Goal: Information Seeking & Learning: Learn about a topic

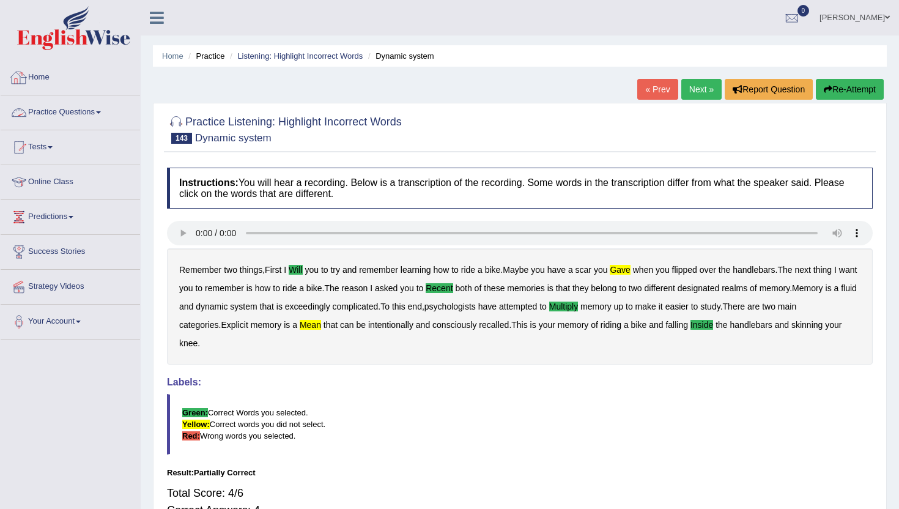
click at [62, 111] on link "Practice Questions" at bounding box center [70, 110] width 139 height 31
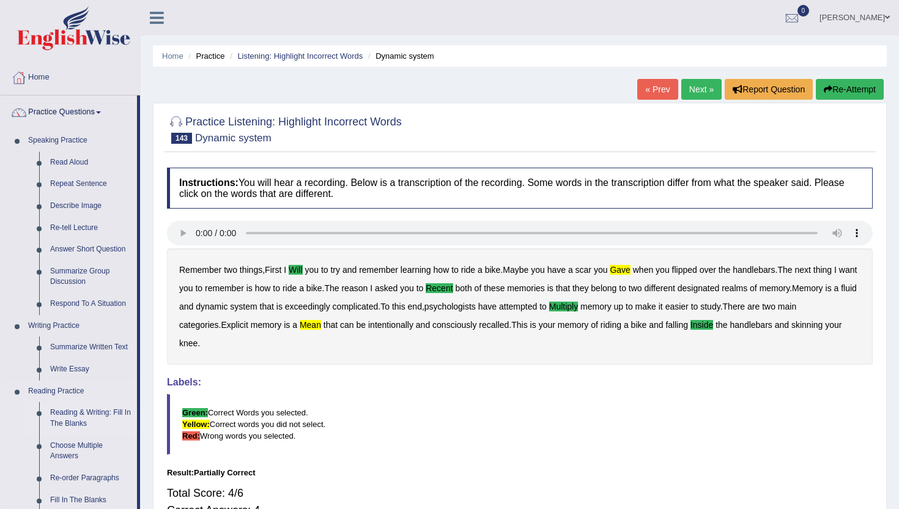
click at [88, 423] on link "Reading & Writing: Fill In The Blanks" at bounding box center [91, 418] width 92 height 32
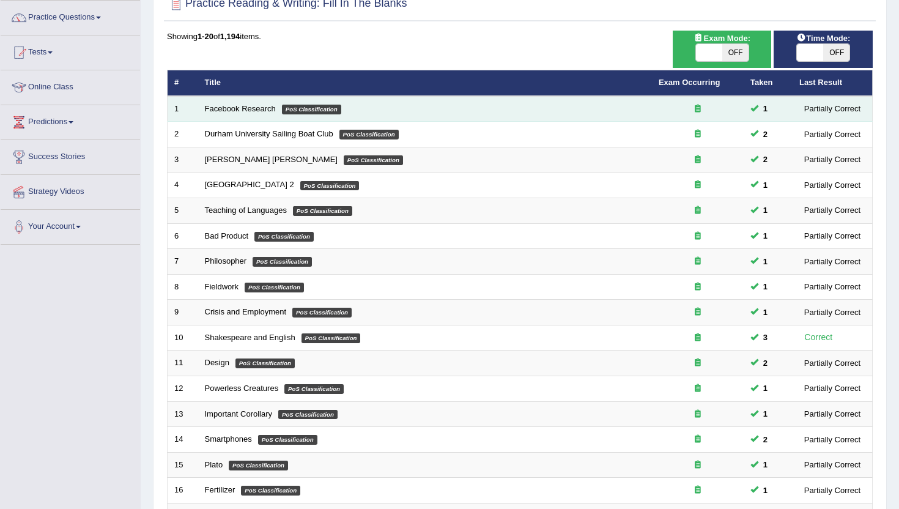
scroll to position [81, 0]
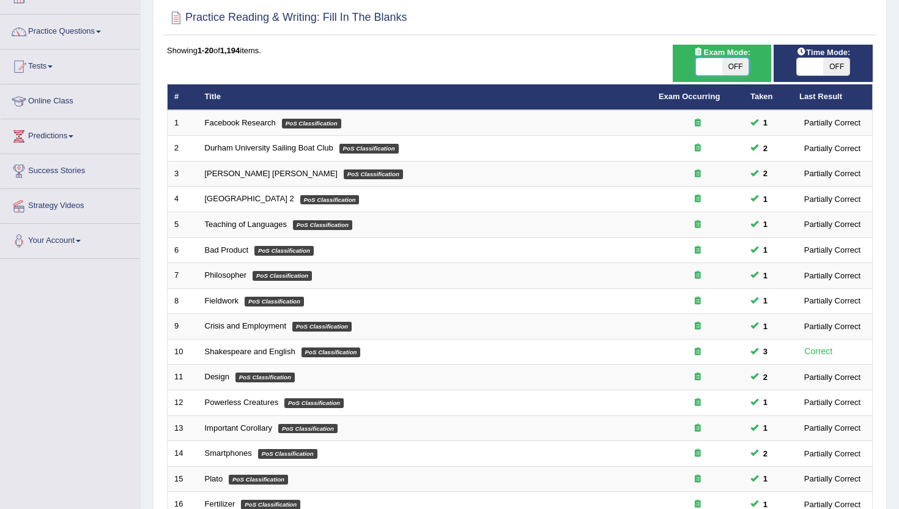
click at [705, 67] on span at bounding box center [709, 66] width 26 height 17
checkbox input "true"
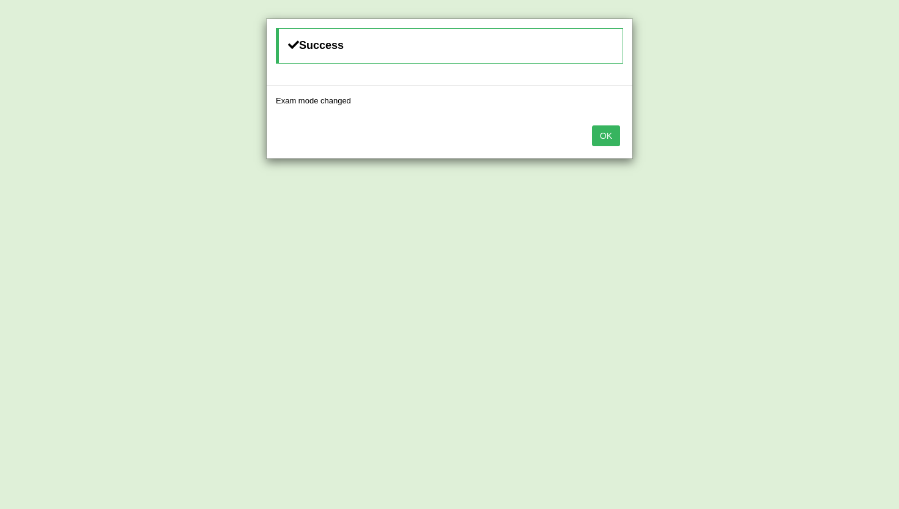
click at [600, 135] on button "OK" at bounding box center [606, 135] width 28 height 21
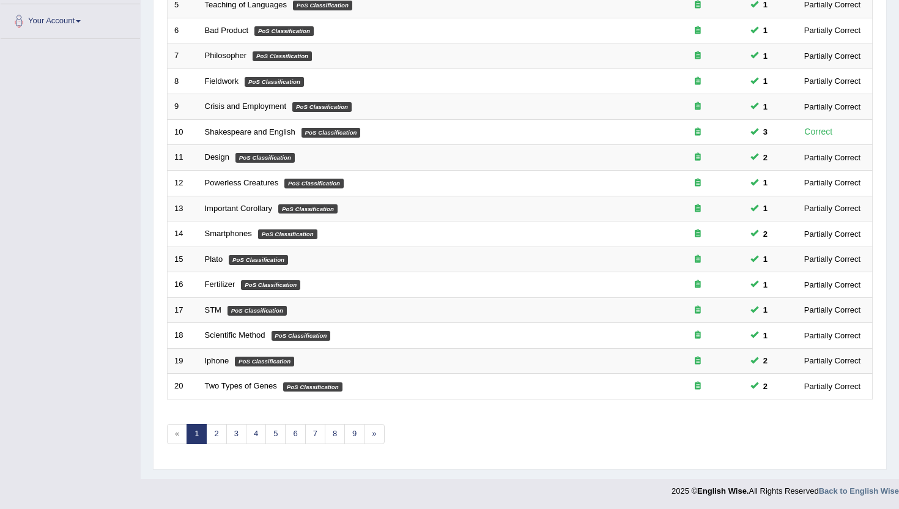
scroll to position [301, 0]
click at [301, 438] on link "6" at bounding box center [295, 433] width 20 height 20
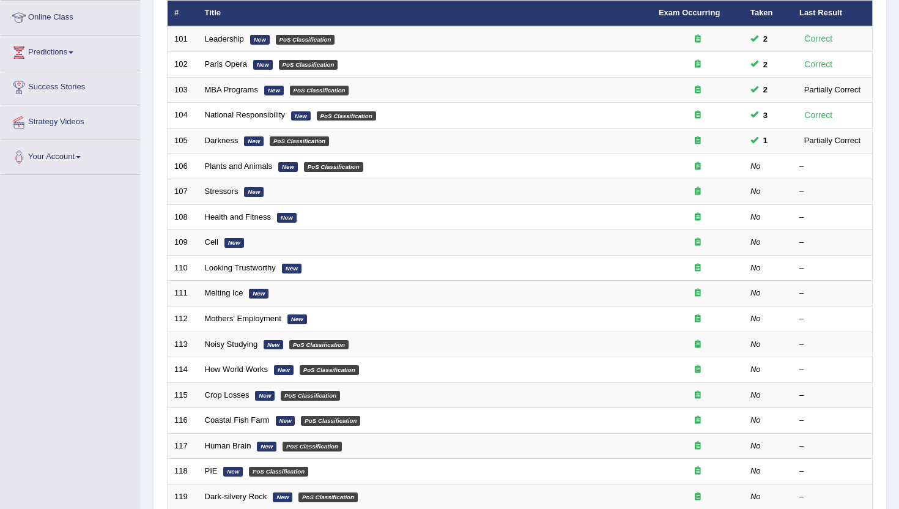
scroll to position [177, 0]
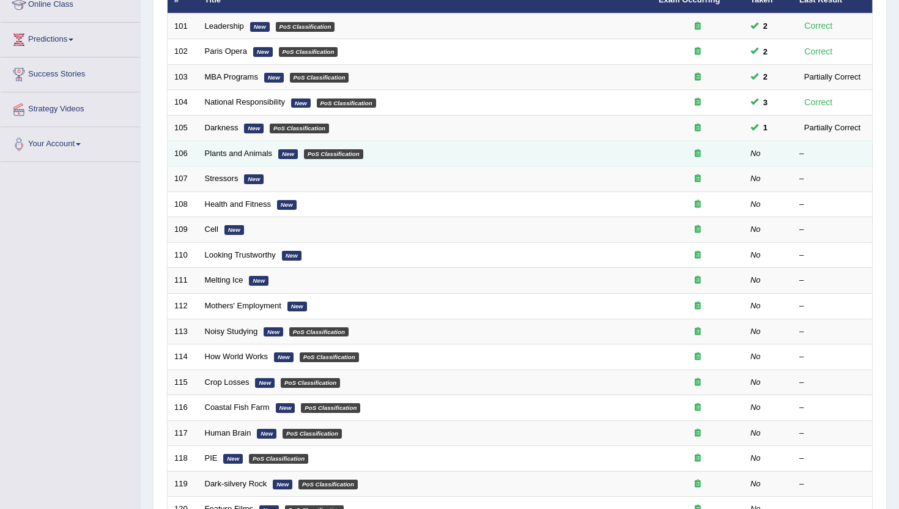
click at [245, 146] on td "Plants and Animals New PoS Classification" at bounding box center [425, 154] width 454 height 26
click at [245, 153] on link "Plants and Animals" at bounding box center [239, 153] width 68 height 9
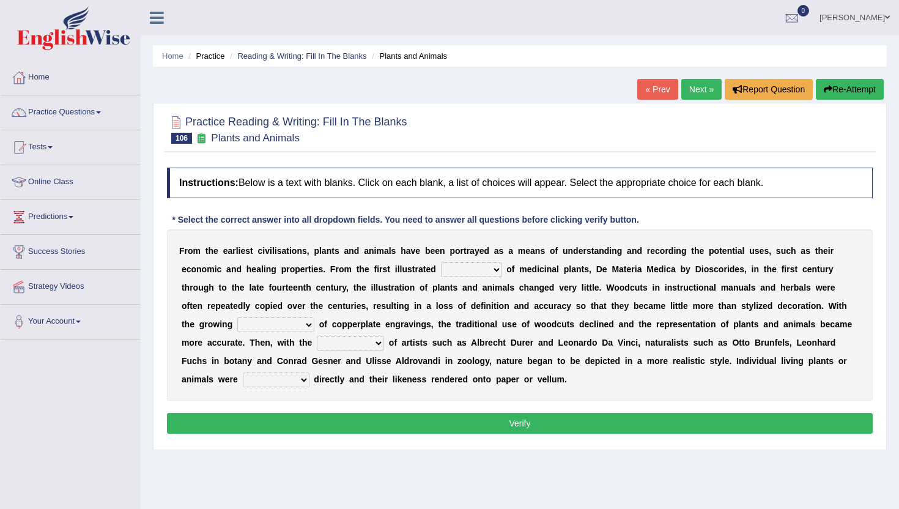
click at [463, 270] on select "seperate deletion catalogue segregate" at bounding box center [471, 269] width 61 height 15
select select "segregate"
click at [441, 262] on select "seperate deletion catalogue segregate" at bounding box center [471, 269] width 61 height 15
click at [251, 327] on select "understanding popularity options unusualness" at bounding box center [275, 324] width 77 height 15
select select "popularity"
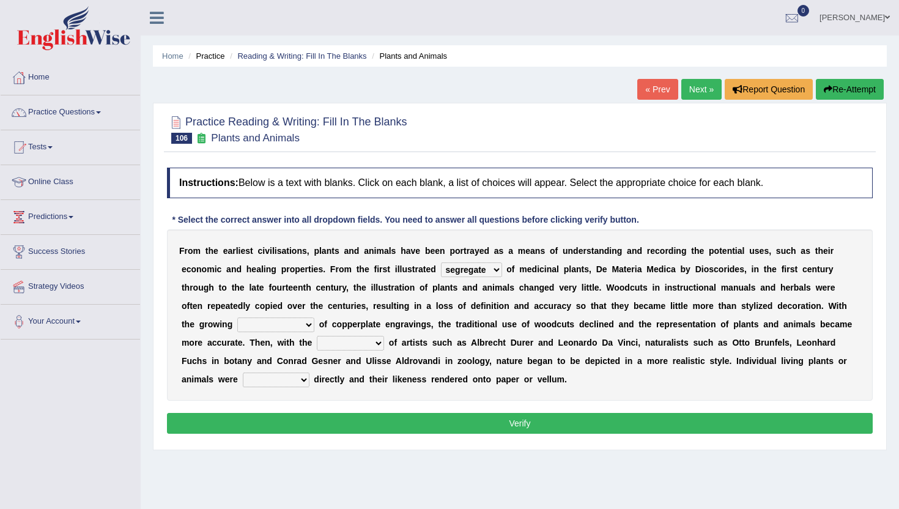
click at [237, 317] on select "understanding popularity options unusualness" at bounding box center [275, 324] width 77 height 15
click at [328, 347] on select "deactivation outgrowth emergence abandon" at bounding box center [350, 343] width 67 height 15
select select "outgrowth"
click at [317, 336] on select "deactivation outgrowth emergence abandon" at bounding box center [350, 343] width 67 height 15
click at [243, 378] on select "observed overlooked disregarded ignorant" at bounding box center [276, 379] width 67 height 15
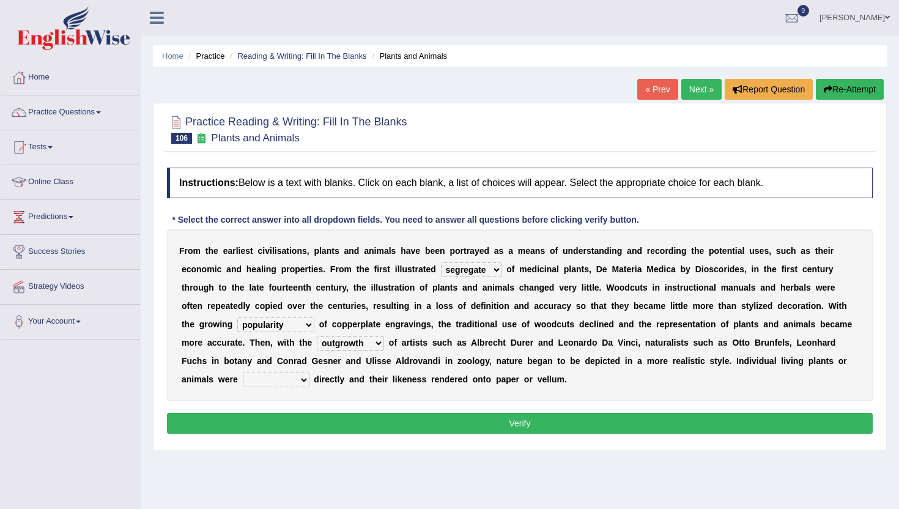
select select "overlooked"
click at [243, 372] on select "observed overlooked disregarded ignorant" at bounding box center [276, 379] width 67 height 15
click at [246, 423] on button "Verify" at bounding box center [520, 423] width 706 height 21
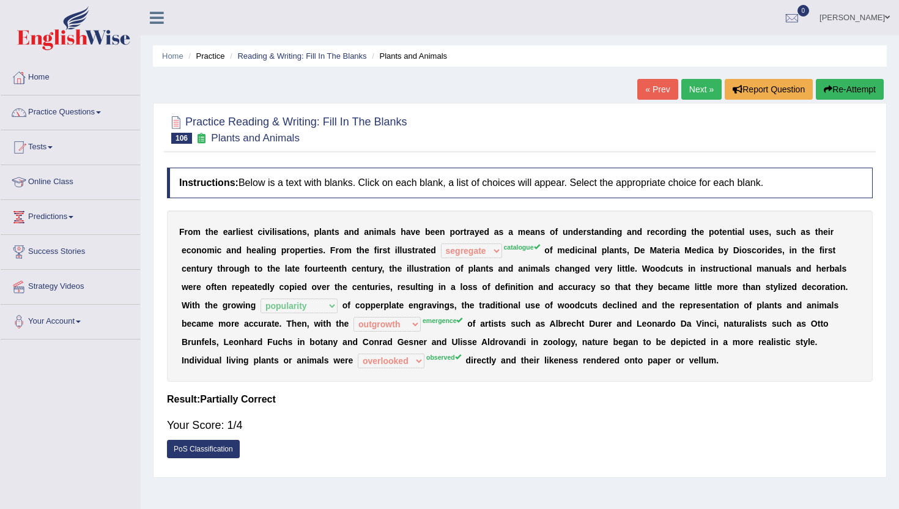
click at [683, 91] on link "Next »" at bounding box center [701, 89] width 40 height 21
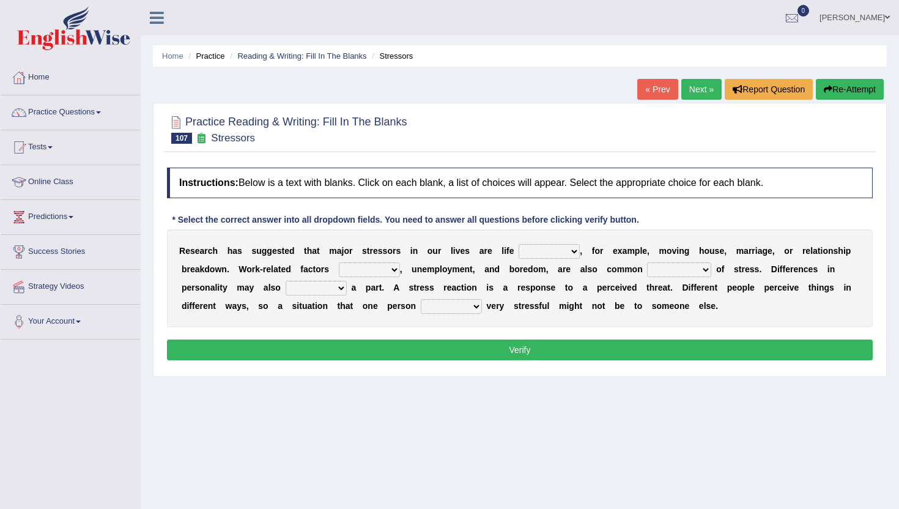
click at [538, 253] on select "savings patterns changes around" at bounding box center [549, 251] width 61 height 15
select select "savings"
click at [519, 244] on select "savings patterns changes around" at bounding box center [549, 251] width 61 height 15
click at [372, 268] on select "excluding including relating related" at bounding box center [369, 269] width 61 height 15
select select "including"
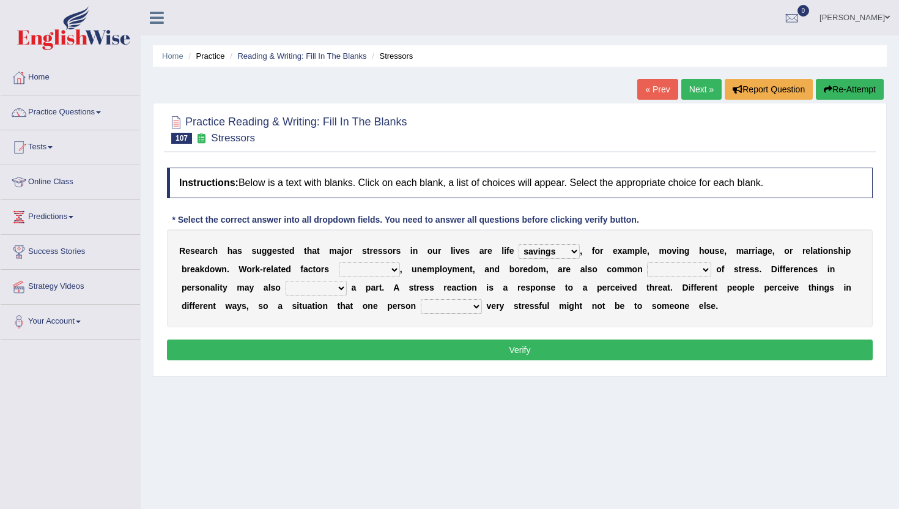
click at [340, 262] on select "excluding including relating related" at bounding box center [369, 269] width 61 height 15
click at [658, 263] on select "causes outcomes procedures remedies" at bounding box center [679, 269] width 64 height 15
select select "causes"
click at [649, 262] on select "causes outcomes procedures remedies" at bounding box center [679, 269] width 64 height 15
click at [316, 282] on select "give send play stay" at bounding box center [316, 288] width 61 height 15
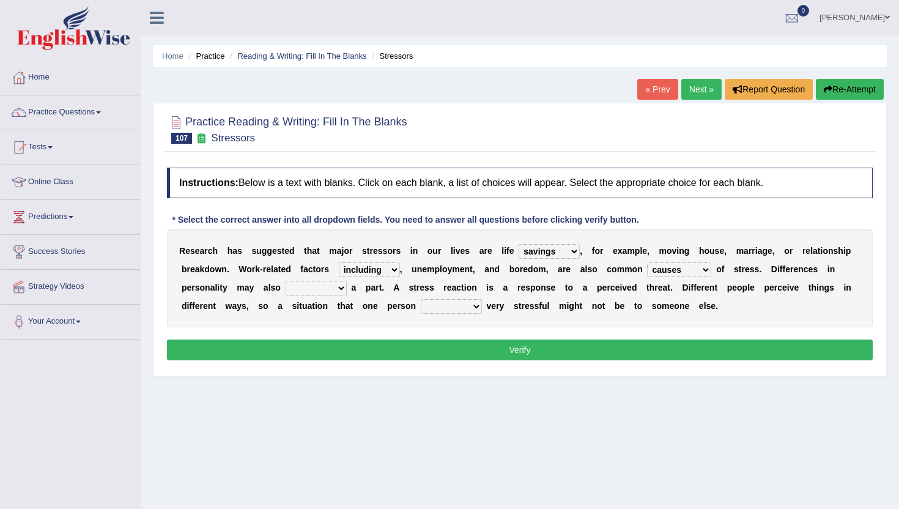
select select "play"
click at [286, 281] on select "give send play stay" at bounding box center [316, 288] width 61 height 15
click at [451, 304] on select "grows living finds renew" at bounding box center [451, 306] width 61 height 15
select select "finds"
click at [421, 299] on select "grows living finds renew" at bounding box center [451, 306] width 61 height 15
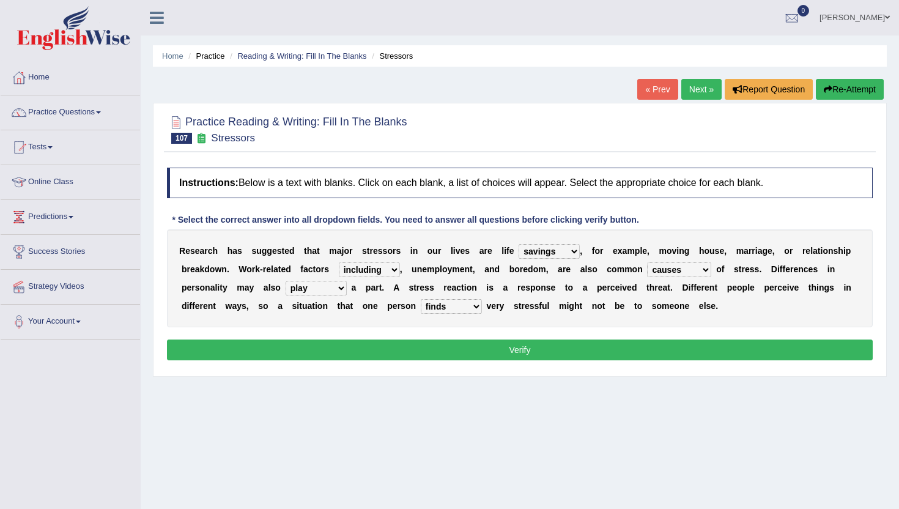
click at [458, 363] on div "Instructions: Below is a text with blanks. Click on each blank, a list of choic…" at bounding box center [520, 265] width 712 height 209
click at [459, 352] on button "Verify" at bounding box center [520, 349] width 706 height 21
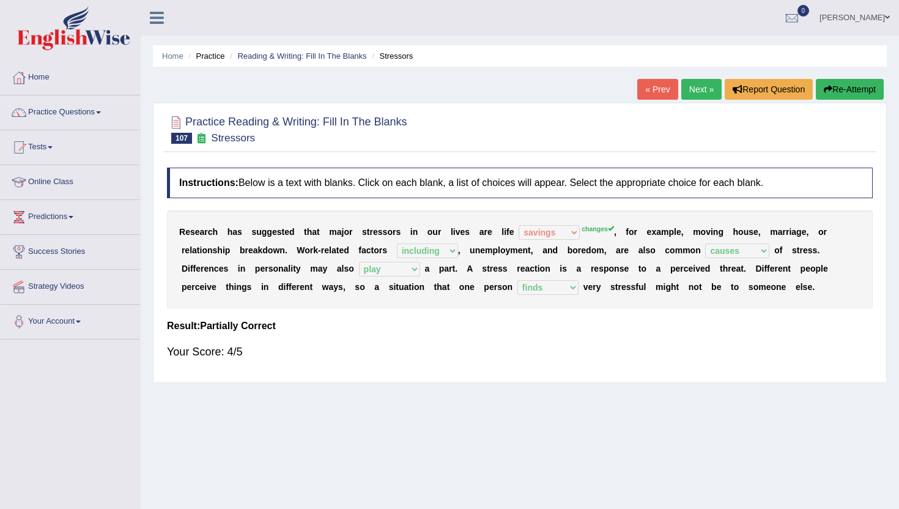
click at [687, 89] on link "Next »" at bounding box center [701, 89] width 40 height 21
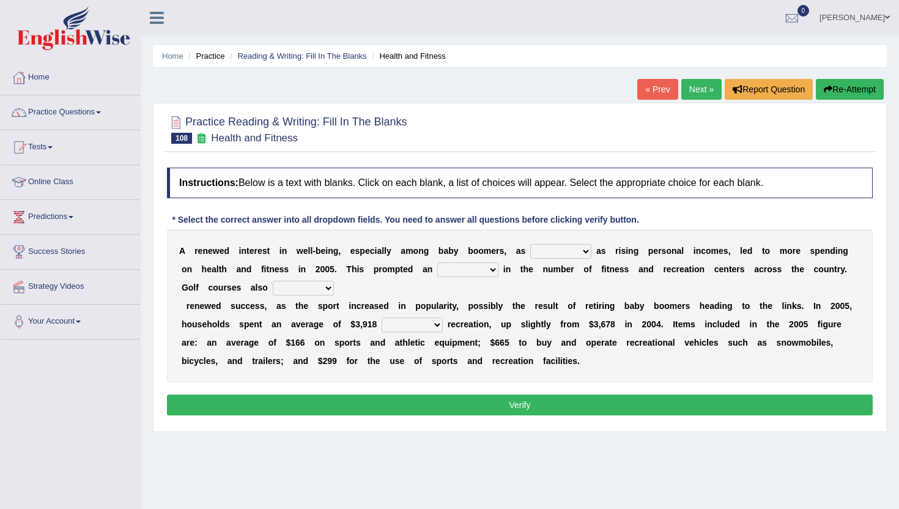
click at [575, 251] on select "expansion enjoyed on well" at bounding box center [560, 251] width 61 height 15
select select "well"
click at [530, 244] on select "expansion enjoyed on well" at bounding box center [560, 251] width 61 height 15
click at [465, 270] on select "good expansion movement lacked" at bounding box center [467, 269] width 61 height 15
select select "expansion"
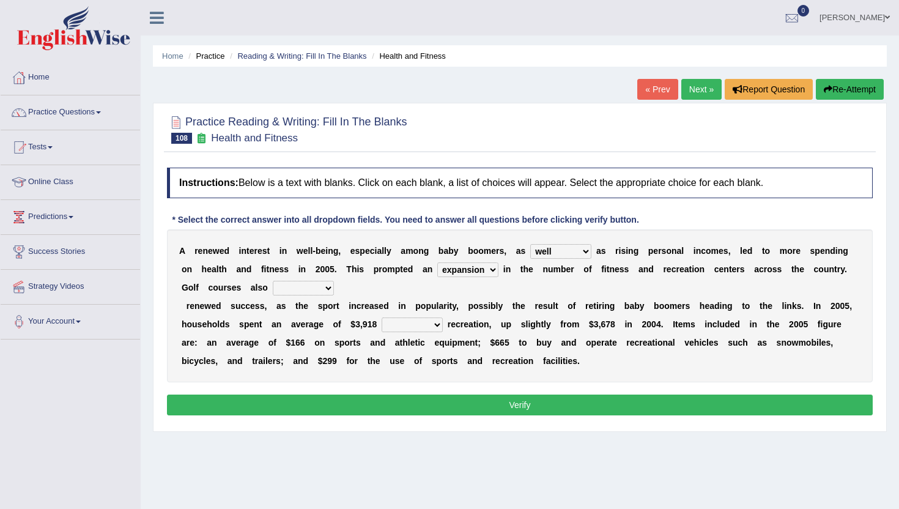
click at [437, 262] on select "good expansion movement lacked" at bounding box center [467, 269] width 61 height 15
click at [296, 283] on select "smooth modelling played enjoyed" at bounding box center [303, 288] width 61 height 15
select select "enjoyed"
click at [273, 281] on select "smooth modelling played enjoyed" at bounding box center [303, 288] width 61 height 15
click at [305, 291] on select "smooth modelling played enjoyed" at bounding box center [303, 288] width 61 height 15
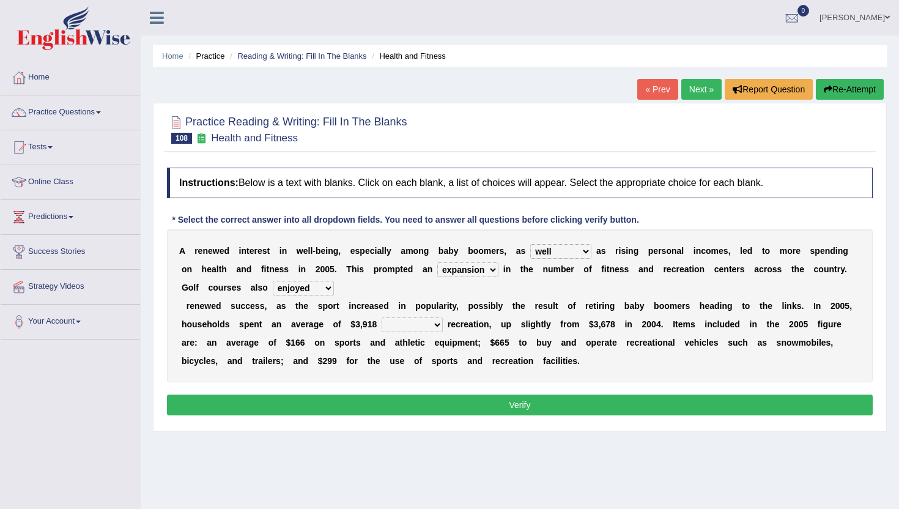
click at [416, 323] on select "on of for with" at bounding box center [412, 324] width 61 height 15
select select "on"
click at [382, 317] on select "on of for with" at bounding box center [412, 324] width 61 height 15
click at [412, 403] on button "Verify" at bounding box center [520, 404] width 706 height 21
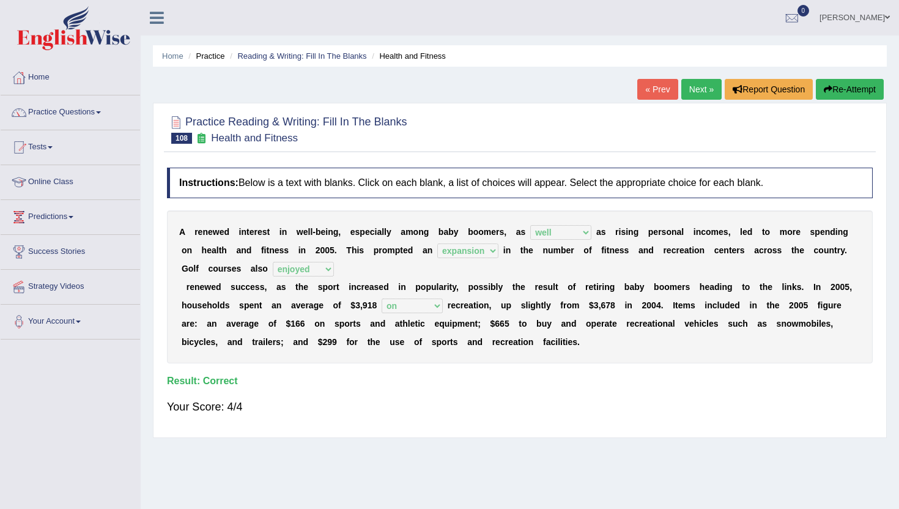
click at [686, 95] on link "Next »" at bounding box center [701, 89] width 40 height 21
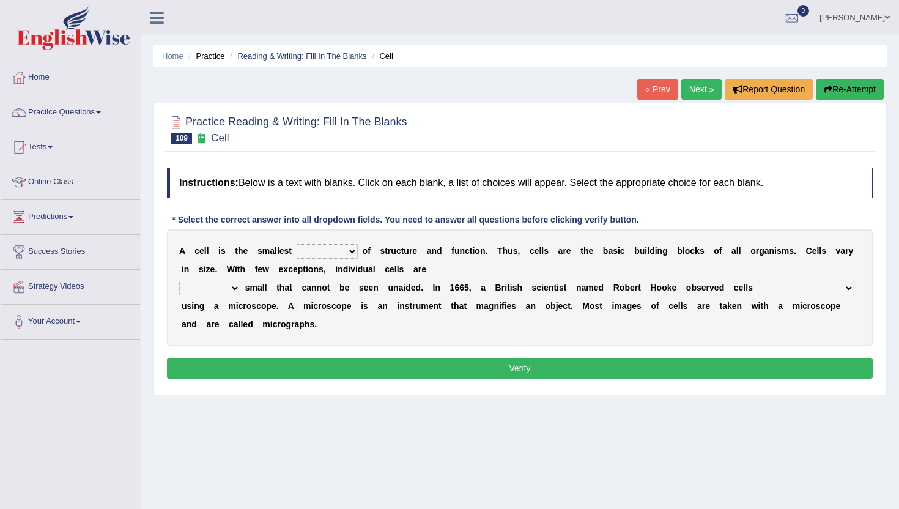
click at [305, 252] on select "object value unit role" at bounding box center [327, 251] width 61 height 15
select select "unit"
click at [297, 244] on select "object value unit role" at bounding box center [327, 251] width 61 height 15
click at [216, 284] on select "quite also so now" at bounding box center [209, 288] width 61 height 15
select select "so"
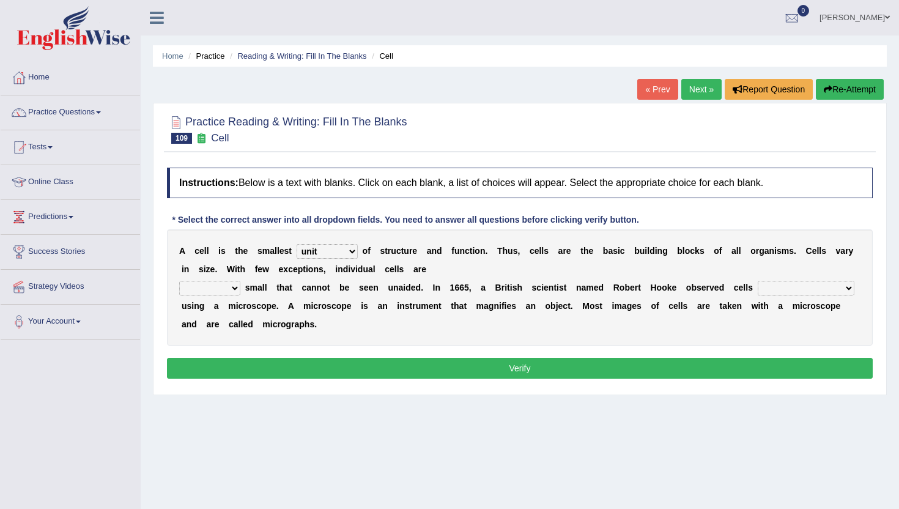
click at [179, 281] on select "quite also so now" at bounding box center [209, 288] width 61 height 15
click at [799, 286] on select "for the first time for the earliest time at the beginning in the beginning" at bounding box center [806, 288] width 97 height 15
click at [758, 281] on select "for the first time for the earliest time at the beginning in the beginning" at bounding box center [806, 288] width 97 height 15
click at [800, 289] on select "for the first time for the earliest time at the beginning in the beginning" at bounding box center [806, 288] width 97 height 15
select select "in the beginning"
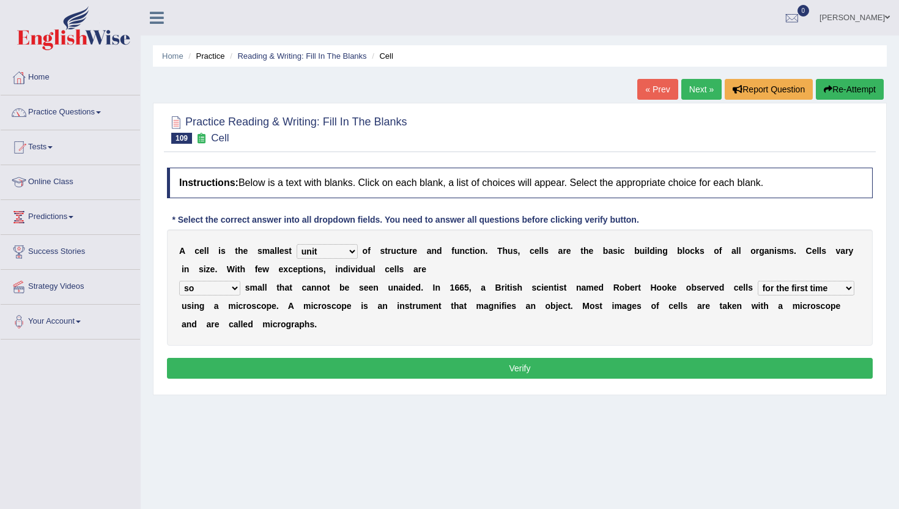
click at [758, 281] on select "for the first time for the earliest time at the beginning in the beginning" at bounding box center [806, 288] width 97 height 15
click at [798, 362] on button "Verify" at bounding box center [520, 368] width 706 height 21
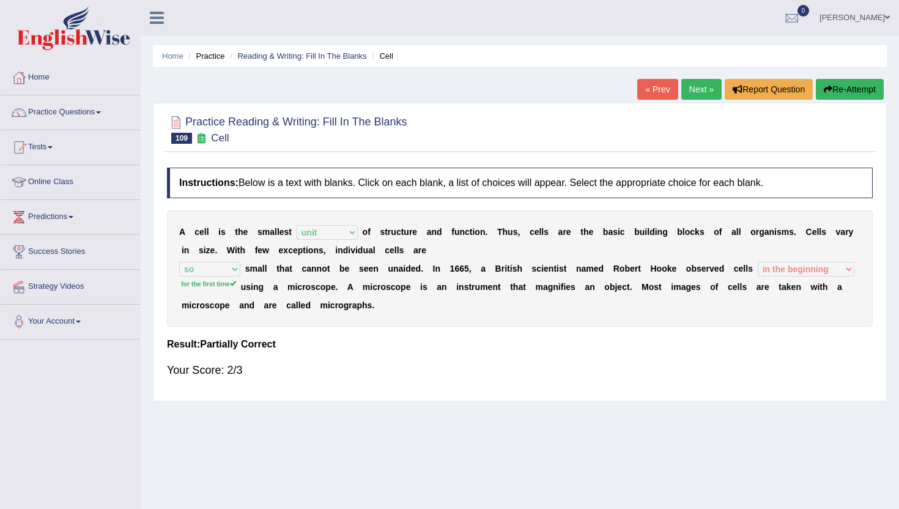
click at [696, 87] on link "Next »" at bounding box center [701, 89] width 40 height 21
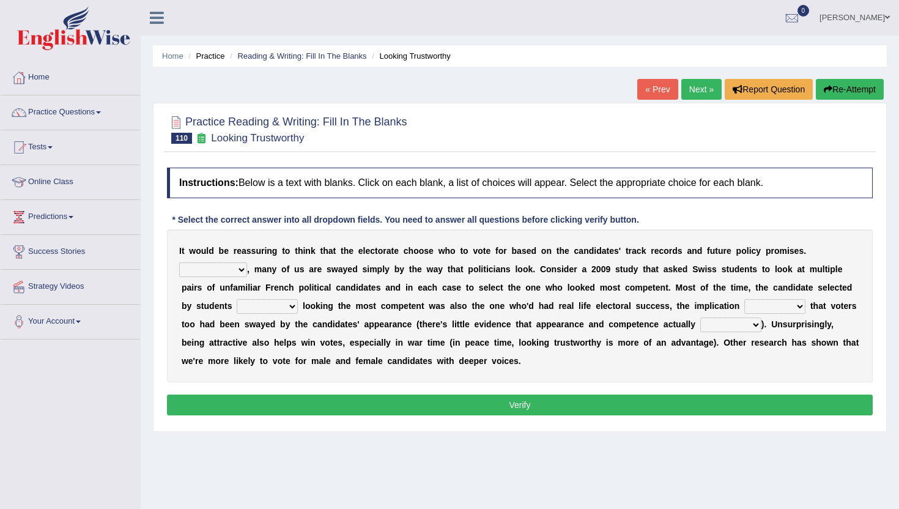
click at [207, 272] on select "For example In truth In addition In return" at bounding box center [213, 269] width 68 height 15
click at [179, 262] on select "For example In truth In addition In return" at bounding box center [213, 269] width 68 height 15
click at [196, 265] on select "For example In truth In addition In return" at bounding box center [213, 269] width 68 height 15
click at [179, 262] on select "For example In truth In addition In return" at bounding box center [213, 269] width 68 height 15
click at [206, 272] on select "For example In truth In addition In return" at bounding box center [213, 269] width 68 height 15
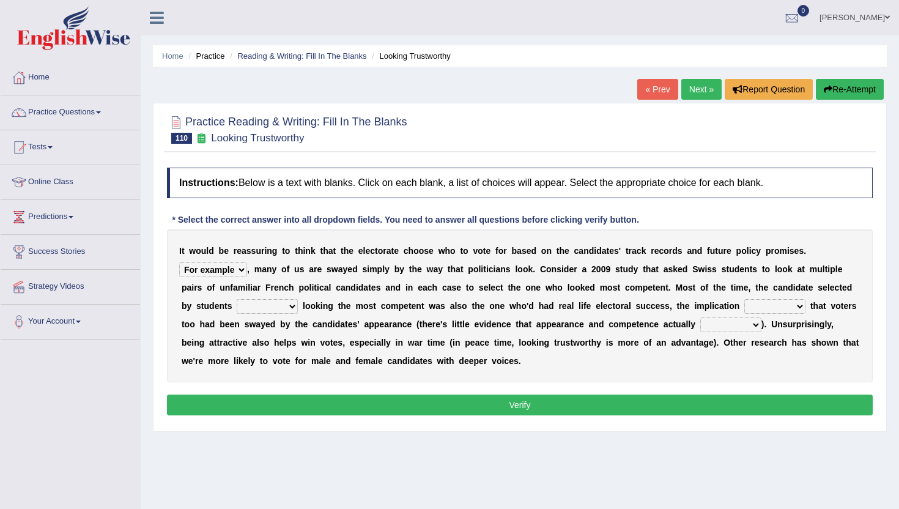
select select "In addition"
click at [179, 262] on select "For example In truth In addition In return" at bounding box center [213, 269] width 68 height 15
click at [262, 309] on select "through at by as" at bounding box center [267, 306] width 61 height 15
select select "at"
click at [237, 299] on select "through at by as" at bounding box center [267, 306] width 61 height 15
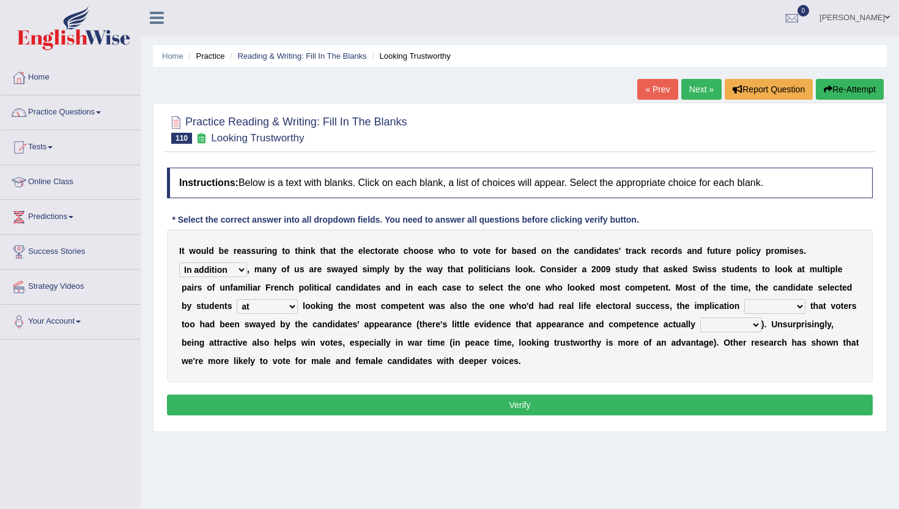
click at [775, 305] on select "being is was having" at bounding box center [774, 306] width 61 height 15
select select "was"
click at [745, 299] on select "being is was having" at bounding box center [774, 306] width 61 height 15
click at [786, 303] on select "being is was having" at bounding box center [774, 306] width 61 height 15
click at [728, 327] on select "correlate overlap cooperate diverge" at bounding box center [730, 324] width 61 height 15
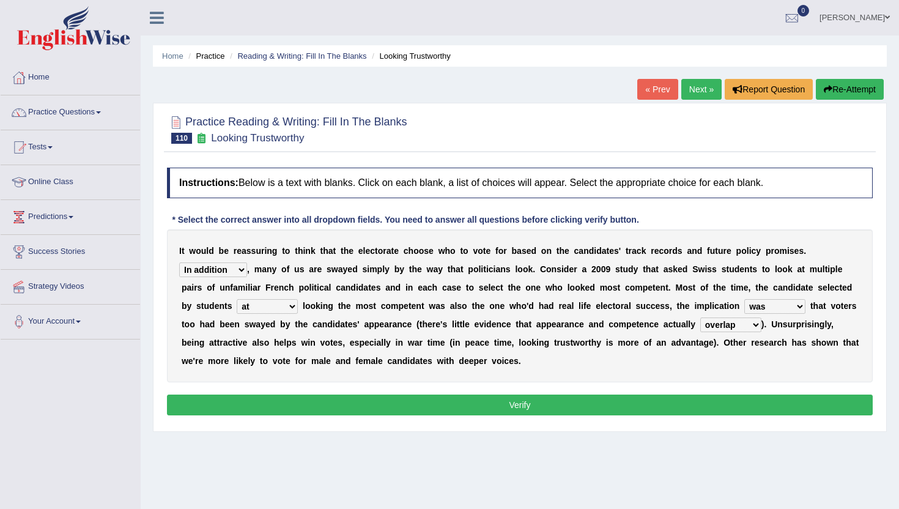
click at [703, 317] on select "correlate overlap cooperate diverge" at bounding box center [730, 324] width 61 height 15
click at [737, 333] on div "I t w o u l d b e r e a s s u r i n g t o t h i n k t h a t t h e e l e c t o r…" at bounding box center [520, 305] width 706 height 153
click at [737, 330] on select "correlate overlap cooperate diverge" at bounding box center [730, 324] width 61 height 15
click at [703, 317] on select "correlate overlap cooperate diverge" at bounding box center [730, 324] width 61 height 15
click at [734, 328] on select "correlate overlap cooperate diverge" at bounding box center [730, 324] width 61 height 15
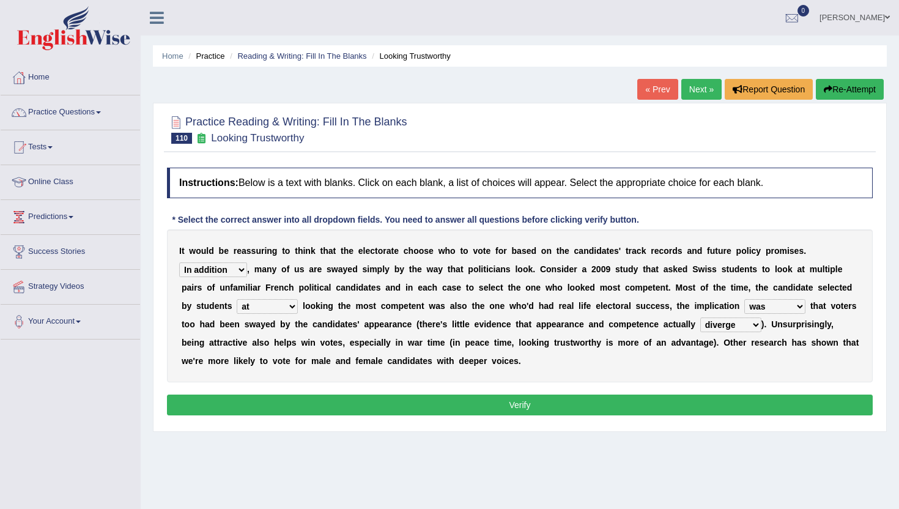
select select "overlap"
click at [703, 317] on select "correlate overlap cooperate diverge" at bounding box center [730, 324] width 61 height 15
click at [717, 398] on button "Verify" at bounding box center [520, 404] width 706 height 21
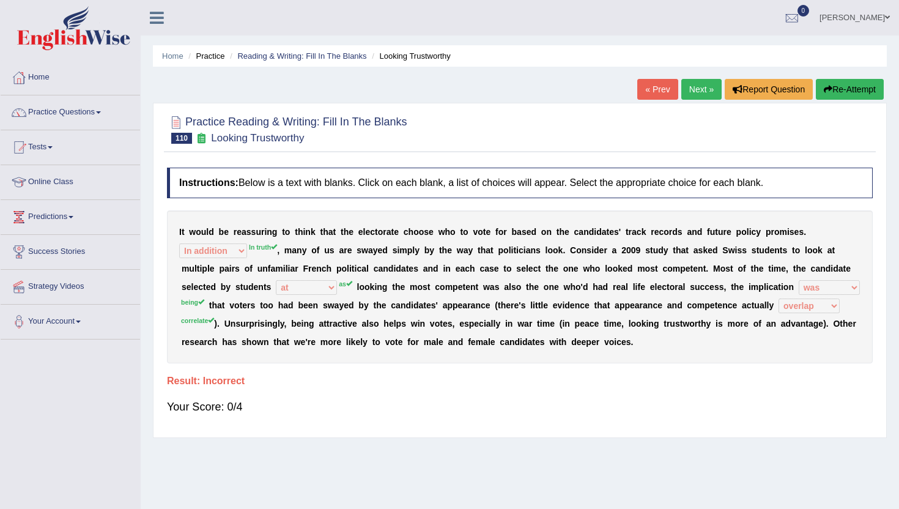
click at [651, 86] on link "« Prev" at bounding box center [657, 89] width 40 height 21
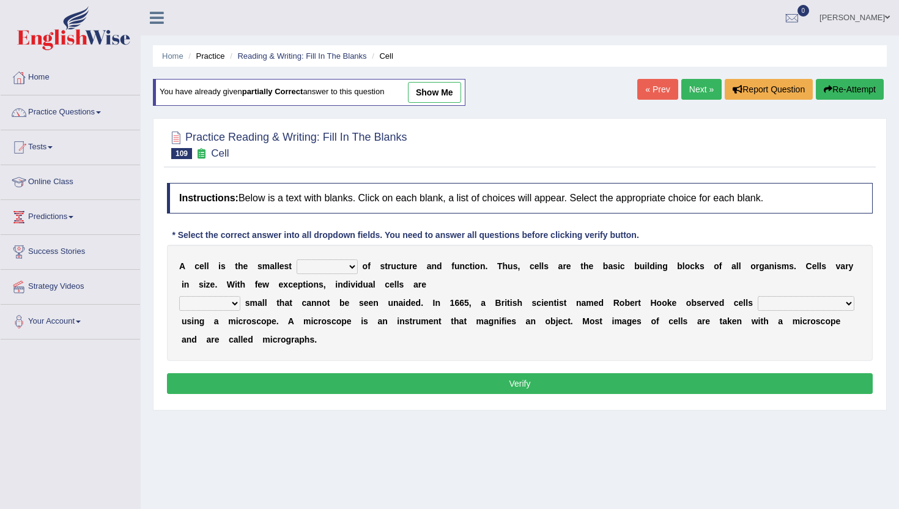
click at [651, 86] on link "« Prev" at bounding box center [657, 89] width 40 height 21
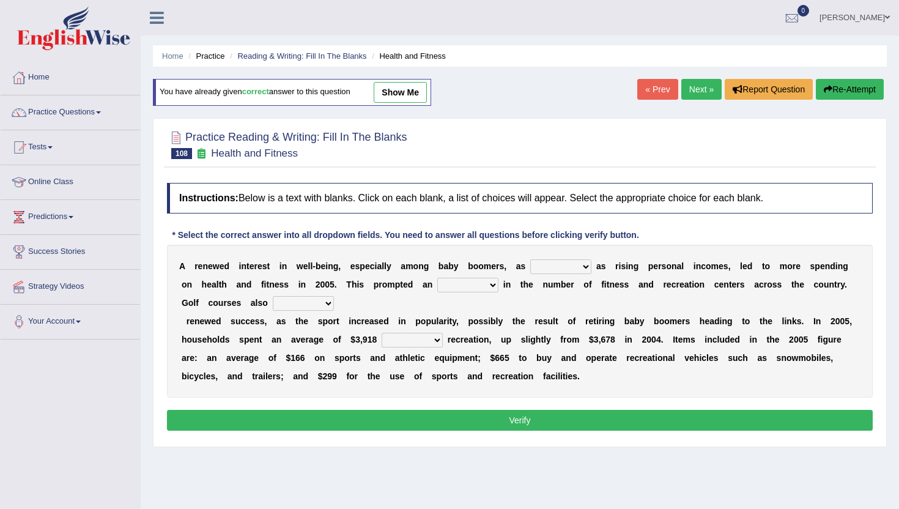
click at [572, 270] on select "expansion enjoyed on well" at bounding box center [560, 266] width 61 height 15
select select "expansion"
click at [530, 259] on select "expansion enjoyed on well" at bounding box center [560, 266] width 61 height 15
click at [454, 284] on select "good expansion movement lacked" at bounding box center [467, 285] width 61 height 15
select select "expansion"
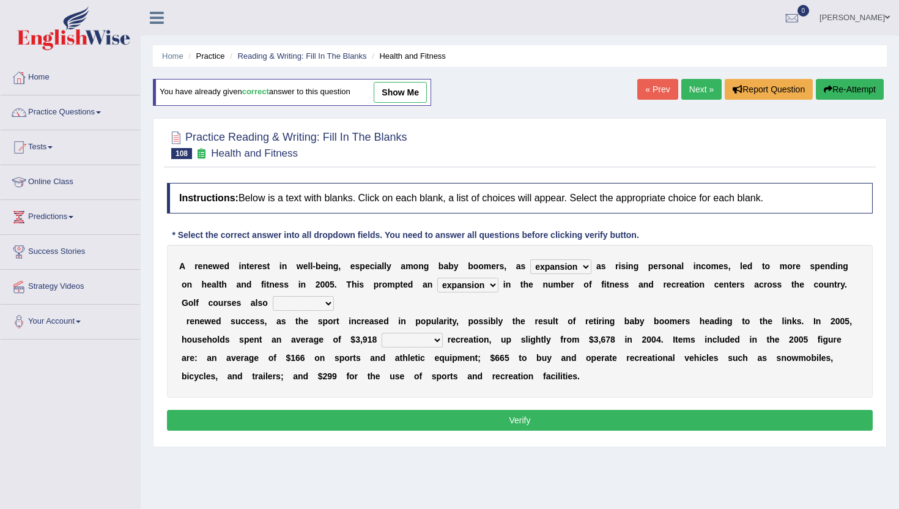
click at [437, 278] on select "good expansion movement lacked" at bounding box center [467, 285] width 61 height 15
click at [549, 272] on select "expansion enjoyed on well" at bounding box center [560, 266] width 61 height 15
click at [291, 304] on select "smooth modelling played enjoyed" at bounding box center [303, 303] width 61 height 15
select select "enjoyed"
click at [273, 296] on select "smooth modelling played enjoyed" at bounding box center [303, 303] width 61 height 15
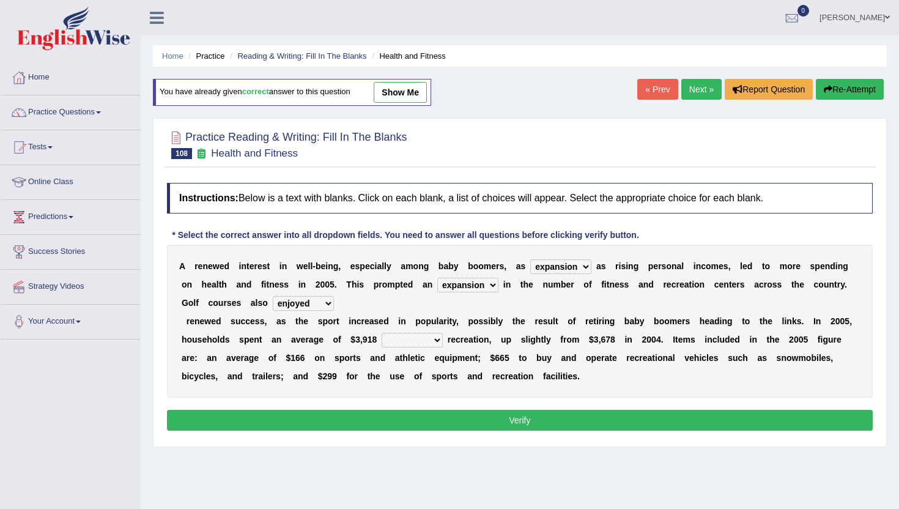
click at [430, 341] on select "on of for with" at bounding box center [412, 340] width 61 height 15
select select "on"
click at [382, 333] on select "on of for with" at bounding box center [412, 340] width 61 height 15
click at [572, 266] on select "expansion enjoyed on well" at bounding box center [560, 266] width 61 height 15
select select "well"
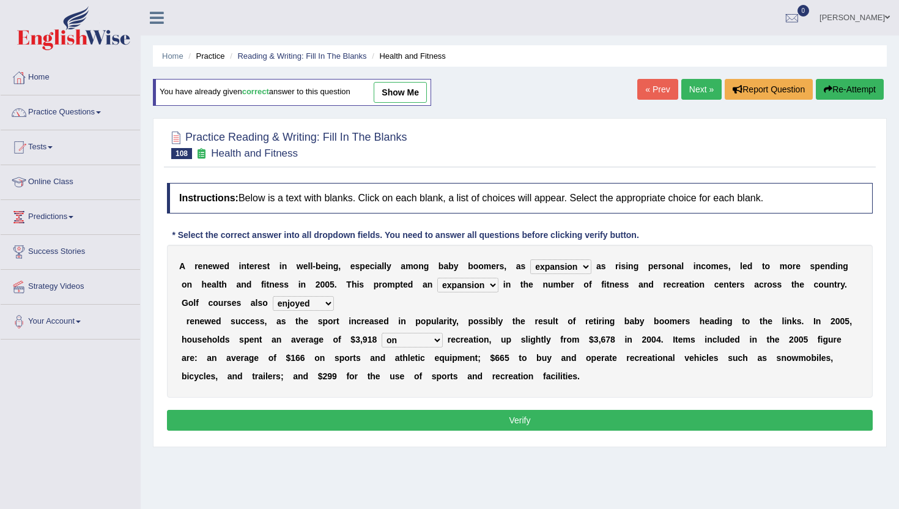
click at [530, 259] on select "expansion enjoyed on well" at bounding box center [560, 266] width 61 height 15
click at [478, 420] on button "Verify" at bounding box center [520, 420] width 706 height 21
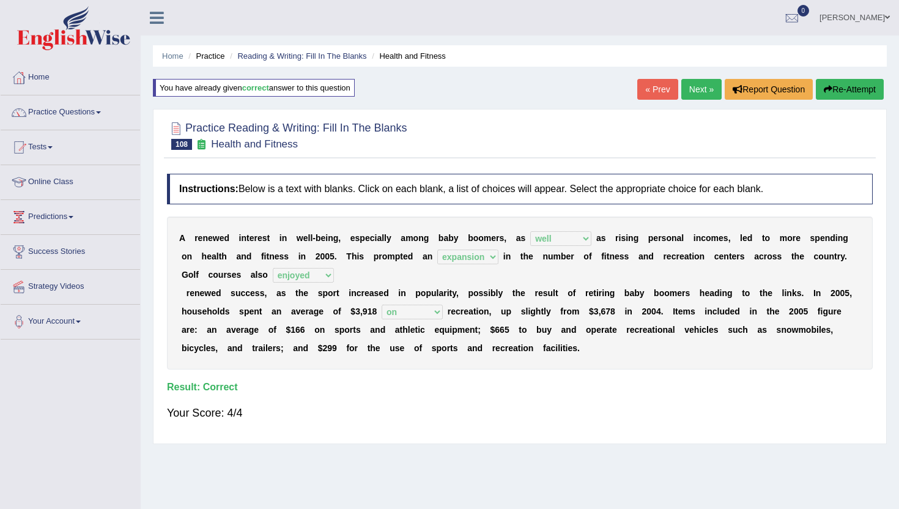
click at [645, 95] on link "« Prev" at bounding box center [657, 89] width 40 height 21
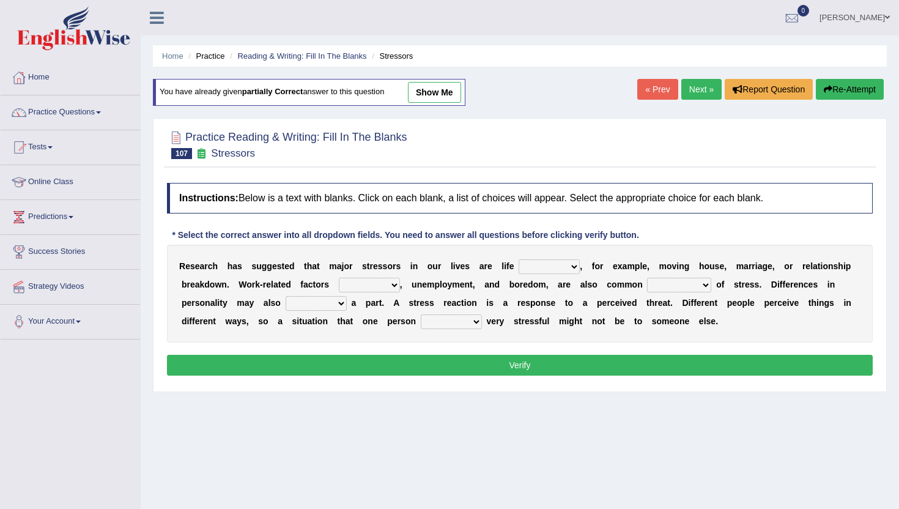
click at [542, 266] on select "savings patterns changes around" at bounding box center [549, 266] width 61 height 15
select select "changes"
click at [519, 259] on select "savings patterns changes around" at bounding box center [549, 266] width 61 height 15
click at [678, 282] on select "causes outcomes procedures remedies" at bounding box center [679, 285] width 64 height 15
select select "causes"
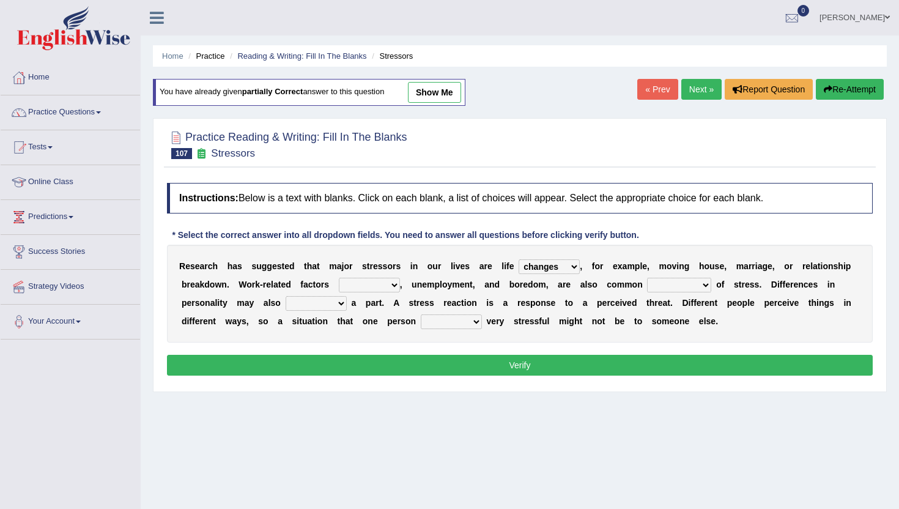
click at [649, 278] on select "causes outcomes procedures remedies" at bounding box center [679, 285] width 64 height 15
click at [358, 281] on select "excluding including relating related" at bounding box center [369, 285] width 61 height 15
select select "including"
click at [340, 278] on select "excluding including relating related" at bounding box center [369, 285] width 61 height 15
click at [328, 301] on select "give send play stay" at bounding box center [316, 303] width 61 height 15
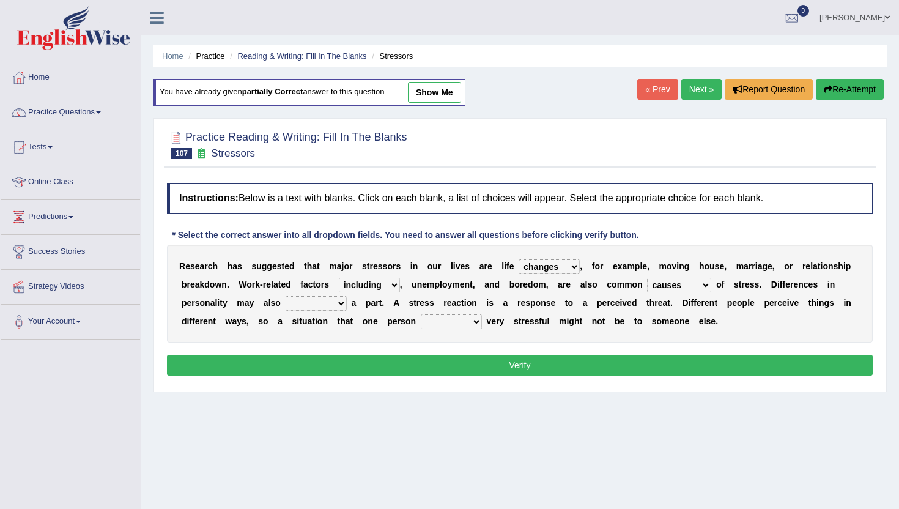
select select "play"
click at [286, 296] on select "give send play stay" at bounding box center [316, 303] width 61 height 15
click at [442, 319] on select "grows living finds renew" at bounding box center [451, 321] width 61 height 15
select select "finds"
click at [421, 314] on select "grows living finds renew" at bounding box center [451, 321] width 61 height 15
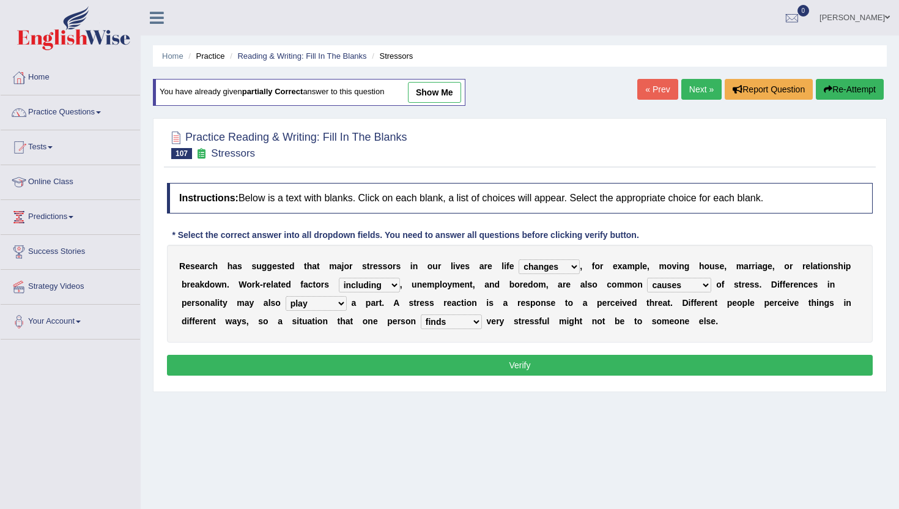
click at [454, 369] on button "Verify" at bounding box center [520, 365] width 706 height 21
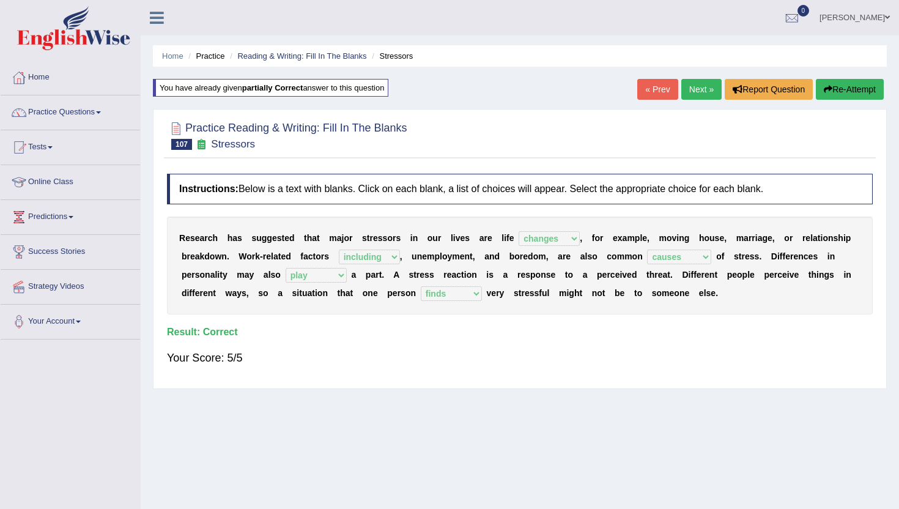
click at [662, 92] on link "« Prev" at bounding box center [657, 89] width 40 height 21
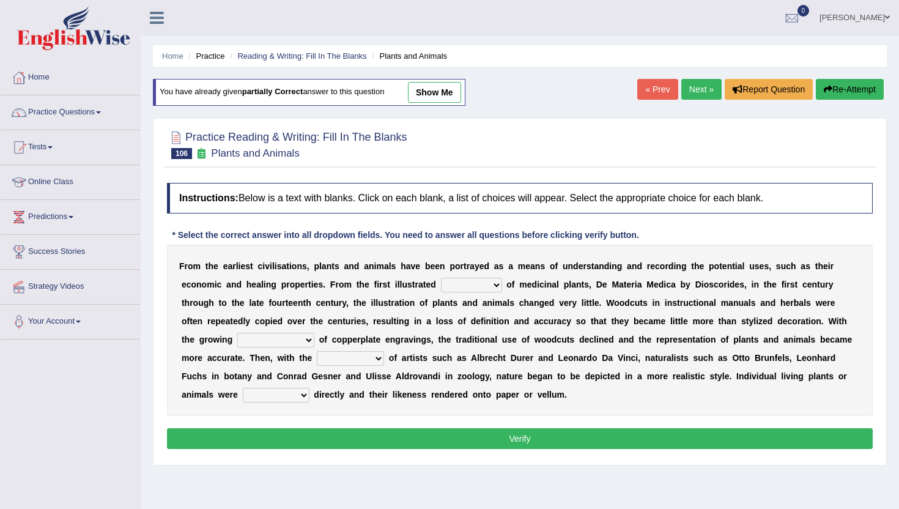
click at [457, 283] on select "seperate deletion catalogue segregate" at bounding box center [471, 285] width 61 height 15
select select "catalogue"
click at [441, 278] on select "seperate deletion catalogue segregate" at bounding box center [471, 285] width 61 height 15
click at [262, 337] on select "understanding popularity options unusualness" at bounding box center [275, 340] width 77 height 15
select select "popularity"
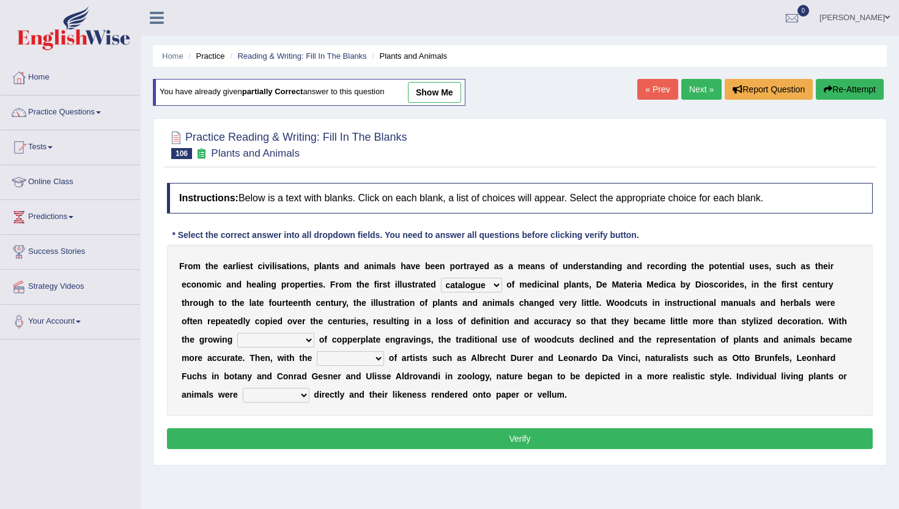
click at [237, 333] on select "understanding popularity options unusualness" at bounding box center [275, 340] width 77 height 15
click at [323, 361] on select "deactivation outgrowth emergence abandon" at bounding box center [350, 358] width 67 height 15
select select "emergence"
click at [317, 351] on select "deactivation outgrowth emergence abandon" at bounding box center [350, 358] width 67 height 15
click at [265, 338] on select "understanding popularity options unusualness" at bounding box center [275, 340] width 77 height 15
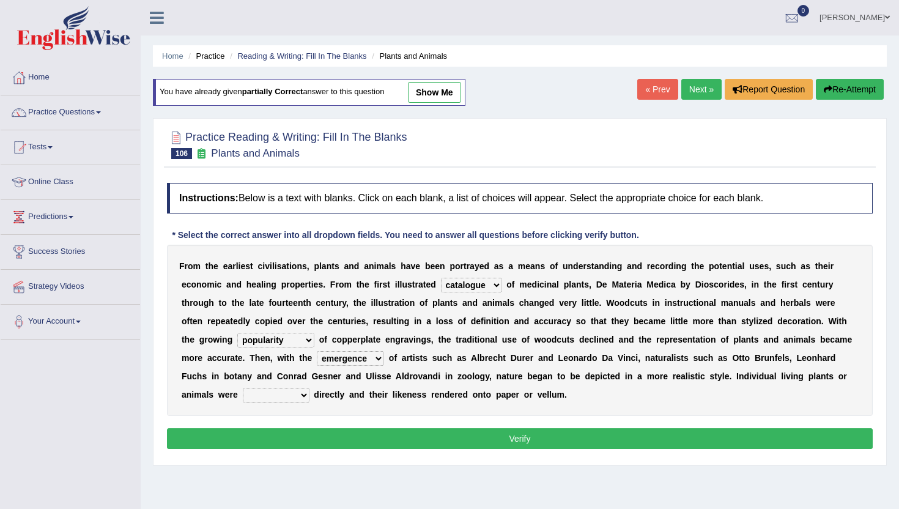
click at [257, 391] on select "observed overlooked disregarded ignorant" at bounding box center [276, 395] width 67 height 15
select select "observed"
click at [243, 388] on select "observed overlooked disregarded ignorant" at bounding box center [276, 395] width 67 height 15
click at [266, 437] on button "Verify" at bounding box center [520, 438] width 706 height 21
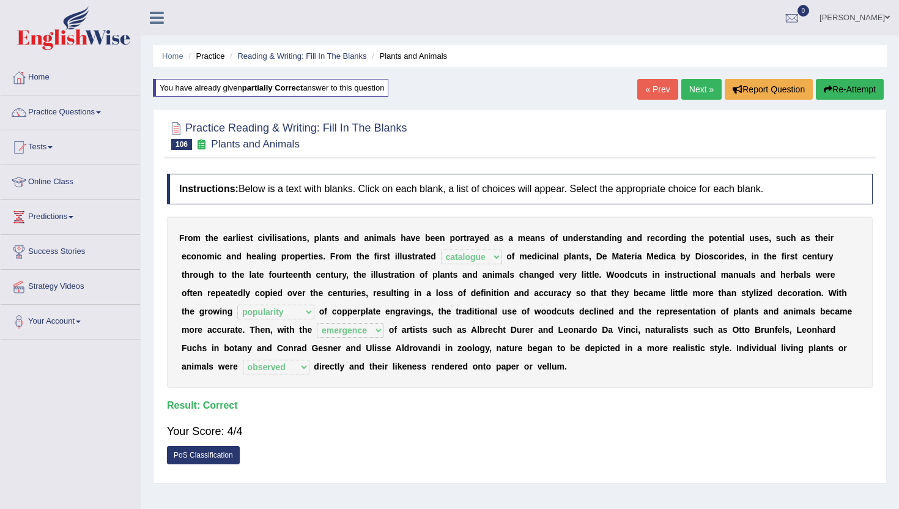
click at [662, 88] on link "« Prev" at bounding box center [657, 89] width 40 height 21
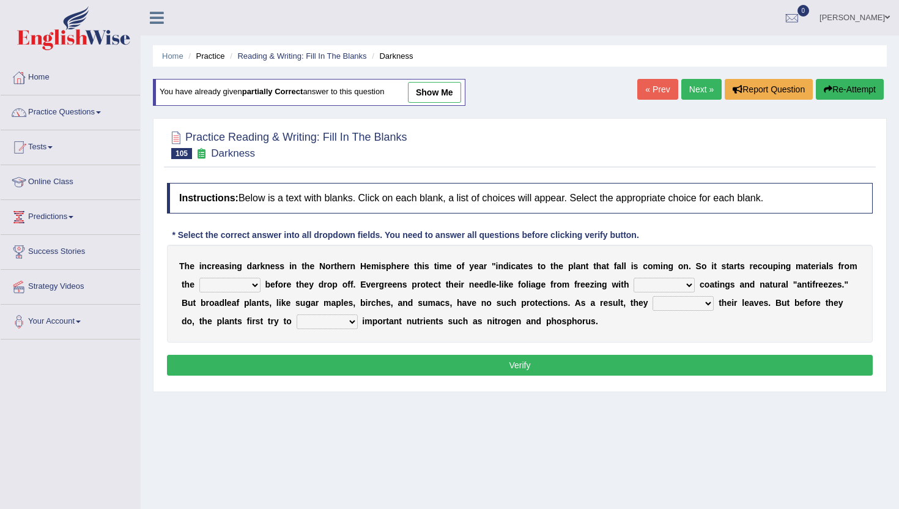
click at [238, 283] on select "trunks leaves branches roots" at bounding box center [229, 285] width 61 height 15
click at [199, 278] on select "trunks leaves branches roots" at bounding box center [229, 285] width 61 height 15
click at [236, 288] on select "trunks leaves branches roots" at bounding box center [229, 285] width 61 height 15
select select "branches"
click at [199, 278] on select "trunks leaves branches roots" at bounding box center [229, 285] width 61 height 15
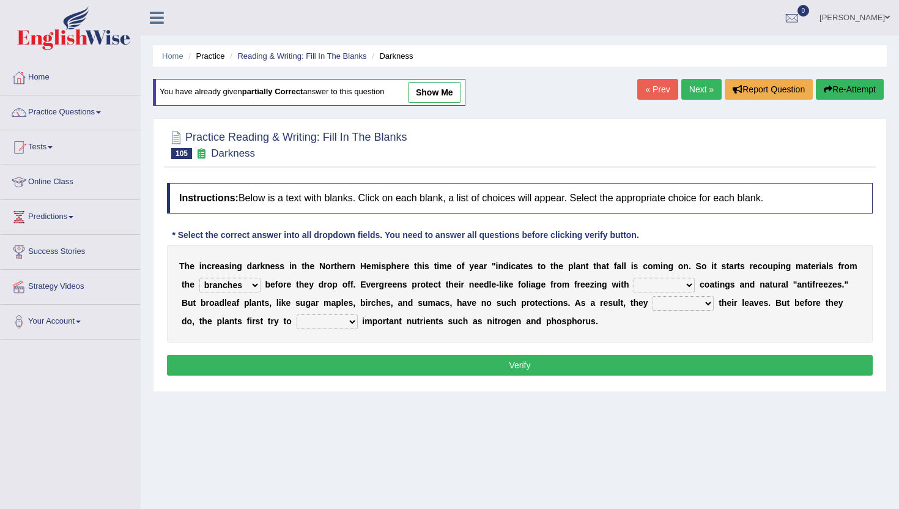
click at [673, 284] on select "watery sticky waxy booty" at bounding box center [664, 285] width 61 height 15
select select "waxy"
click at [634, 278] on select "watery sticky waxy booty" at bounding box center [664, 285] width 61 height 15
click at [674, 302] on select "brought beat shed collected" at bounding box center [682, 303] width 61 height 15
click at [652, 296] on select "brought beat shed collected" at bounding box center [682, 303] width 61 height 15
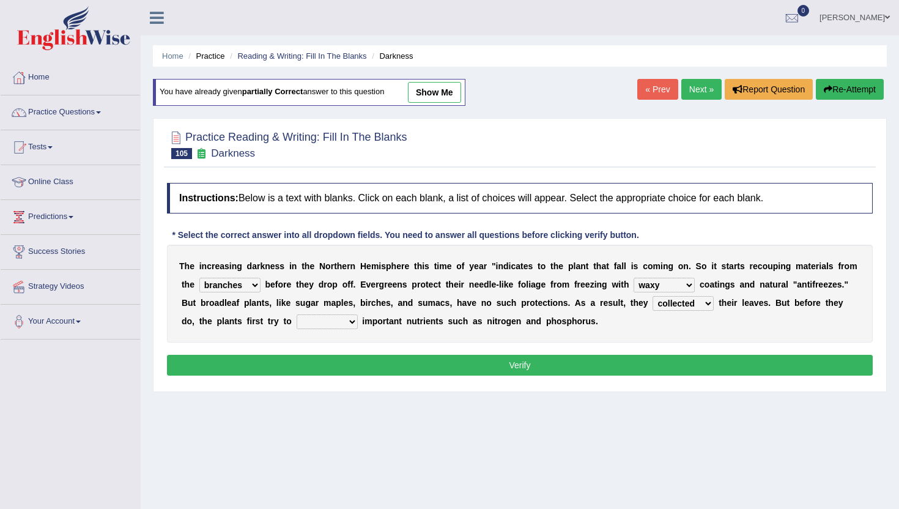
click at [679, 300] on select "brought beat shed collected" at bounding box center [682, 303] width 61 height 15
select select "shed"
click at [652, 296] on select "brought beat shed collected" at bounding box center [682, 303] width 61 height 15
click at [306, 316] on select "save convene salvage call" at bounding box center [327, 321] width 61 height 15
select select "salvage"
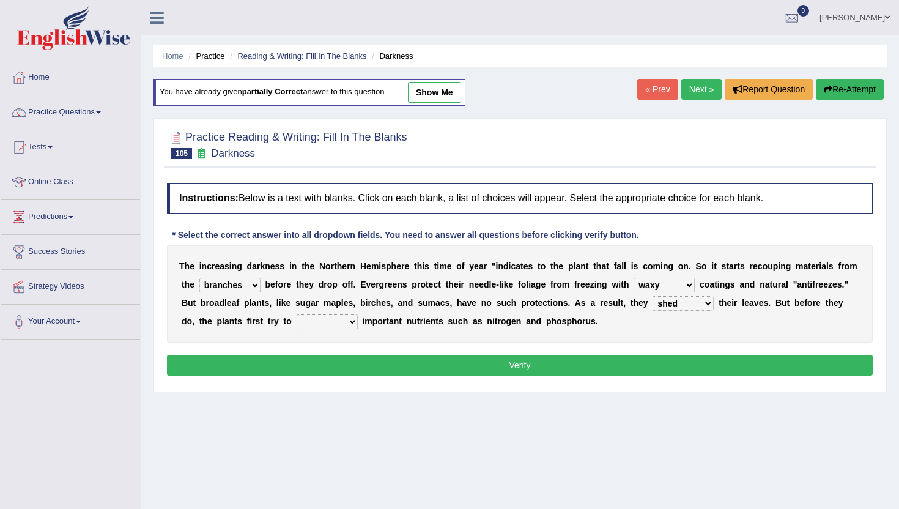
click at [297, 314] on select "save convene salvage call" at bounding box center [327, 321] width 61 height 15
click at [330, 369] on button "Verify" at bounding box center [520, 365] width 706 height 21
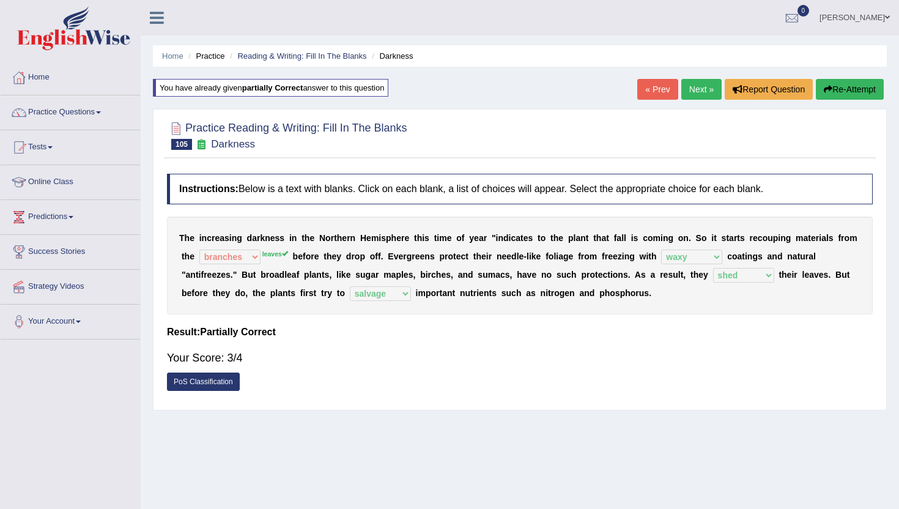
click at [698, 86] on link "Next »" at bounding box center [701, 89] width 40 height 21
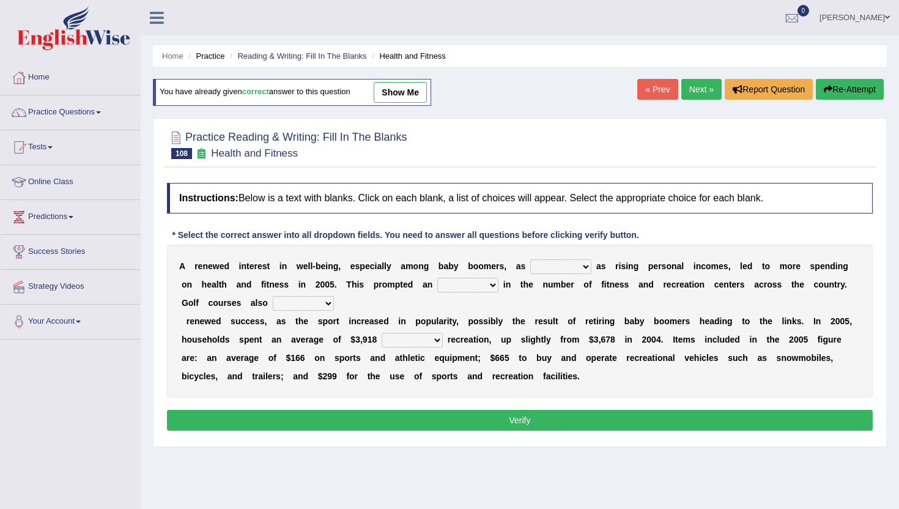
click at [698, 86] on link "Next »" at bounding box center [701, 89] width 40 height 21
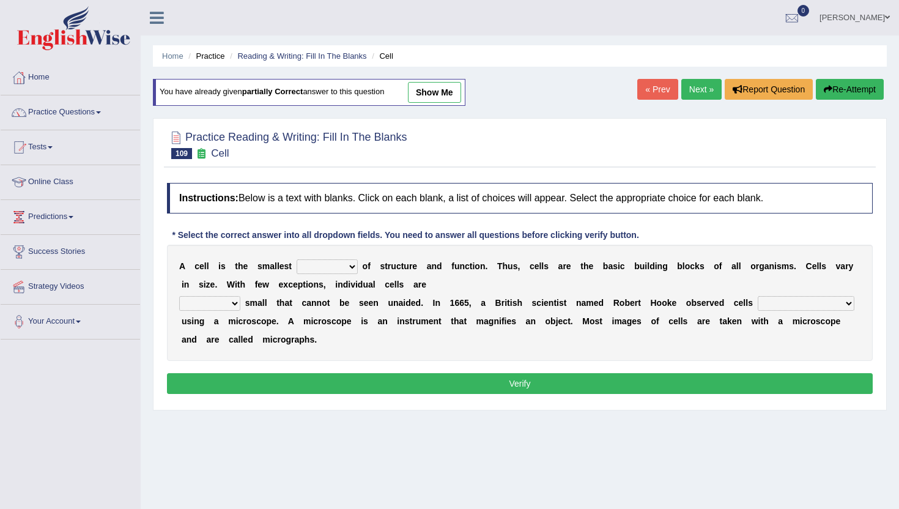
click at [698, 86] on link "Next »" at bounding box center [701, 89] width 40 height 21
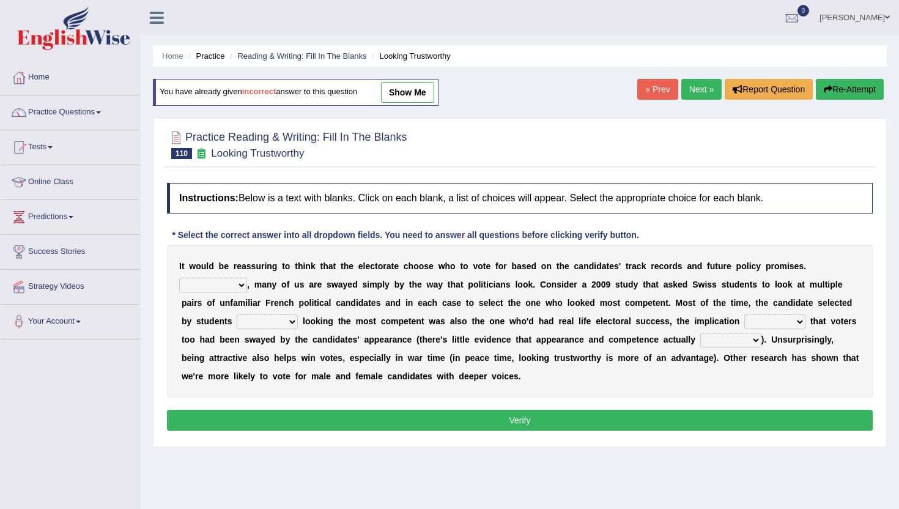
click at [218, 283] on select "For example In truth In addition In return" at bounding box center [213, 285] width 68 height 15
select select "In truth"
click at [179, 278] on select "For example In truth In addition In return" at bounding box center [213, 285] width 68 height 15
click at [256, 317] on select "through at by as" at bounding box center [267, 321] width 61 height 15
select select "as"
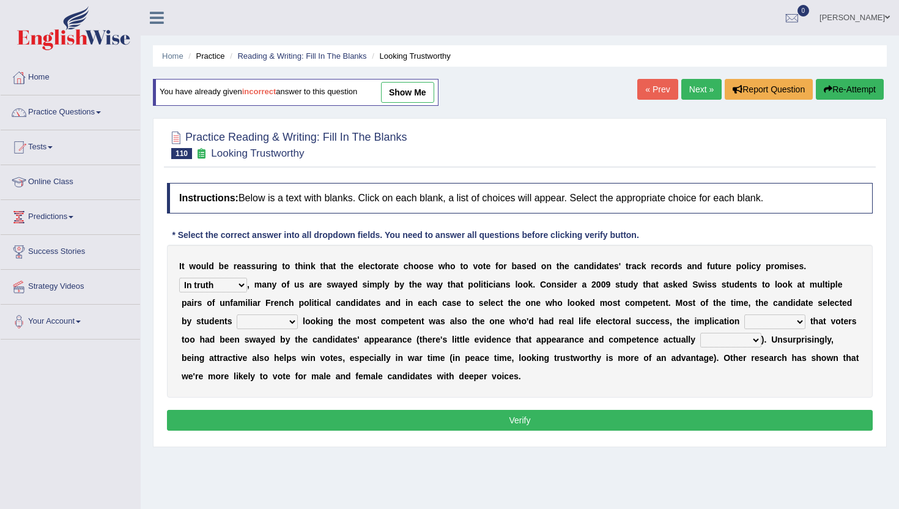
click at [237, 314] on select "through at by as" at bounding box center [267, 321] width 61 height 15
click at [754, 326] on select "being is was having" at bounding box center [774, 321] width 61 height 15
select select "being"
click at [745, 314] on select "being is was having" at bounding box center [774, 321] width 61 height 15
click at [720, 342] on select "correlate overlap cooperate diverge" at bounding box center [730, 340] width 61 height 15
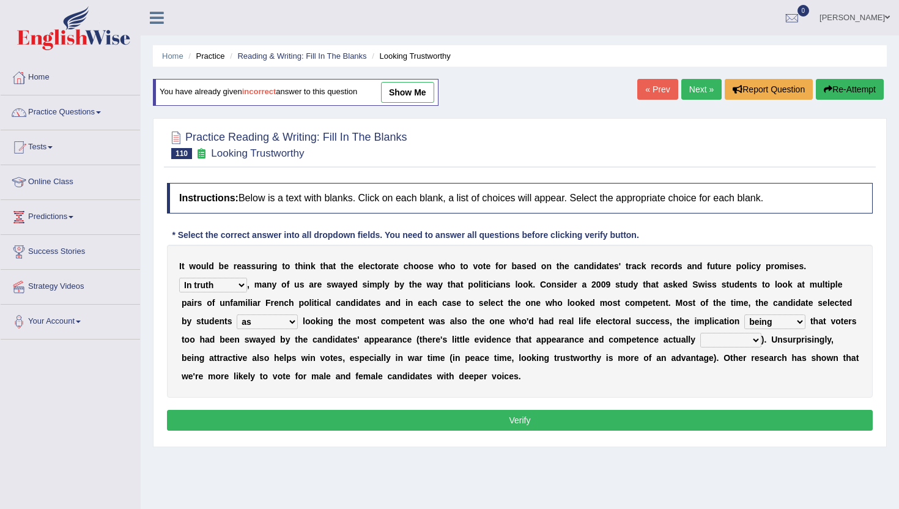
select select "correlate"
click at [703, 333] on select "correlate overlap cooperate diverge" at bounding box center [730, 340] width 61 height 15
click at [462, 420] on button "Verify" at bounding box center [520, 420] width 706 height 21
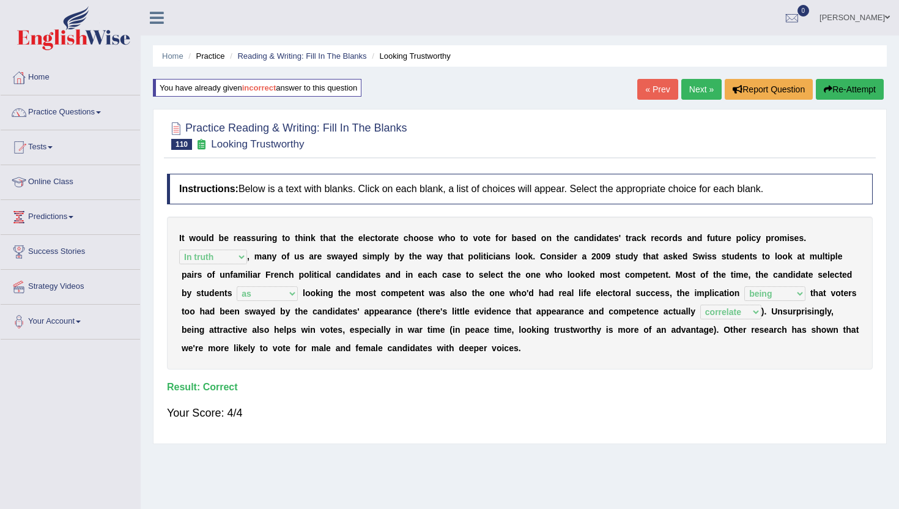
click at [701, 88] on link "Next »" at bounding box center [701, 89] width 40 height 21
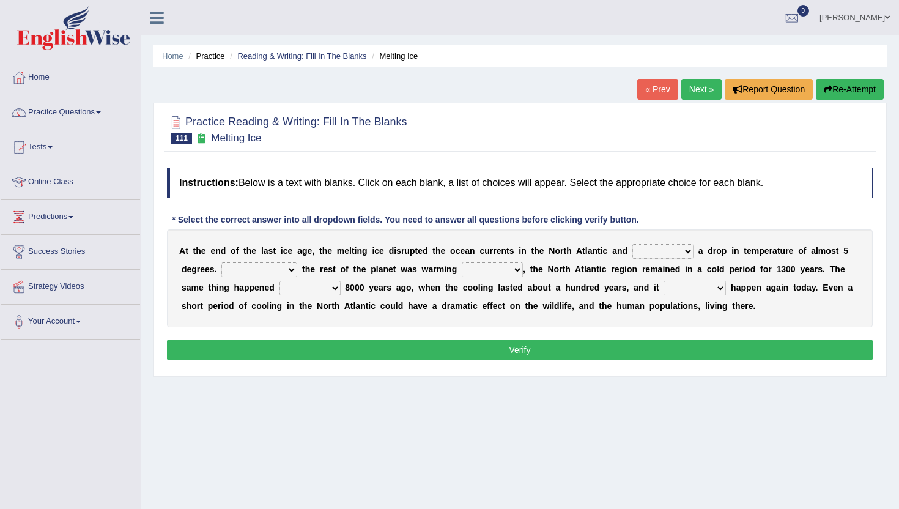
click at [657, 246] on select "featured denied reflected caused" at bounding box center [662, 251] width 61 height 15
select select "reflected"
click at [633, 244] on select "featured denied reflected caused" at bounding box center [662, 251] width 61 height 15
click at [251, 272] on select "Contrasting to Even though As if Now that" at bounding box center [259, 269] width 76 height 15
select select "Even though"
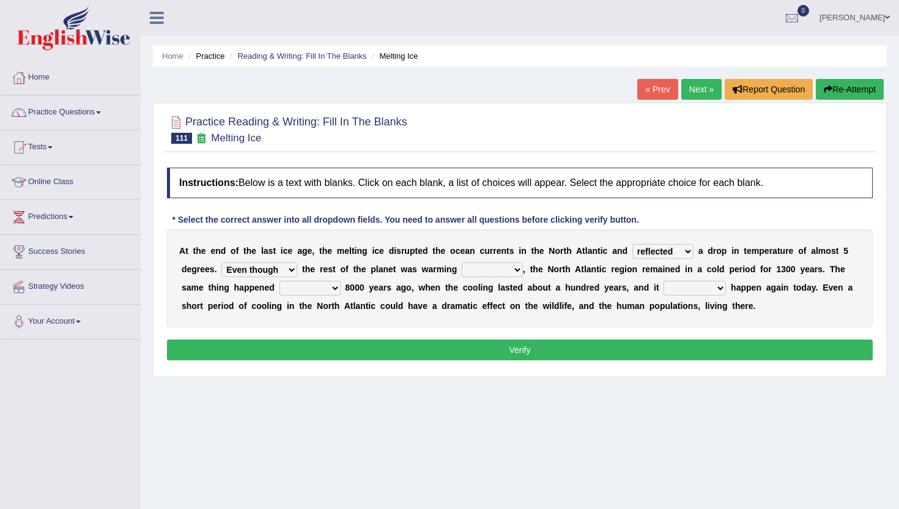
click at [221, 262] on select "Contrasting to Even though As if Now that" at bounding box center [259, 269] width 76 height 15
click at [488, 266] on select "in off up back" at bounding box center [492, 269] width 61 height 15
select select "up"
click at [462, 262] on select "in off up back" at bounding box center [492, 269] width 61 height 15
click at [488, 270] on select "in off up back" at bounding box center [492, 269] width 61 height 15
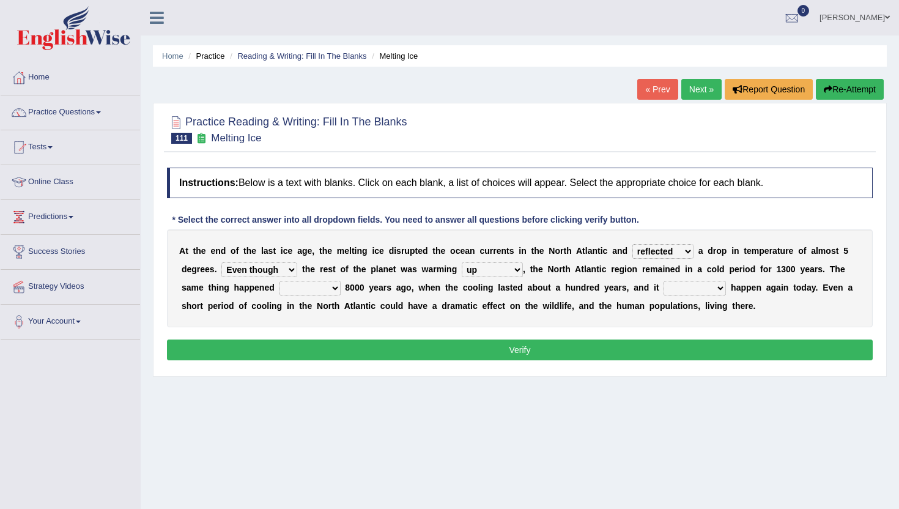
click at [322, 288] on select "on before after around" at bounding box center [309, 288] width 61 height 15
select select "before"
click at [279, 281] on select "on before after around" at bounding box center [309, 288] width 61 height 15
click at [317, 289] on select "on before after around" at bounding box center [309, 288] width 61 height 15
click at [679, 286] on select "could can should could have" at bounding box center [695, 288] width 62 height 15
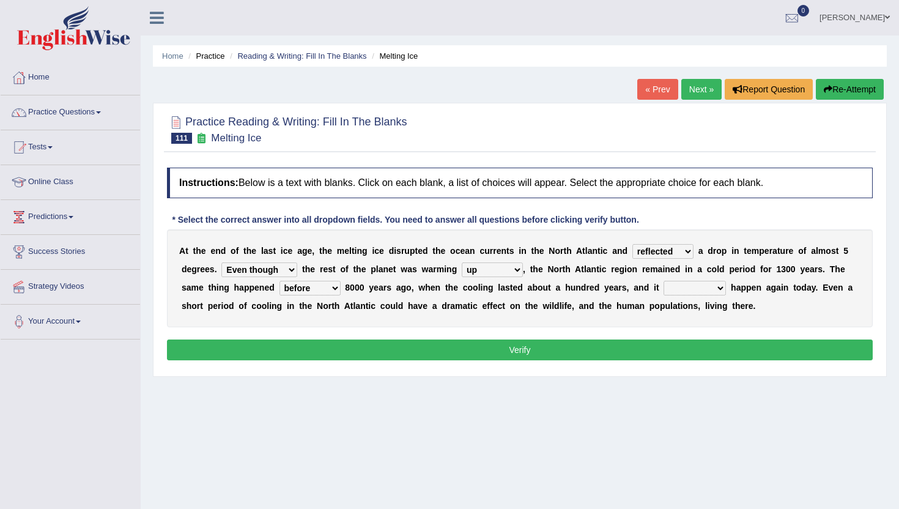
select select "can"
click at [664, 281] on select "could can should could have" at bounding box center [695, 288] width 62 height 15
click at [682, 347] on button "Verify" at bounding box center [520, 349] width 706 height 21
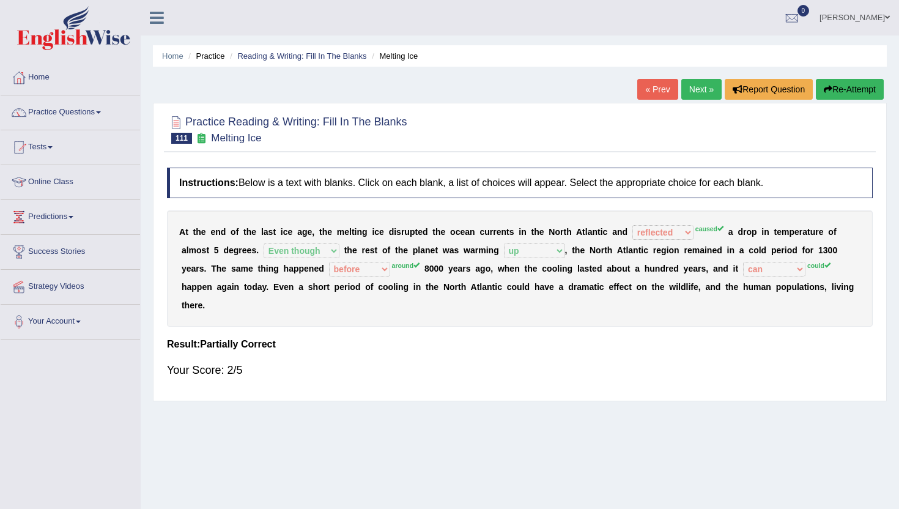
click at [693, 82] on link "Next »" at bounding box center [701, 89] width 40 height 21
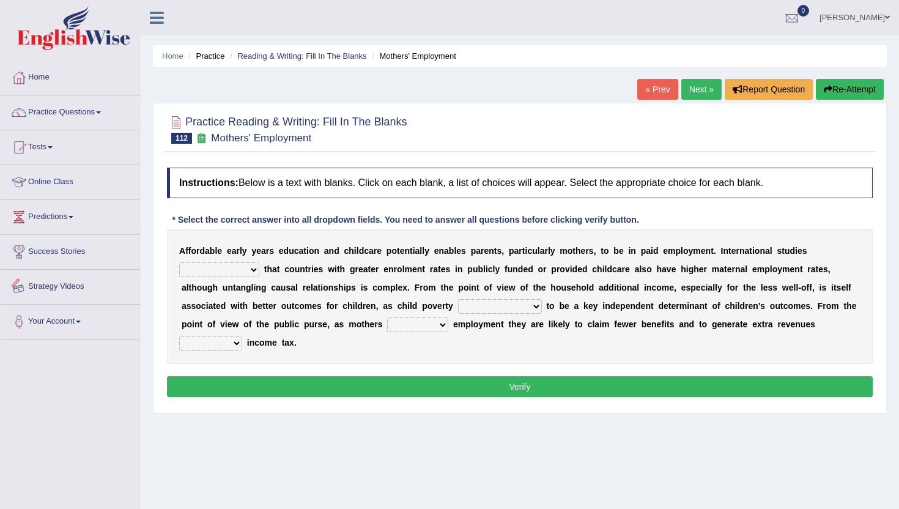
click at [224, 267] on select "are finding found have yet to find have found" at bounding box center [219, 269] width 80 height 15
select select "found"
click at [179, 262] on select "are finding found have yet to find have found" at bounding box center [219, 269] width 80 height 15
click at [489, 306] on select "is shown has been shown was showing showed" at bounding box center [500, 306] width 84 height 15
select select "was showing"
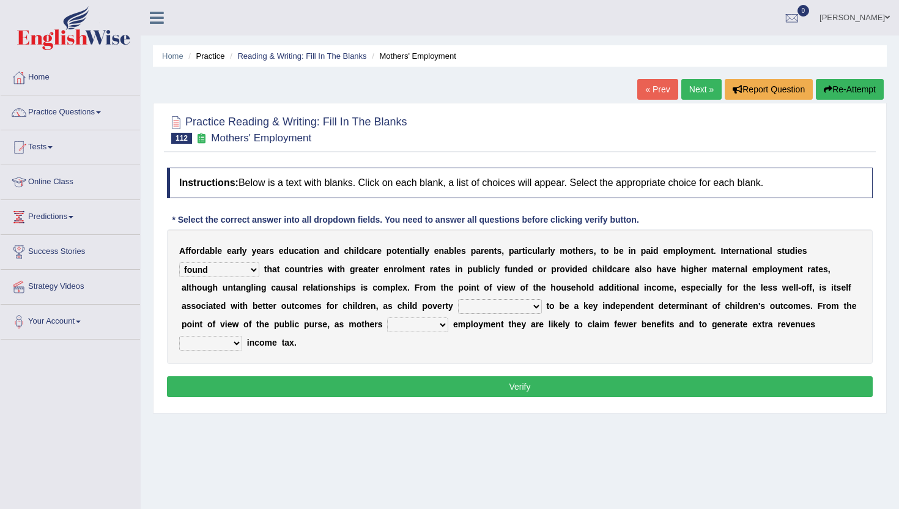
click at [458, 299] on select "is shown has been shown was showing showed" at bounding box center [500, 306] width 84 height 15
click at [414, 330] on select "enact enrol enter enlist" at bounding box center [417, 324] width 61 height 15
select select "enrol"
click at [387, 317] on select "enact enrol enter enlist" at bounding box center [417, 324] width 61 height 15
click at [213, 346] on select "through within by throughout" at bounding box center [210, 343] width 63 height 15
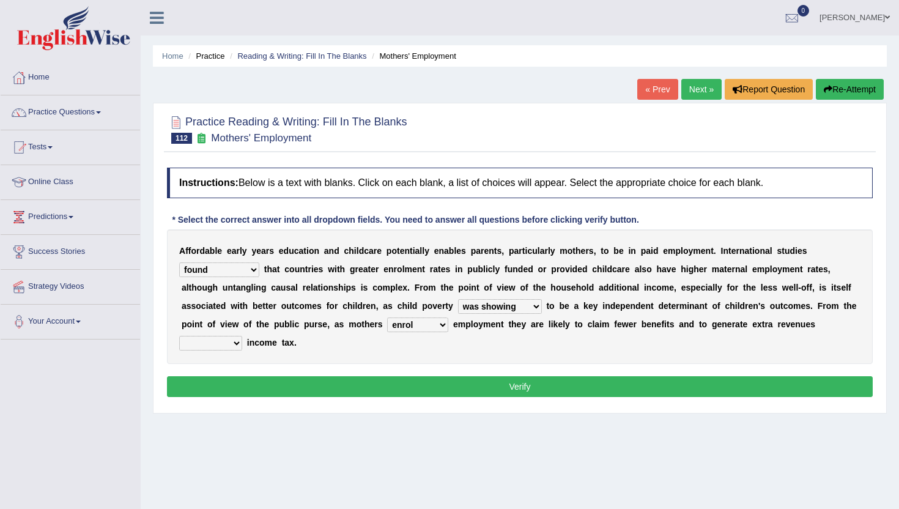
select select "through"
click at [179, 336] on select "through within by throughout" at bounding box center [210, 343] width 63 height 15
click at [226, 401] on div "Instructions: Below is a text with blanks. Click on each blank, a list of choic…" at bounding box center [520, 283] width 712 height 245
click at [226, 395] on button "Verify" at bounding box center [520, 386] width 706 height 21
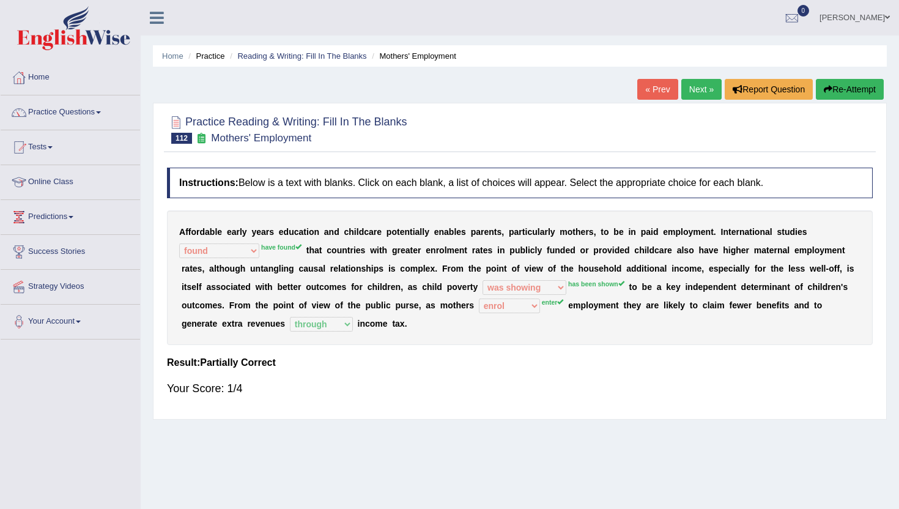
click at [838, 89] on button "Re-Attempt" at bounding box center [850, 89] width 68 height 21
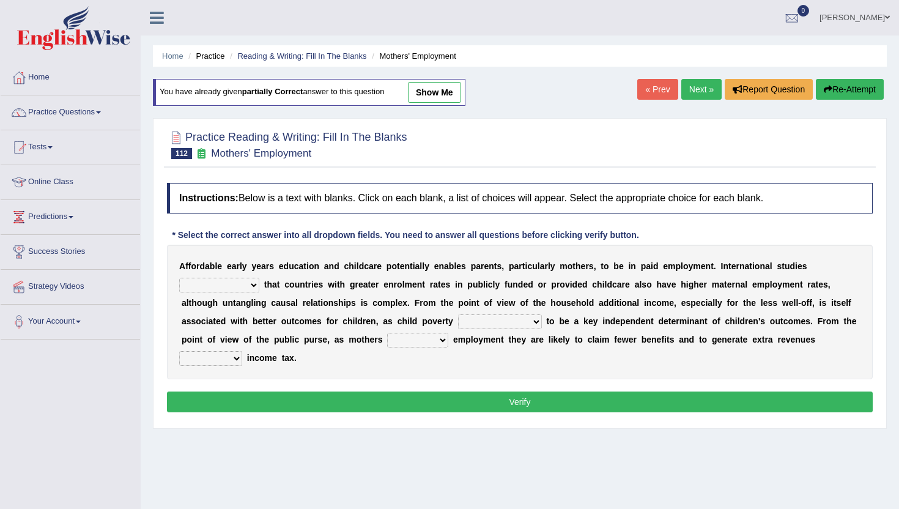
click at [251, 281] on select "are finding found have yet to find have found" at bounding box center [219, 285] width 80 height 15
select select "have found"
click at [179, 278] on select "are finding found have yet to find have found" at bounding box center [219, 285] width 80 height 15
click at [489, 325] on select "is shown has been shown was showing showed" at bounding box center [500, 321] width 84 height 15
select select "has been shown"
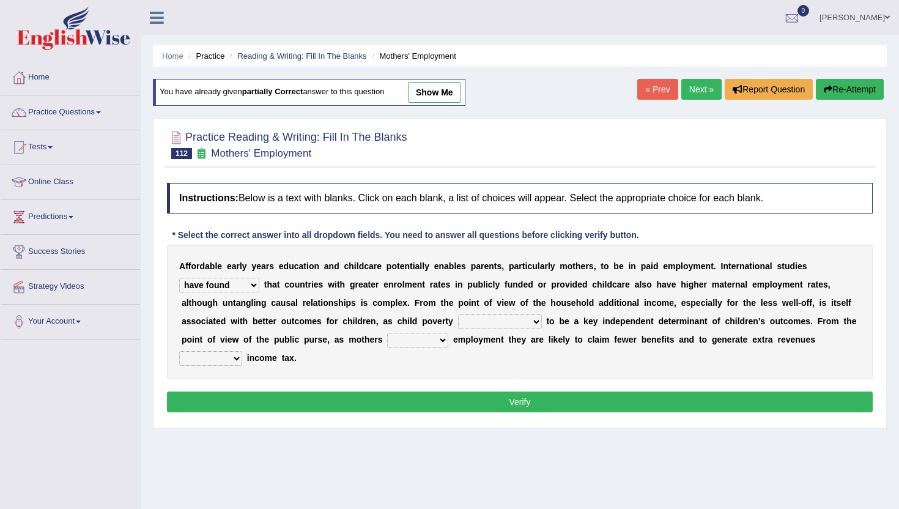
click at [458, 314] on select "is shown has been shown was showing showed" at bounding box center [500, 321] width 84 height 15
click at [427, 342] on select "enact enrol enter enlist" at bounding box center [417, 340] width 61 height 15
select select "enter"
click at [387, 333] on select "enact enrol enter enlist" at bounding box center [417, 340] width 61 height 15
click at [230, 357] on select "through within by throughout" at bounding box center [210, 358] width 63 height 15
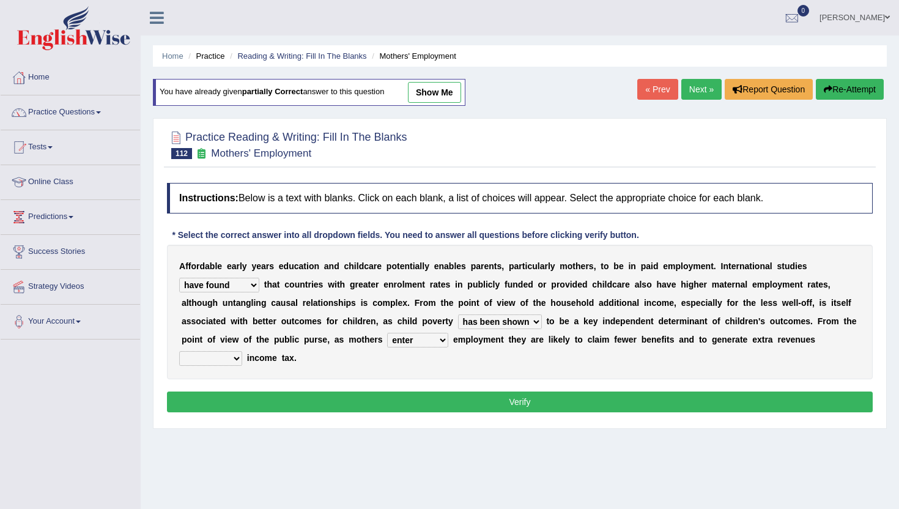
select select "through"
click at [179, 351] on select "through within by throughout" at bounding box center [210, 358] width 63 height 15
click at [612, 400] on button "Verify" at bounding box center [520, 401] width 706 height 21
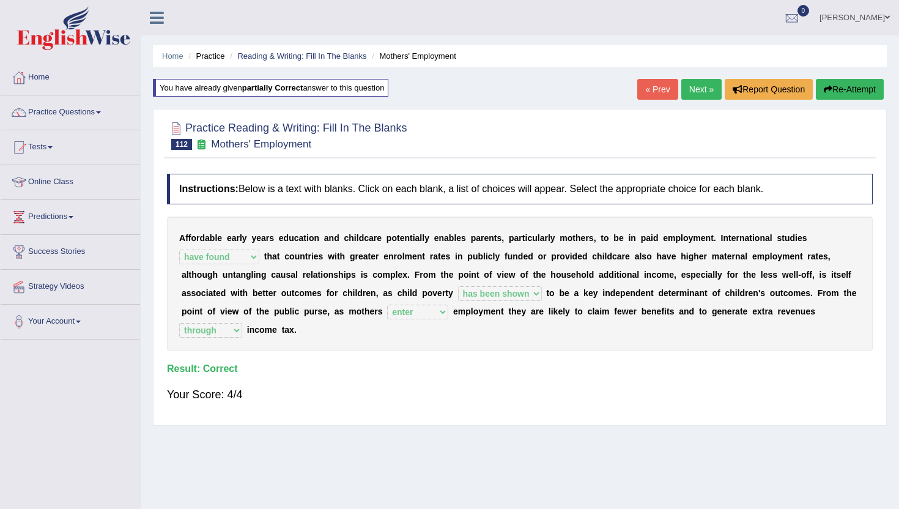
click at [709, 89] on link "Next »" at bounding box center [701, 89] width 40 height 21
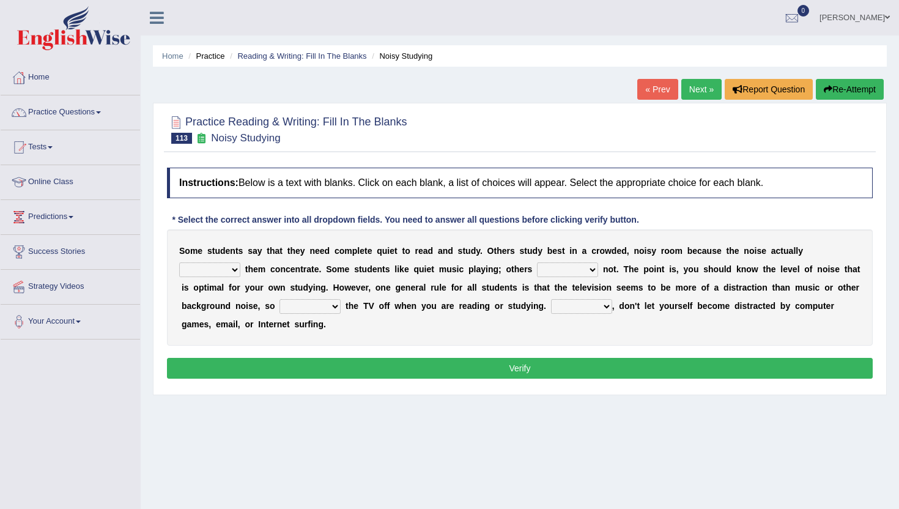
click at [222, 263] on select "helps stops aids gives" at bounding box center [209, 269] width 61 height 15
click at [179, 262] on select "helps stops aids gives" at bounding box center [209, 269] width 61 height 15
click at [224, 268] on select "helps stops aids gives" at bounding box center [209, 269] width 61 height 15
select select "helps"
click at [179, 262] on select "helps stops aids gives" at bounding box center [209, 269] width 61 height 15
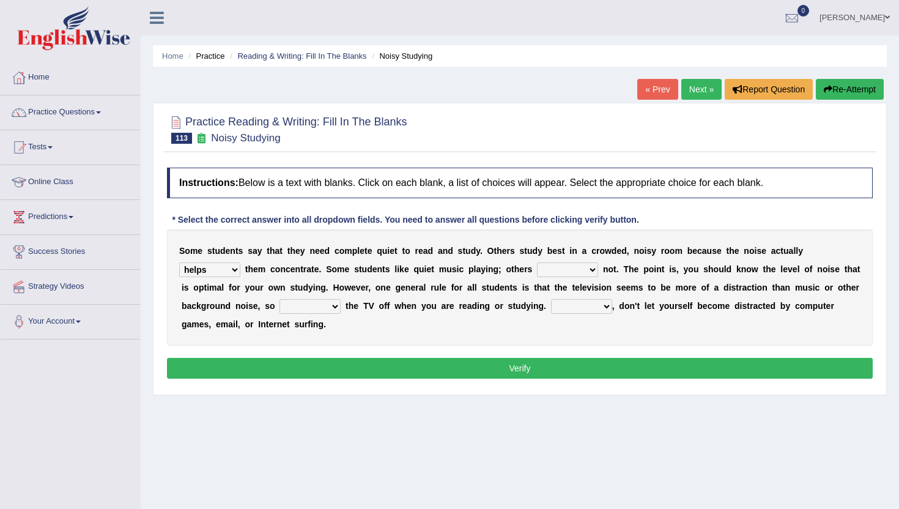
click at [567, 267] on select "have doing do are" at bounding box center [567, 269] width 61 height 15
select select "are"
click at [537, 262] on select "have doing do are" at bounding box center [567, 269] width 61 height 15
click at [312, 308] on select "make put leave cut" at bounding box center [309, 306] width 61 height 15
select select "leave"
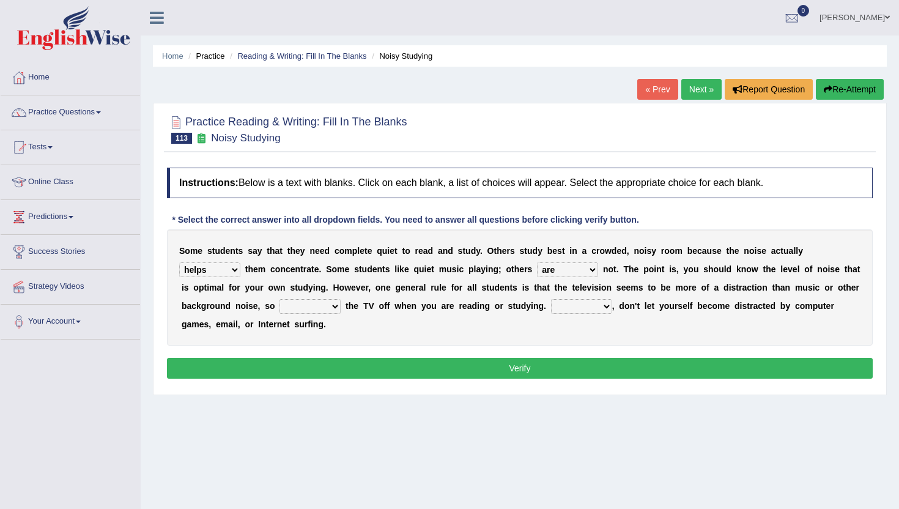
click at [279, 299] on select "make put leave cut" at bounding box center [309, 306] width 61 height 15
click at [569, 308] on select "Thus However Yet Also" at bounding box center [581, 306] width 61 height 15
select select "However"
click at [551, 299] on select "Thus However Yet Also" at bounding box center [581, 306] width 61 height 15
click at [584, 366] on button "Verify" at bounding box center [520, 368] width 706 height 21
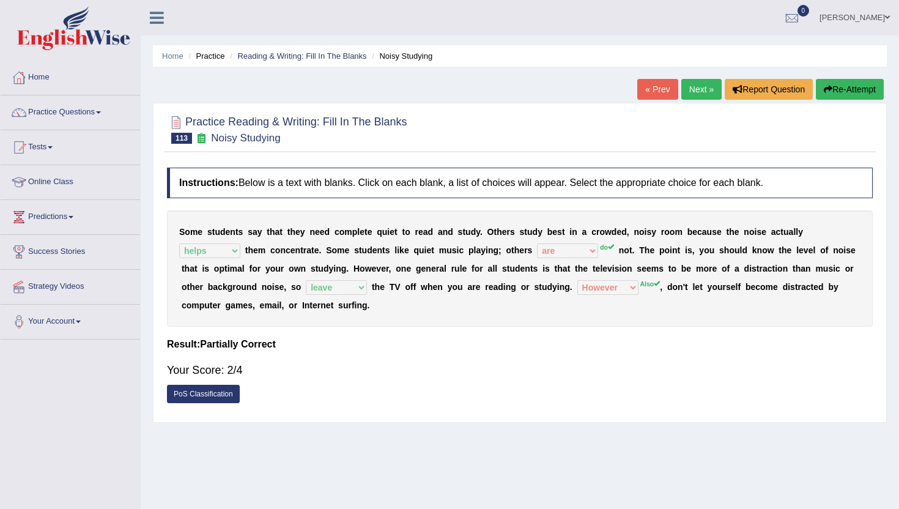
click at [694, 91] on link "Next »" at bounding box center [701, 89] width 40 height 21
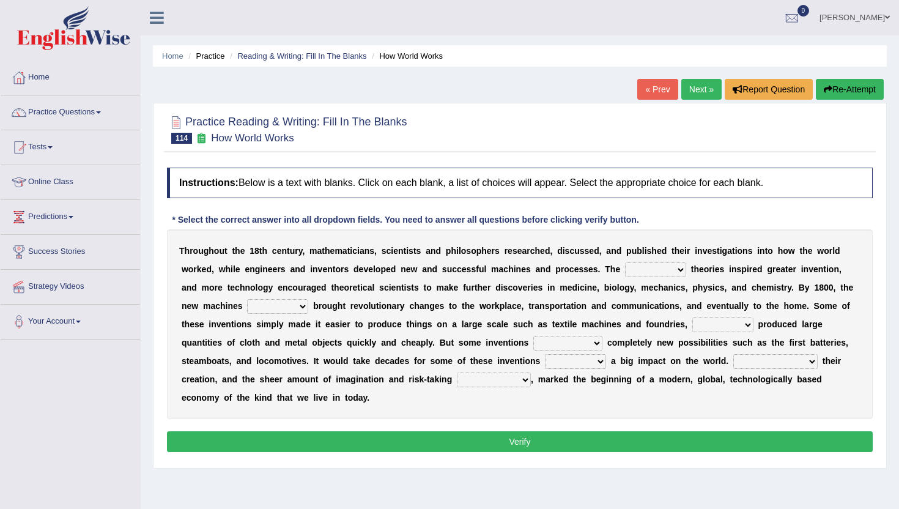
click at [660, 267] on select "fewest newest nearest latest" at bounding box center [655, 269] width 61 height 15
click at [625, 262] on select "fewest newest nearest latest" at bounding box center [655, 269] width 61 height 15
click at [667, 268] on select "fewest newest nearest latest" at bounding box center [655, 269] width 61 height 15
select select "latest"
click at [625, 262] on select "fewest newest nearest latest" at bounding box center [655, 269] width 61 height 15
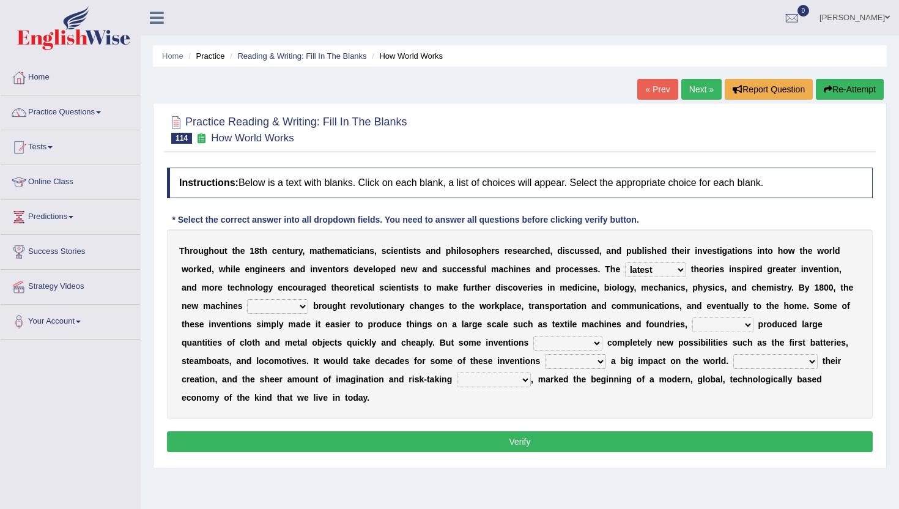
click at [656, 271] on select "fewest newest nearest latest" at bounding box center [655, 269] width 61 height 15
click at [253, 303] on select "are have were had" at bounding box center [277, 306] width 61 height 15
select select "were"
click at [247, 299] on select "are have were had" at bounding box center [277, 306] width 61 height 15
click at [709, 323] on select "those which that what" at bounding box center [722, 324] width 61 height 15
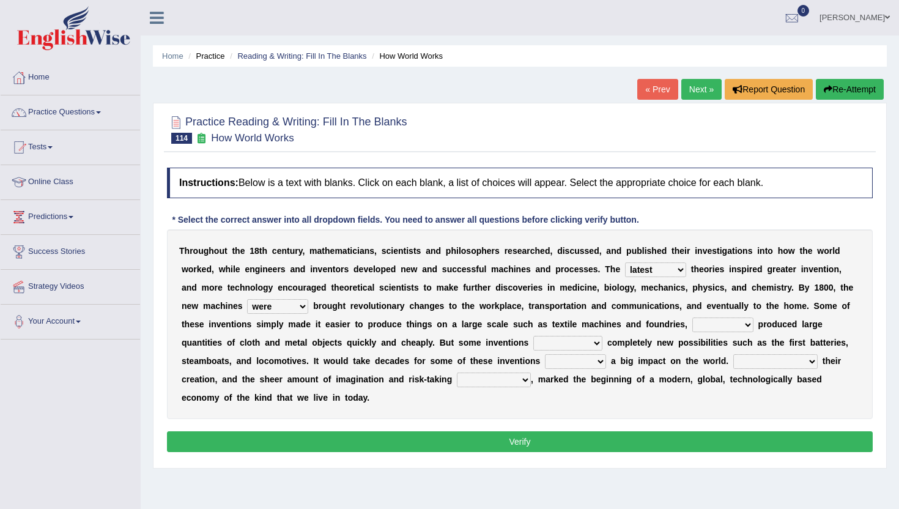
click at [701, 323] on select "those which that what" at bounding box center [722, 324] width 61 height 15
select select "which"
click at [692, 317] on select "those which that what" at bounding box center [722, 324] width 61 height 15
click at [528, 341] on b at bounding box center [530, 343] width 5 height 10
click at [533, 344] on select "brought necessitated enforced took" at bounding box center [567, 343] width 69 height 15
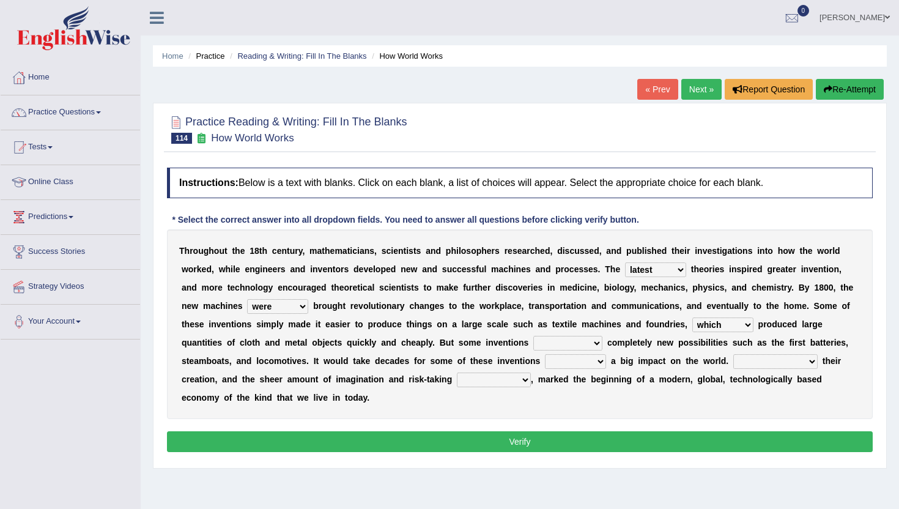
select select "brought"
click at [533, 336] on select "brought necessitated enforced took" at bounding box center [567, 343] width 69 height 15
click at [545, 366] on select "make making made to make" at bounding box center [575, 361] width 61 height 15
select select "to make"
click at [545, 354] on select "make making made to make" at bounding box center [575, 361] width 61 height 15
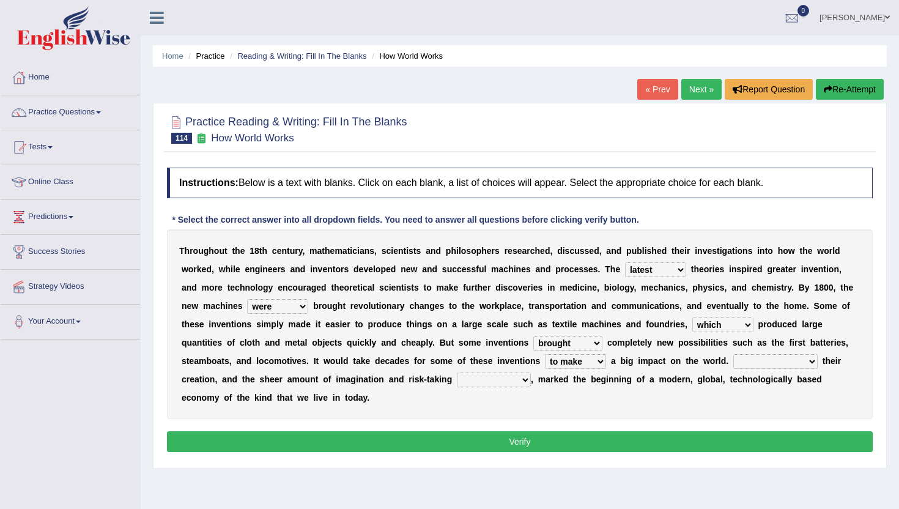
click at [733, 364] on select "Notwithstanding As Whether Yet" at bounding box center [775, 361] width 84 height 15
click at [733, 354] on select "Notwithstanding As Whether Yet" at bounding box center [775, 361] width 84 height 15
click at [743, 362] on select "Notwithstanding As Whether Yet" at bounding box center [775, 361] width 84 height 15
select select "Yet"
click at [733, 354] on select "Notwithstanding As Whether Yet" at bounding box center [775, 361] width 84 height 15
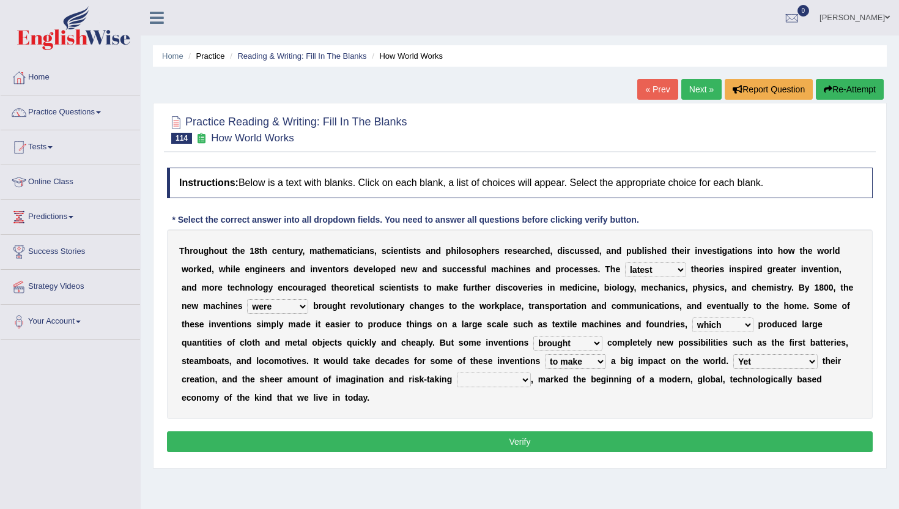
click at [733, 366] on select "Notwithstanding As Whether Yet" at bounding box center [775, 361] width 84 height 15
click at [457, 378] on select "have involved was involved involved involving" at bounding box center [494, 379] width 74 height 15
select select "have involved"
click at [457, 372] on select "have involved was involved involved involving" at bounding box center [494, 379] width 74 height 15
click at [457, 383] on select "have involved was involved involved involving" at bounding box center [494, 379] width 74 height 15
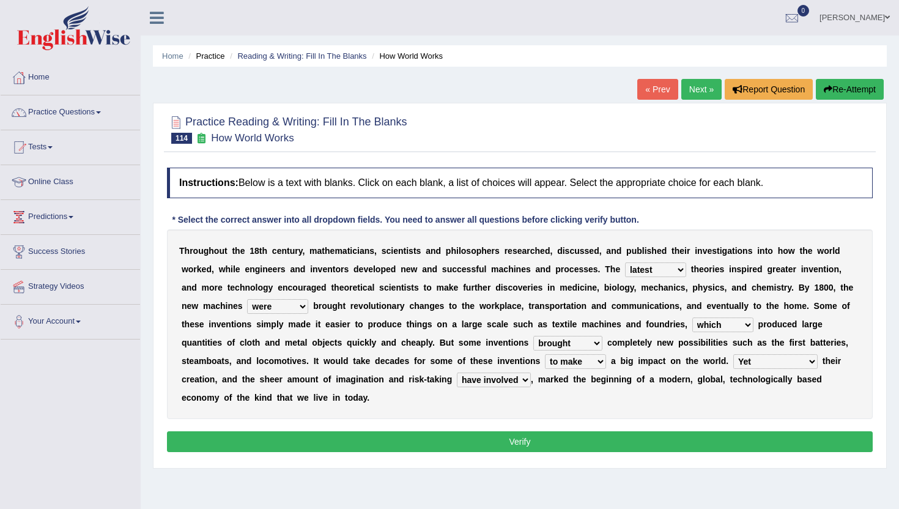
click at [733, 357] on select "Notwithstanding As Whether Yet" at bounding box center [775, 361] width 84 height 15
select select "As"
click at [733, 354] on select "Notwithstanding As Whether Yet" at bounding box center [775, 361] width 84 height 15
click at [398, 443] on button "Verify" at bounding box center [520, 441] width 706 height 21
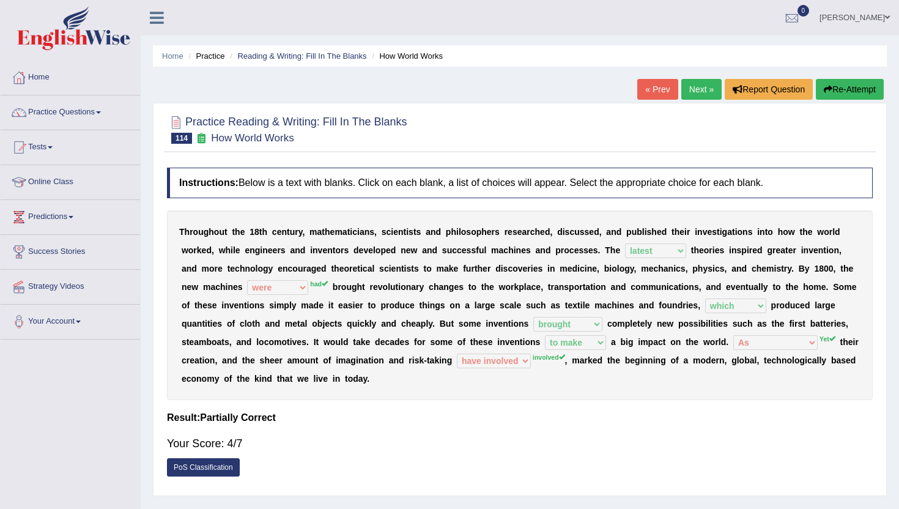
click at [706, 89] on link "Next »" at bounding box center [701, 89] width 40 height 21
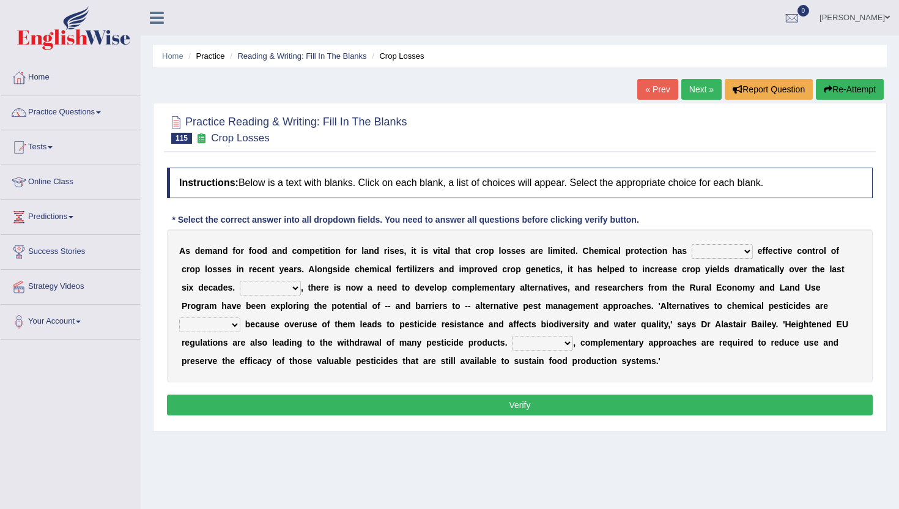
click at [725, 251] on select "harnessed utilized provided offset" at bounding box center [722, 251] width 61 height 15
select select "utilized"
click at [692, 244] on select "harnessed utilized provided offset" at bounding box center [722, 251] width 61 height 15
click at [255, 289] on select "Hopefully However Strangely Therefore" at bounding box center [270, 288] width 61 height 15
select select "Therefore"
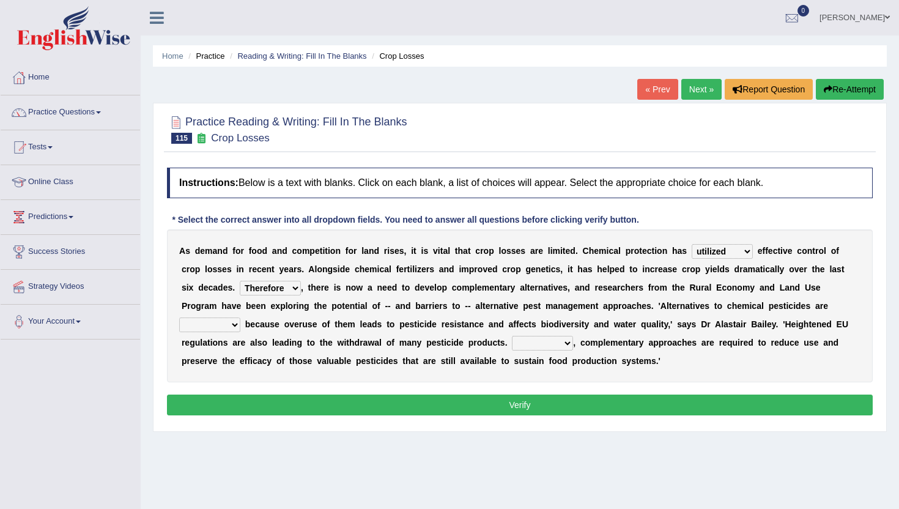
click at [240, 281] on select "Hopefully However Strangely Therefore" at bounding box center [270, 288] width 61 height 15
click at [240, 317] on select "overshot expired needed engaged" at bounding box center [209, 324] width 61 height 15
select select "needed"
click at [240, 317] on select "overshot expired needed engaged" at bounding box center [209, 324] width 61 height 15
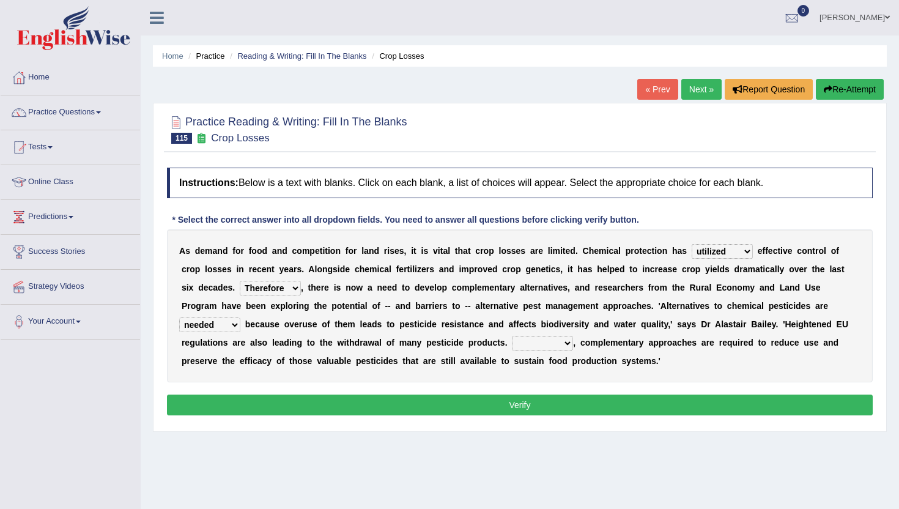
click at [512, 346] on select "Though Yet Hence But" at bounding box center [542, 343] width 61 height 15
select select "But"
click at [512, 336] on select "Though Yet Hence But" at bounding box center [542, 343] width 61 height 15
click at [482, 406] on button "Verify" at bounding box center [520, 404] width 706 height 21
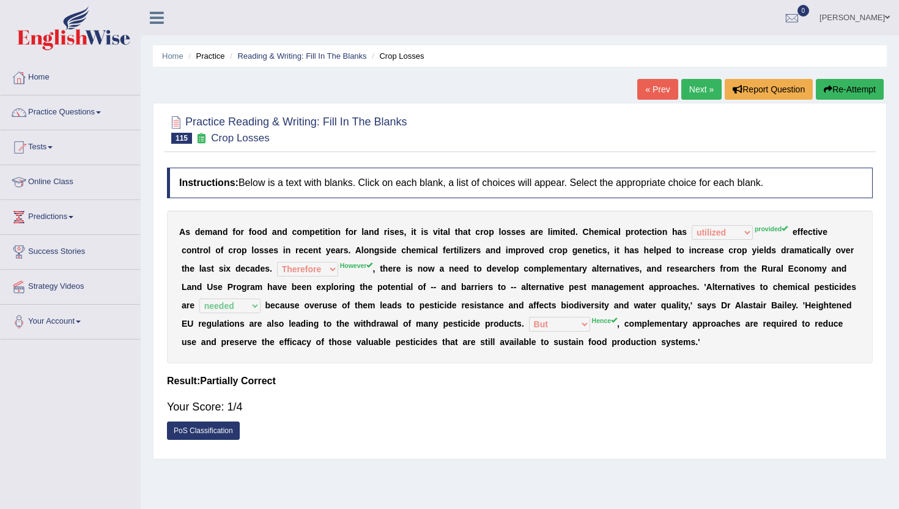
click at [693, 80] on link "Next »" at bounding box center [701, 89] width 40 height 21
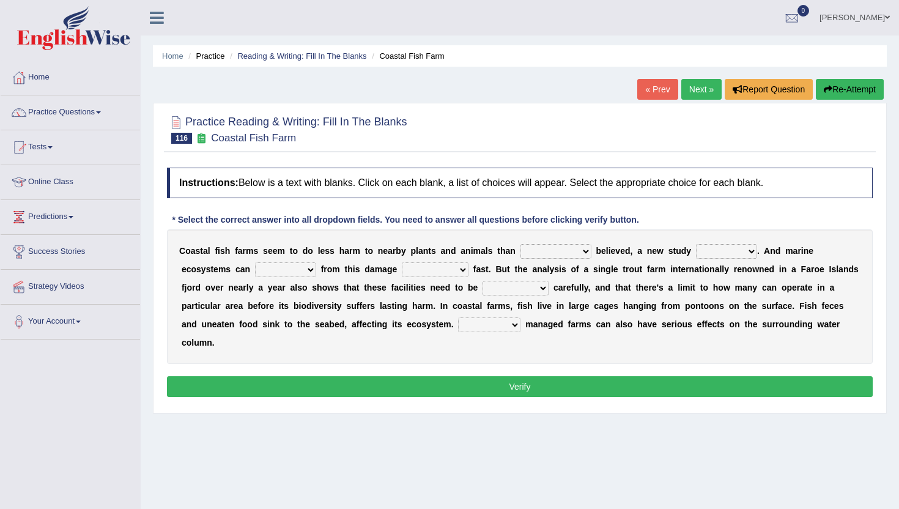
click at [544, 254] on select "collectively individually previously pretentiously" at bounding box center [555, 251] width 71 height 15
select select "individually"
click at [520, 244] on select "collectively individually previously pretentiously" at bounding box center [555, 251] width 71 height 15
click at [706, 253] on select "introduces deceives reveals conceives" at bounding box center [726, 251] width 61 height 15
select select "reveals"
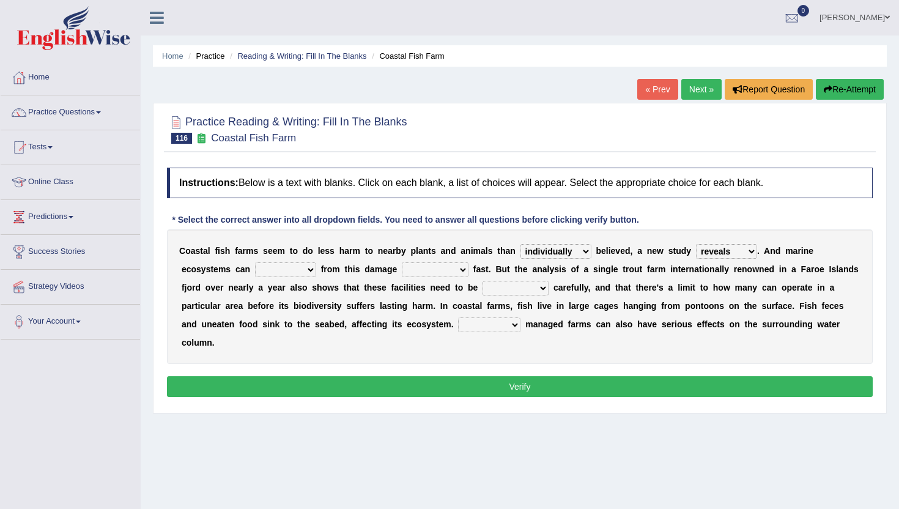
click at [696, 244] on select "introduces deceives reveals conceives" at bounding box center [726, 251] width 61 height 15
click at [549, 256] on select "collectively individually previously pretentiously" at bounding box center [555, 251] width 71 height 15
select select "previously"
click at [520, 244] on select "collectively individually previously pretentiously" at bounding box center [555, 251] width 71 height 15
click at [726, 253] on select "introduces deceives reveals conceives" at bounding box center [726, 251] width 61 height 15
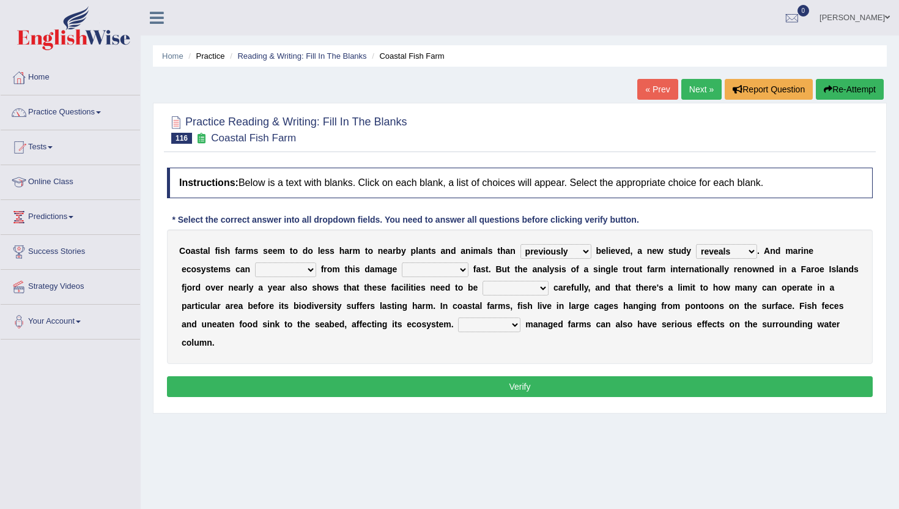
click at [298, 273] on select "derive Segregate recover prevent" at bounding box center [285, 269] width 61 height 15
select select "prevent"
click at [255, 262] on select "derive Segregate recover prevent" at bounding box center [285, 269] width 61 height 15
click at [429, 266] on select "visually commonly surprisingly spiritually" at bounding box center [435, 269] width 67 height 15
click at [506, 289] on select "dislocated estimated placed dismounted" at bounding box center [515, 288] width 66 height 15
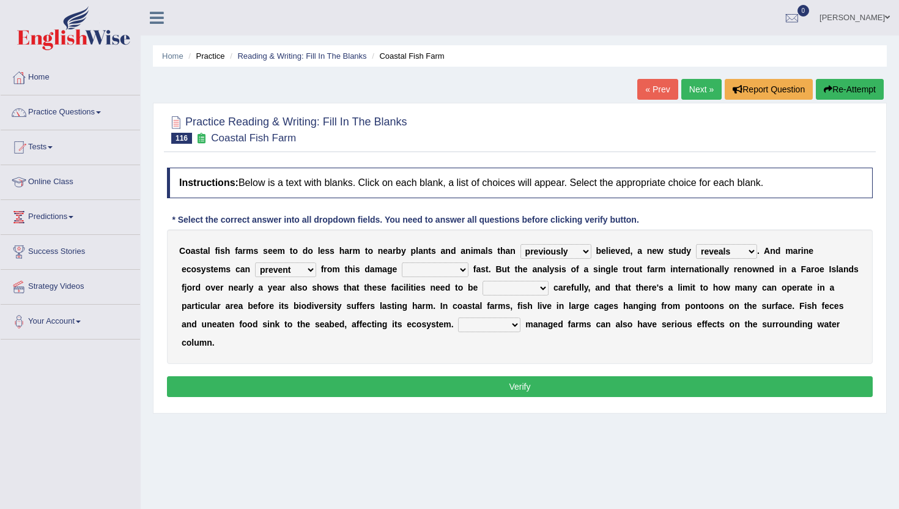
select select "dislocated"
click at [482, 281] on select "dislocated estimated placed dismounted" at bounding box center [515, 288] width 66 height 15
click at [538, 283] on select "dislocated estimated placed dismounted" at bounding box center [515, 288] width 66 height 15
click at [435, 275] on select "visually commonly surprisingly spiritually" at bounding box center [435, 269] width 67 height 15
select select "surprisingly"
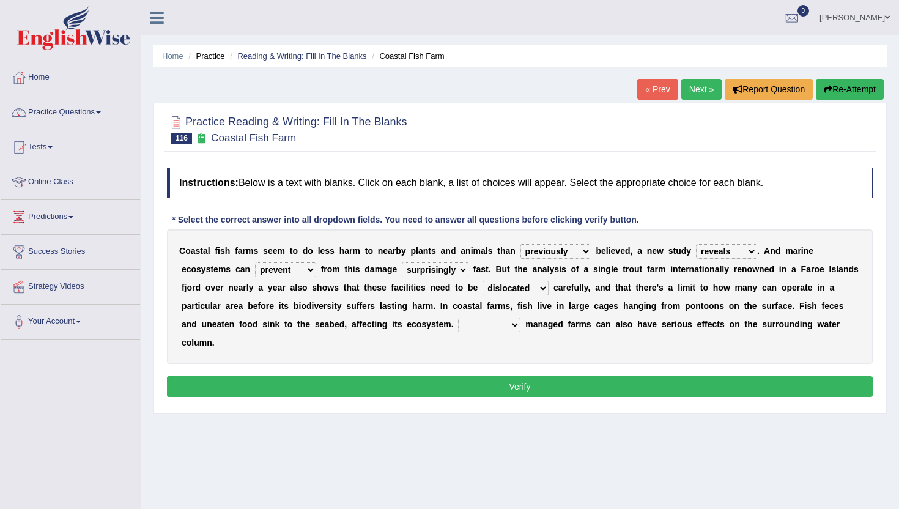
click at [402, 262] on select "visually commonly surprisingly spiritually" at bounding box center [435, 269] width 67 height 15
click at [510, 284] on select "dislocated estimated placed dismounted" at bounding box center [515, 288] width 66 height 15
click at [517, 291] on select "dislocated estimated placed dismounted" at bounding box center [515, 288] width 66 height 15
select select "placed"
click at [482, 281] on select "dislocated estimated placed dismounted" at bounding box center [515, 288] width 66 height 15
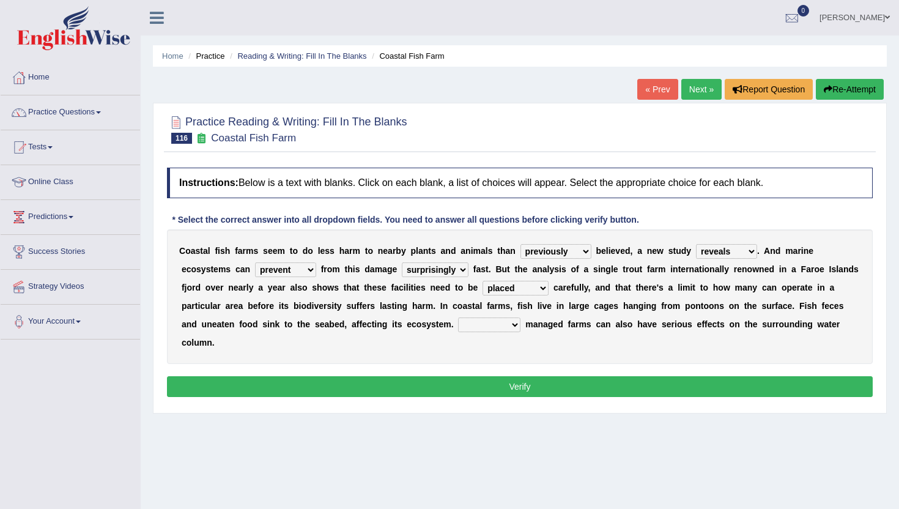
click at [462, 321] on select "Well Badly Expectedly Attentively" at bounding box center [489, 324] width 62 height 15
select select "Badly"
click at [458, 317] on select "Well Badly Expectedly Attentively" at bounding box center [489, 324] width 62 height 15
click at [481, 376] on button "Verify" at bounding box center [520, 386] width 706 height 21
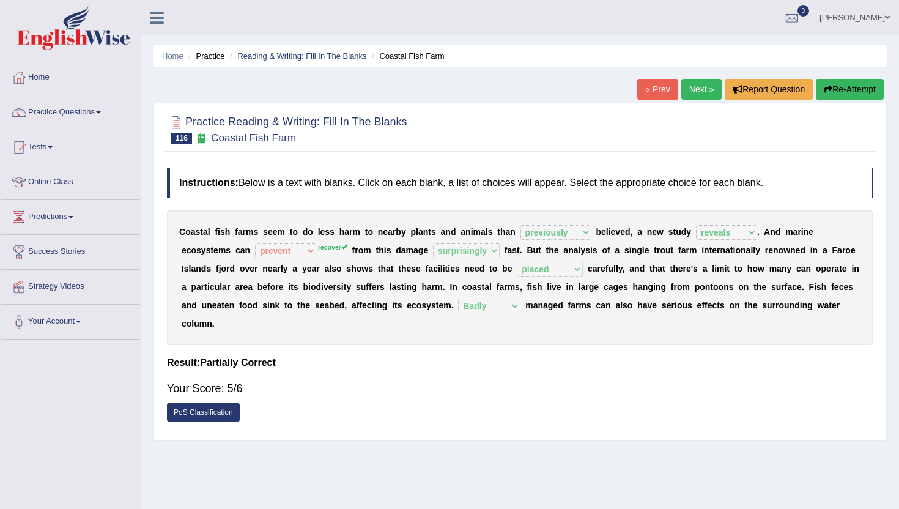
click at [695, 88] on link "Next »" at bounding box center [701, 89] width 40 height 21
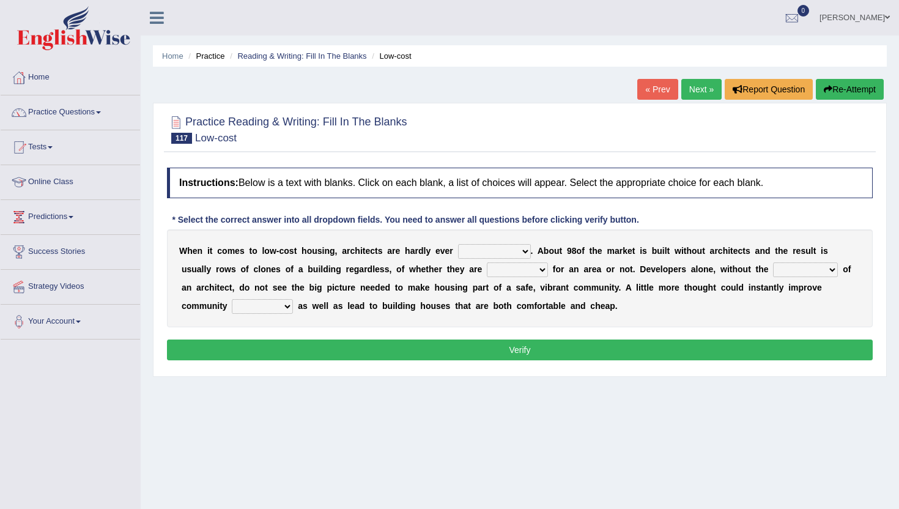
click at [479, 255] on select "compensated involved indicated complicated" at bounding box center [494, 251] width 73 height 15
select select "compensated"
click at [458, 244] on select "compensated involved indicated complicated" at bounding box center [494, 251] width 73 height 15
click at [511, 274] on select "proficient premium profound practical" at bounding box center [517, 269] width 61 height 15
select select "profound"
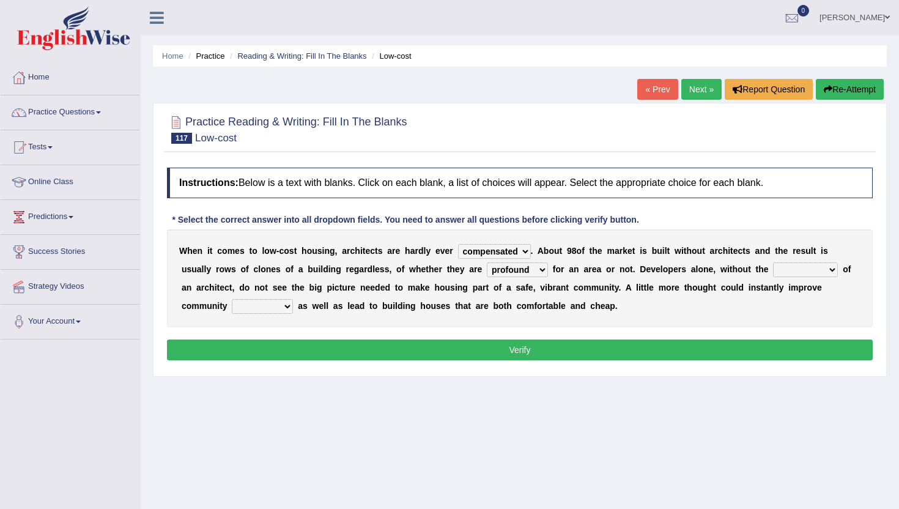
click at [487, 262] on select "proficient premium profound practical" at bounding box center [517, 269] width 61 height 15
click at [786, 271] on select "speculation input reference intake" at bounding box center [805, 269] width 65 height 15
select select "reference"
click at [773, 262] on select "speculation input reference intake" at bounding box center [805, 269] width 65 height 15
click at [281, 310] on select "safety stability dignity budget" at bounding box center [262, 306] width 61 height 15
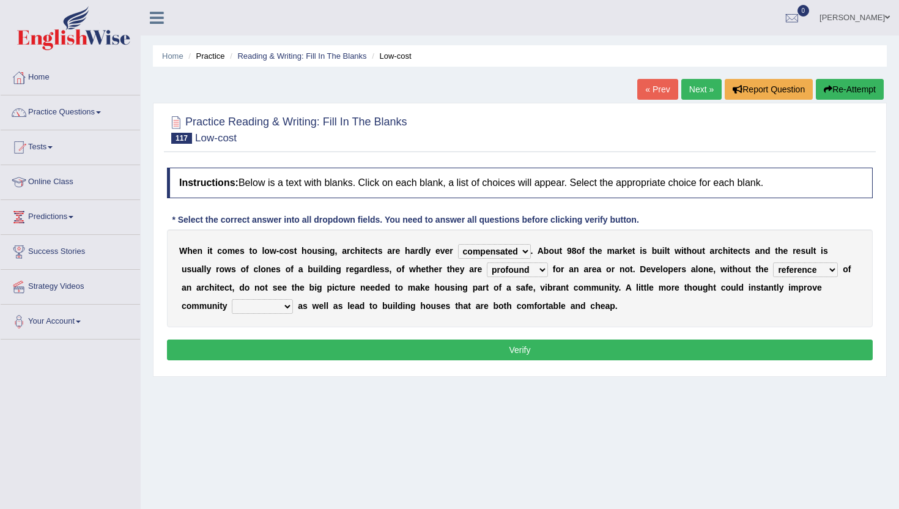
select select "stability"
click at [232, 299] on select "safety stability dignity budget" at bounding box center [262, 306] width 61 height 15
click at [328, 355] on button "Verify" at bounding box center [520, 349] width 706 height 21
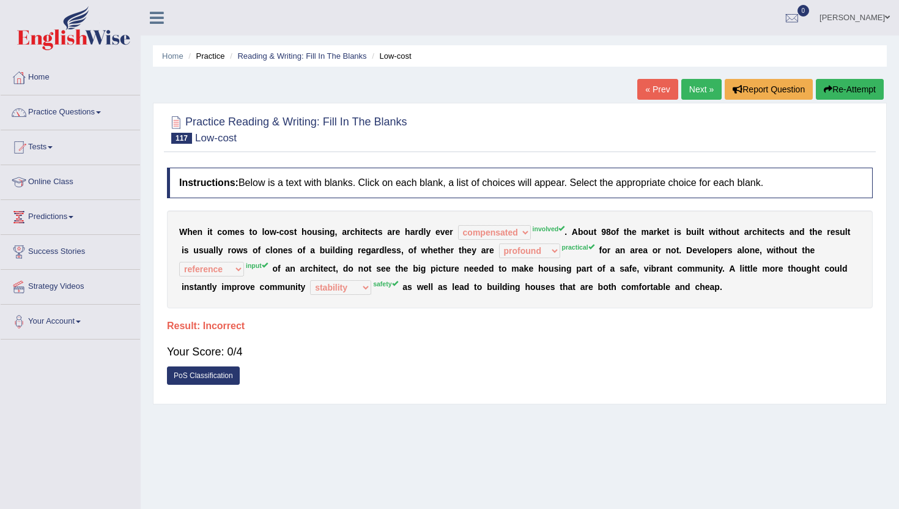
click at [657, 92] on link "« Prev" at bounding box center [657, 89] width 40 height 21
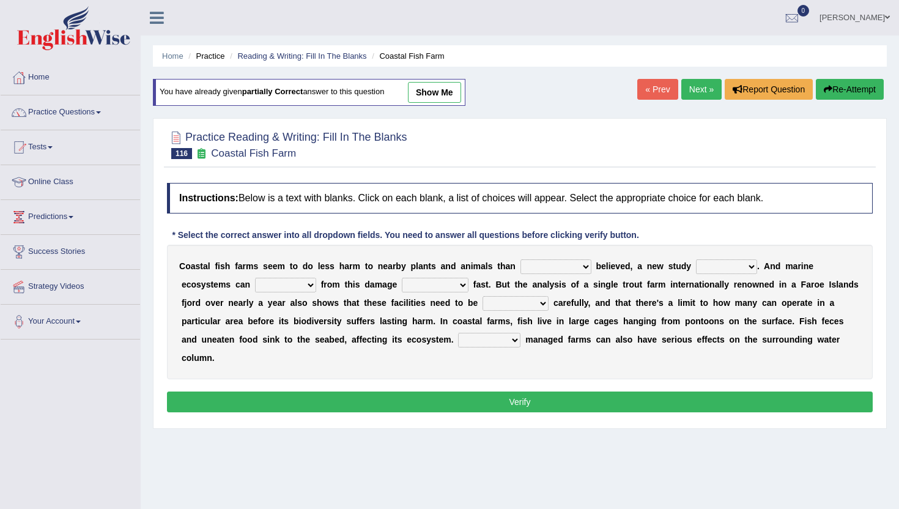
drag, startPoint x: 0, startPoint y: 0, endPoint x: 658, endPoint y: 92, distance: 664.4
click at [658, 92] on link "« Prev" at bounding box center [657, 89] width 40 height 21
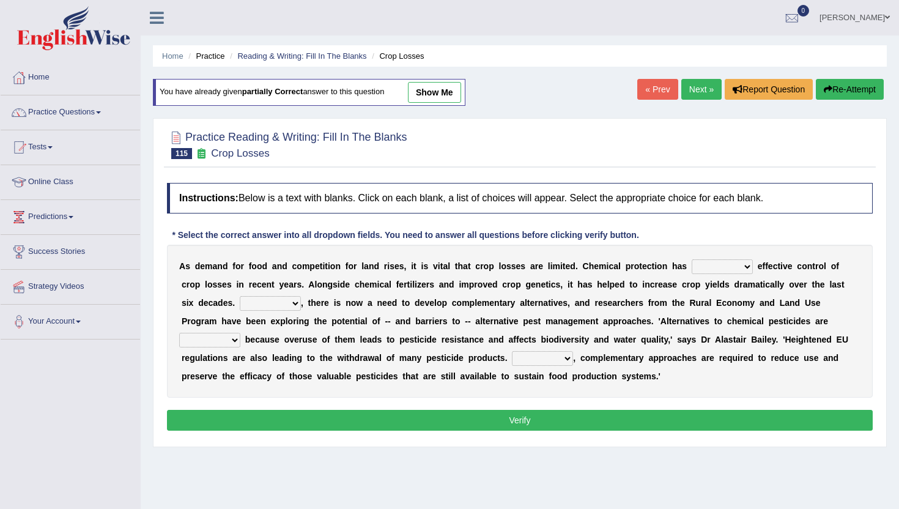
click at [447, 94] on link "show me" at bounding box center [434, 92] width 53 height 21
select select "utilized"
select select "Therefore"
select select "needed"
select select "But"
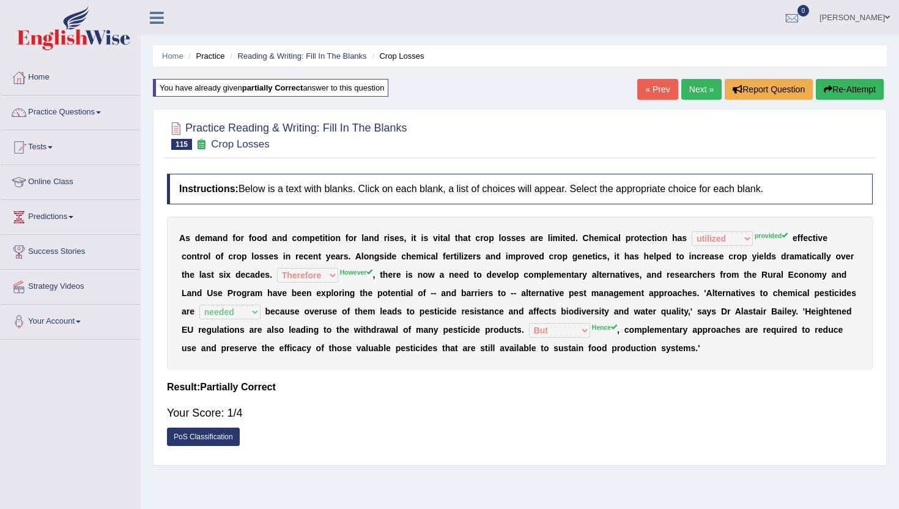
click at [448, 94] on div "Home Practice Reading & Writing: Fill In The Blanks Crop Losses You have alread…" at bounding box center [520, 306] width 758 height 612
click at [865, 87] on button "Re-Attempt" at bounding box center [850, 89] width 68 height 21
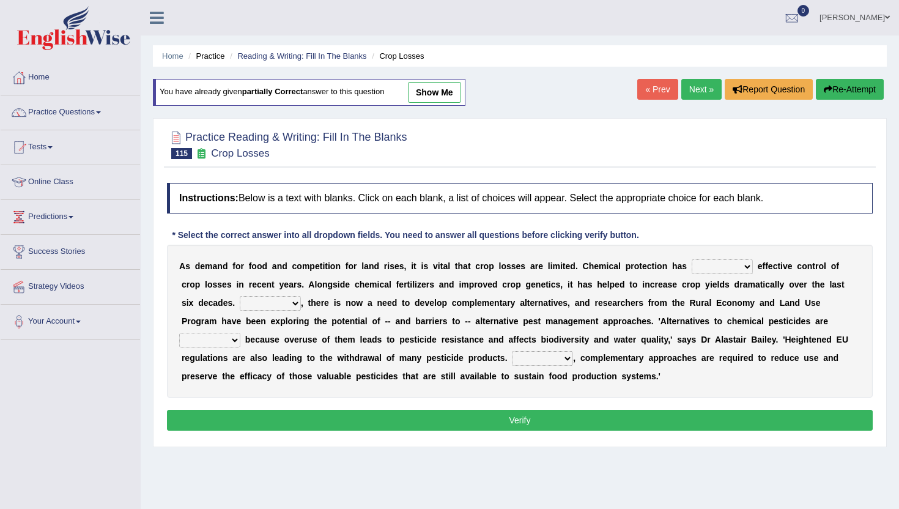
click at [717, 268] on select "harnessed utilized provided offset" at bounding box center [722, 266] width 61 height 15
select select "provided"
click at [692, 259] on select "harnessed utilized provided offset" at bounding box center [722, 266] width 61 height 15
click at [265, 307] on select "Hopefully However Strangely Therefore" at bounding box center [270, 303] width 61 height 15
select select "However"
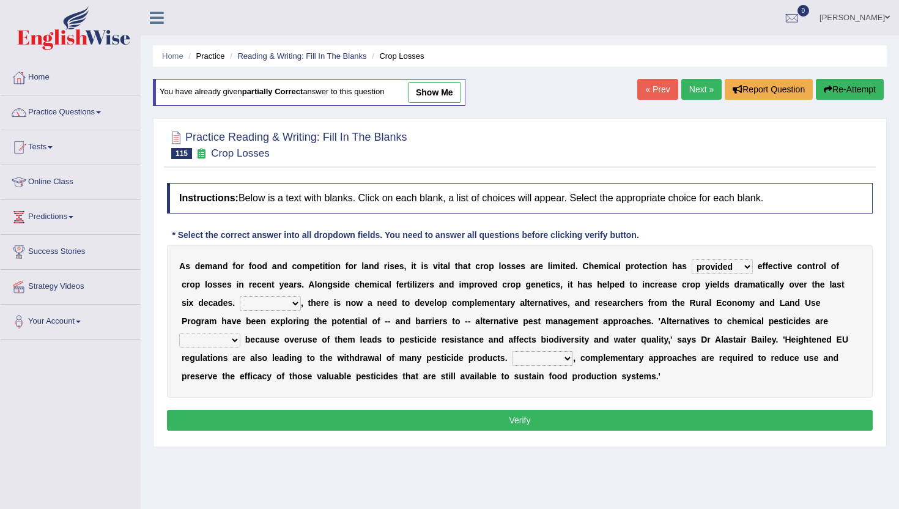
click at [240, 296] on select "Hopefully However Strangely Therefore" at bounding box center [270, 303] width 61 height 15
click at [240, 333] on select "overshot expired needed engaged" at bounding box center [209, 340] width 61 height 15
select select "needed"
click at [240, 333] on select "overshot expired needed engaged" at bounding box center [209, 340] width 61 height 15
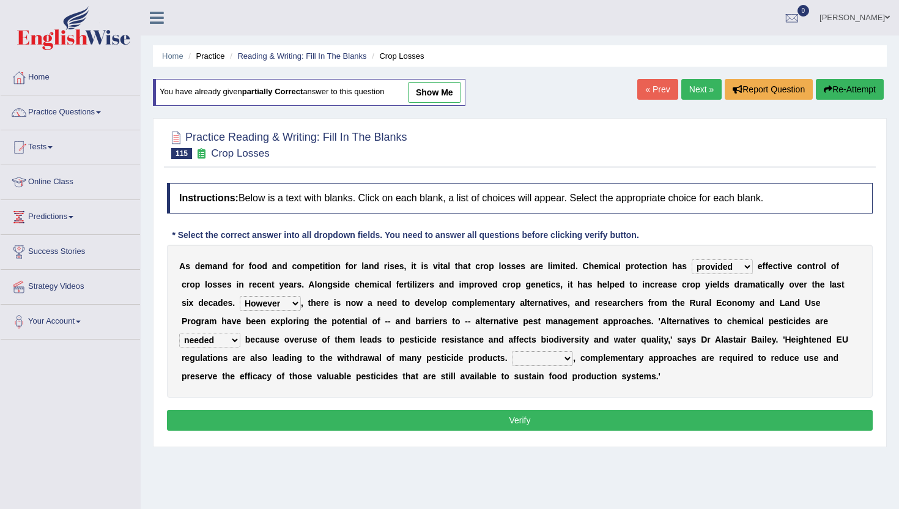
click at [512, 361] on select "Though Yet Hence But" at bounding box center [542, 358] width 61 height 15
select select "Yet"
click at [512, 351] on select "Though Yet Hence But" at bounding box center [542, 358] width 61 height 15
click at [567, 423] on button "Verify" at bounding box center [520, 420] width 706 height 21
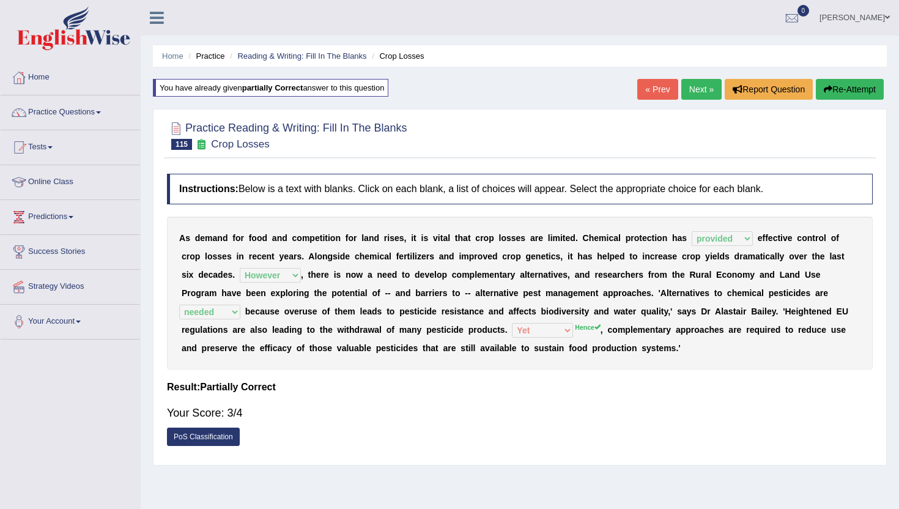
click at [654, 98] on link "« Prev" at bounding box center [657, 89] width 40 height 21
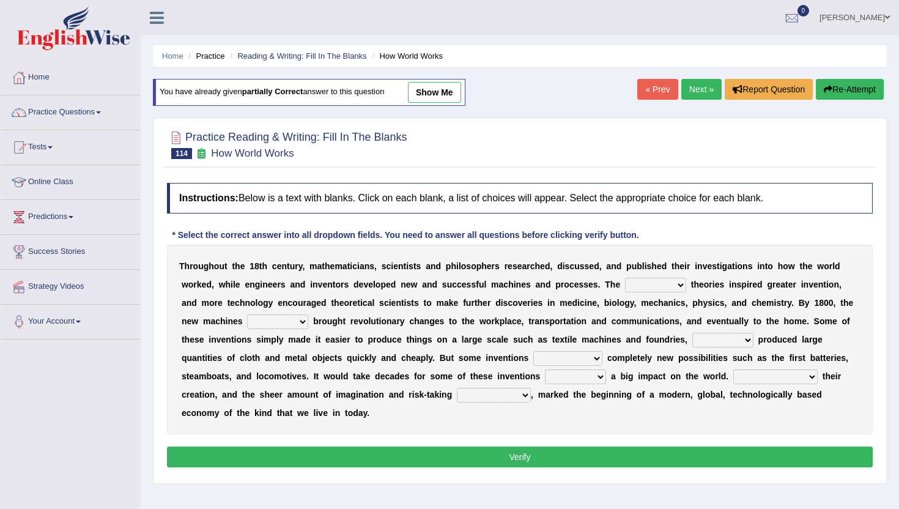
click at [448, 93] on link "show me" at bounding box center [434, 92] width 53 height 21
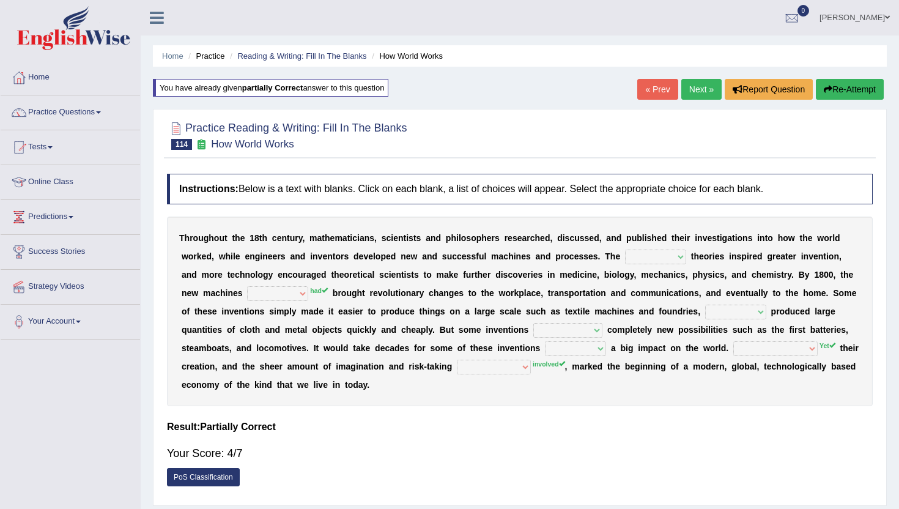
select select "latest"
select select "were"
select select "which"
select select "brought"
select select "to make"
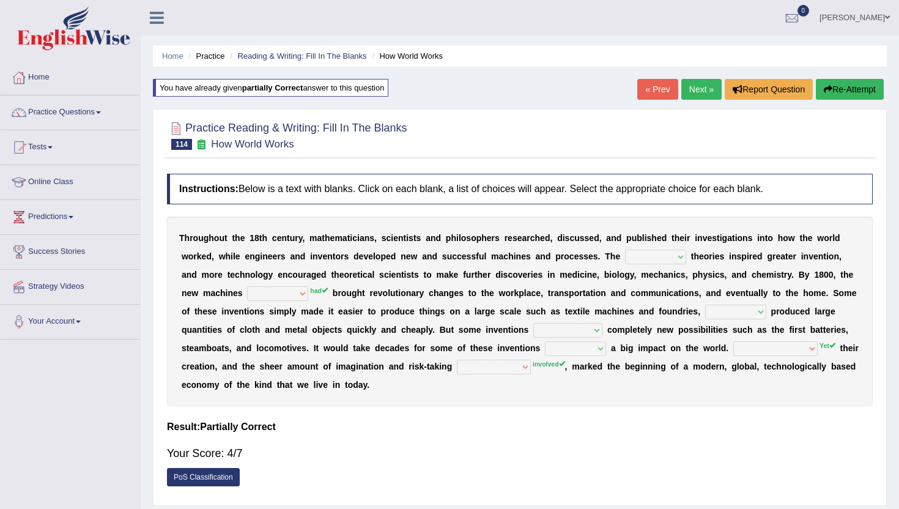
select select "As"
select select "have involved"
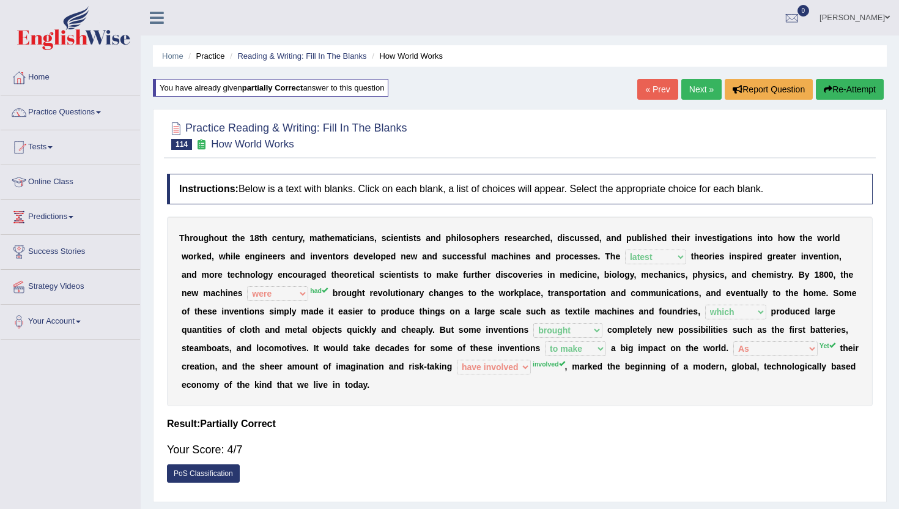
click at [856, 89] on button "Re-Attempt" at bounding box center [850, 89] width 68 height 21
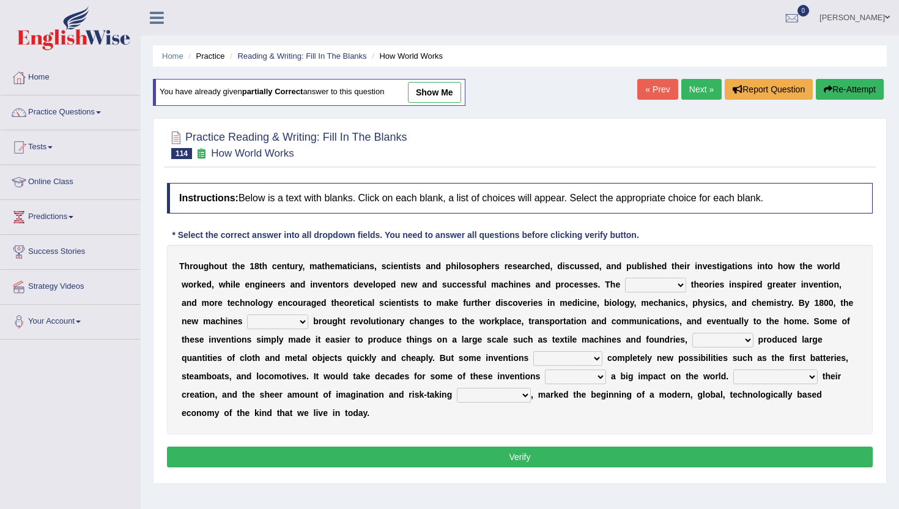
click at [652, 283] on select "fewest newest nearest latest" at bounding box center [655, 285] width 61 height 15
select select "latest"
click at [625, 278] on select "fewest newest nearest latest" at bounding box center [655, 285] width 61 height 15
click at [247, 322] on select "are have were had" at bounding box center [277, 321] width 61 height 15
select select "had"
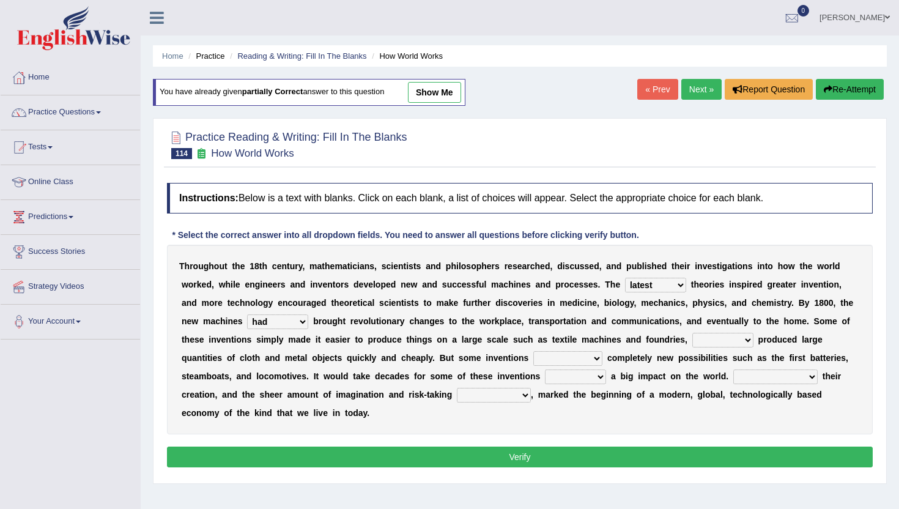
click at [247, 314] on select "are have were had" at bounding box center [277, 321] width 61 height 15
click at [692, 333] on select "those which that what" at bounding box center [722, 340] width 61 height 15
select select "which"
click at [692, 333] on select "those which that what" at bounding box center [722, 340] width 61 height 15
click at [533, 352] on select "brought necessitated enforced took" at bounding box center [567, 358] width 69 height 15
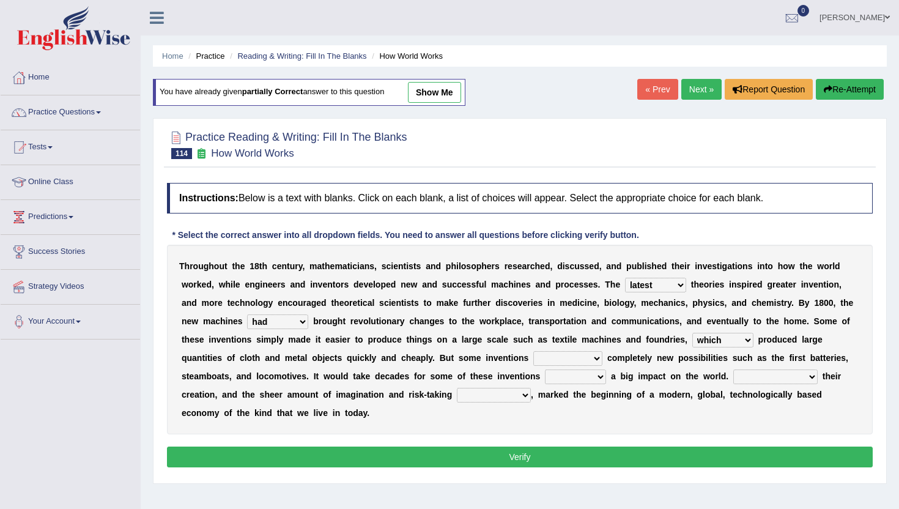
select select "brought"
click at [533, 351] on select "brought necessitated enforced took" at bounding box center [567, 358] width 69 height 15
click at [545, 372] on select "make making made to make" at bounding box center [575, 376] width 61 height 15
select select "made"
click at [545, 369] on select "make making made to make" at bounding box center [575, 376] width 61 height 15
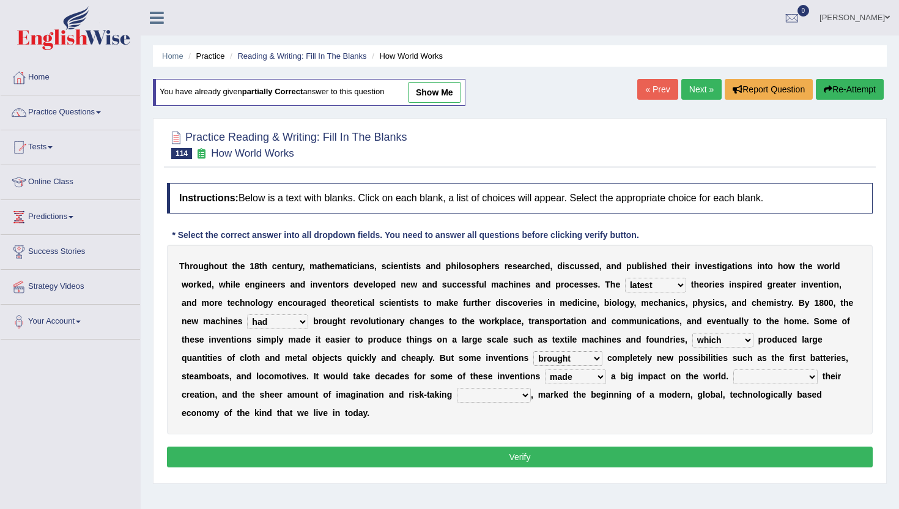
click at [545, 378] on select "make making made to make" at bounding box center [575, 376] width 61 height 15
click at [733, 380] on select "Notwithstanding As Whether Yet" at bounding box center [775, 376] width 84 height 15
select select "Yet"
click at [733, 369] on select "Notwithstanding As Whether Yet" at bounding box center [775, 376] width 84 height 15
click at [457, 397] on select "have involved was involved involved involving" at bounding box center [494, 395] width 74 height 15
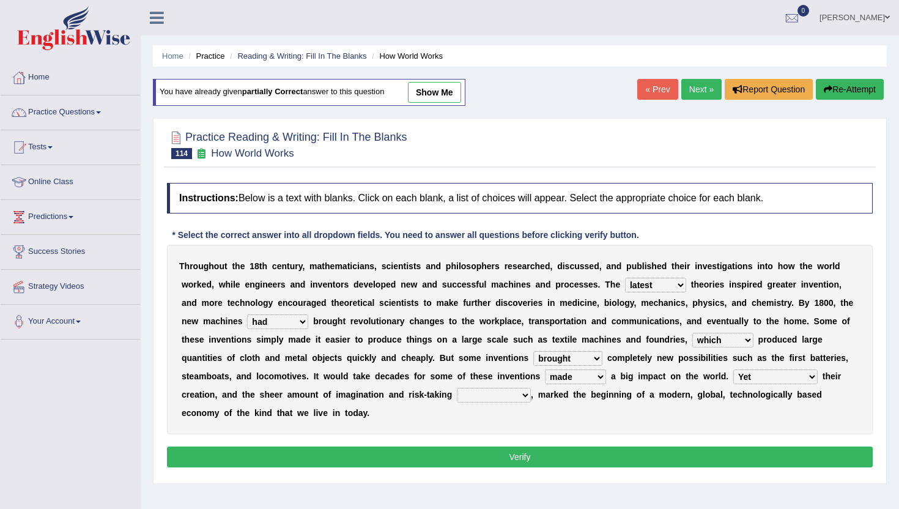
select select "involved"
click at [457, 388] on select "have involved was involved involved involving" at bounding box center [494, 395] width 74 height 15
click at [426, 453] on button "Verify" at bounding box center [520, 456] width 706 height 21
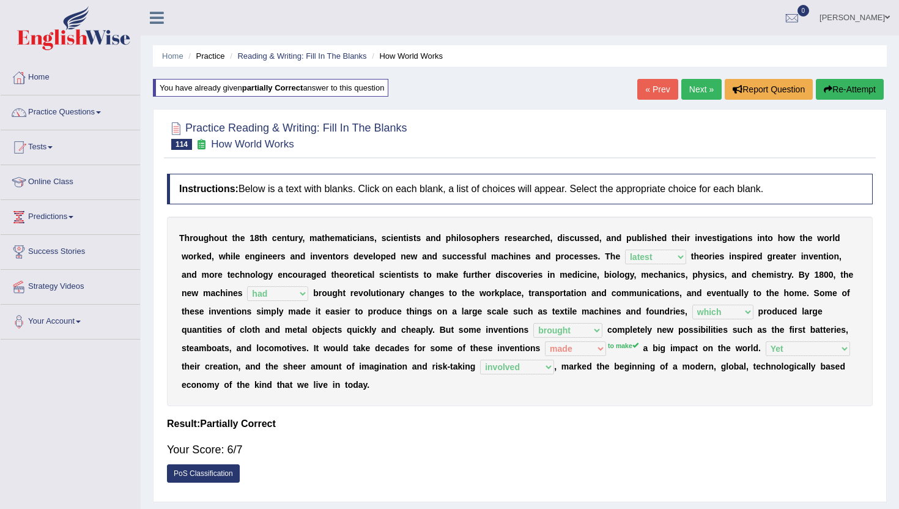
click at [648, 89] on link "« Prev" at bounding box center [657, 89] width 40 height 21
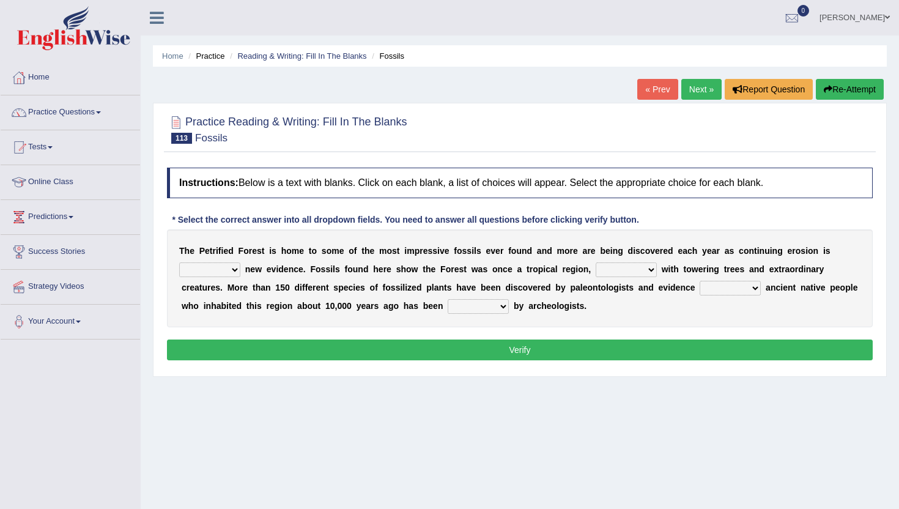
click at [219, 271] on select "exposing expanding explaining expecting" at bounding box center [209, 269] width 61 height 15
click at [230, 268] on select "exposing expanding explaining expecting" at bounding box center [209, 269] width 61 height 15
select select "exposing"
click at [179, 262] on select "exposing expanding explaining expecting" at bounding box center [209, 269] width 61 height 15
click at [227, 265] on select "exposing expanding explaining expecting" at bounding box center [209, 269] width 61 height 15
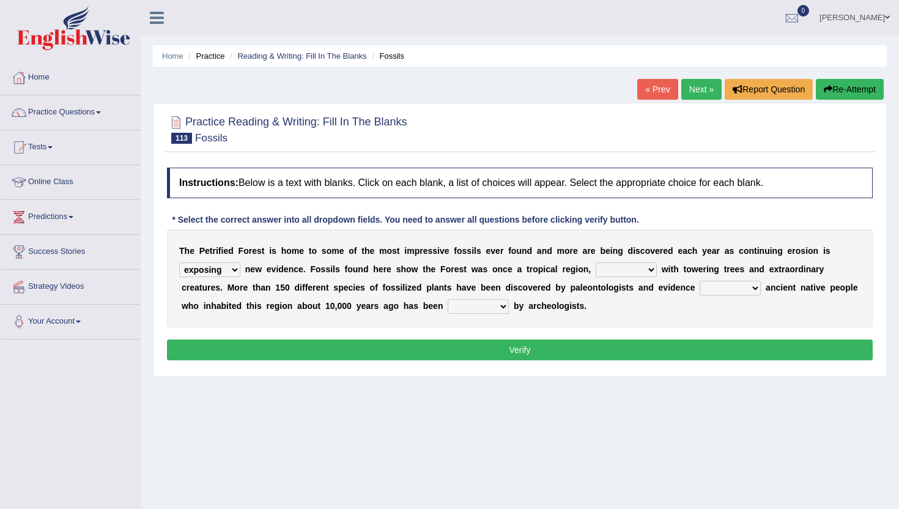
click at [608, 271] on select "connected filled restored treated" at bounding box center [626, 269] width 61 height 15
select select "restored"
click at [596, 262] on select "connected filled restored treated" at bounding box center [626, 269] width 61 height 15
click at [713, 288] on select "indicating arguing thinking assume" at bounding box center [730, 288] width 61 height 15
select select "indicating"
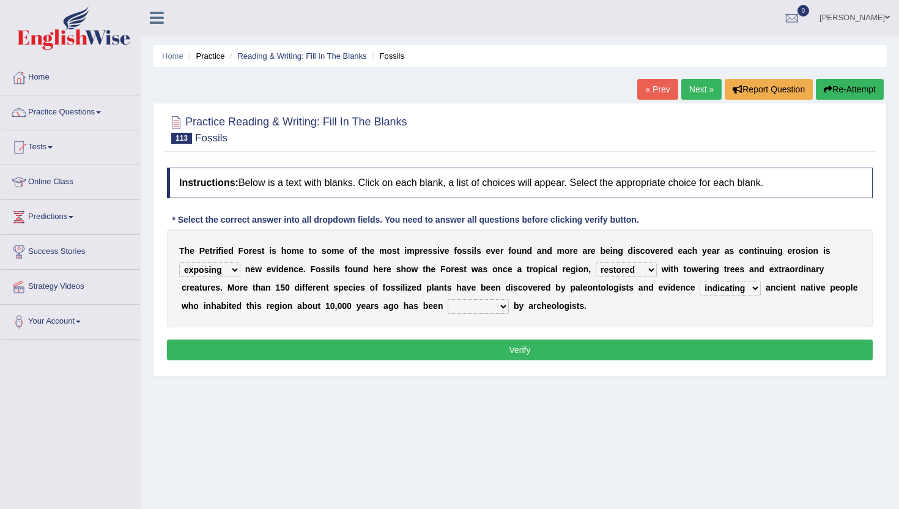
click at [700, 281] on select "indicating arguing thinking assume" at bounding box center [730, 288] width 61 height 15
click at [475, 305] on select "deducted rejected confirmed predicted" at bounding box center [478, 306] width 61 height 15
select select "predicted"
click at [448, 299] on select "deducted rejected confirmed predicted" at bounding box center [478, 306] width 61 height 15
click at [468, 351] on button "Verify" at bounding box center [520, 349] width 706 height 21
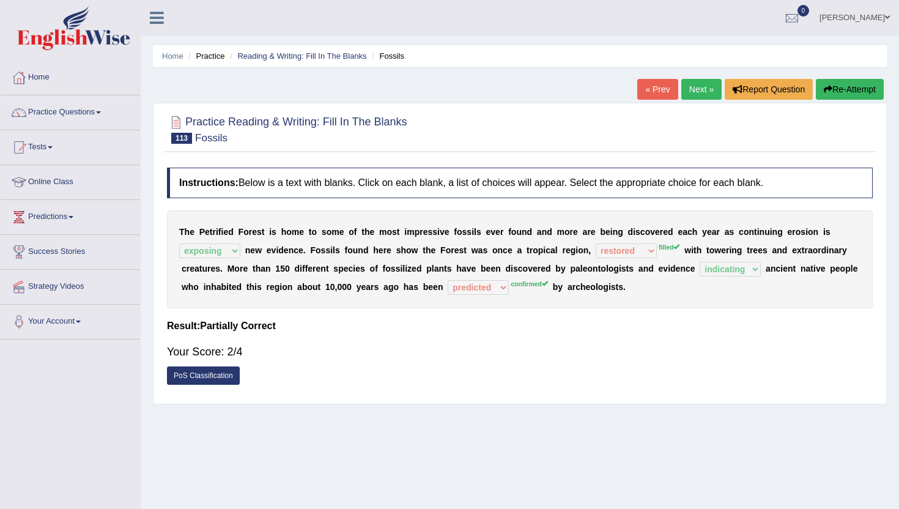
click at [667, 87] on link "« Prev" at bounding box center [657, 89] width 40 height 21
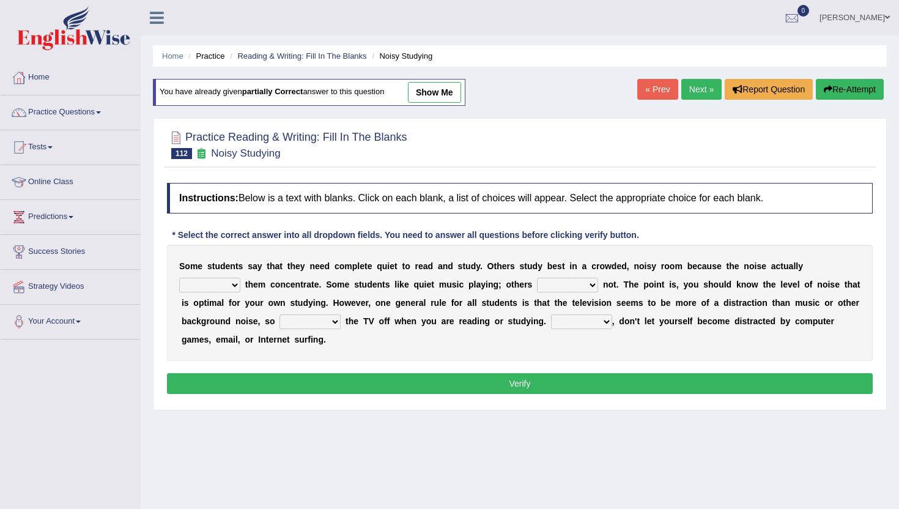
click at [445, 97] on link "show me" at bounding box center [434, 92] width 53 height 21
select select "helps"
select select "are"
select select "leave"
select select "However"
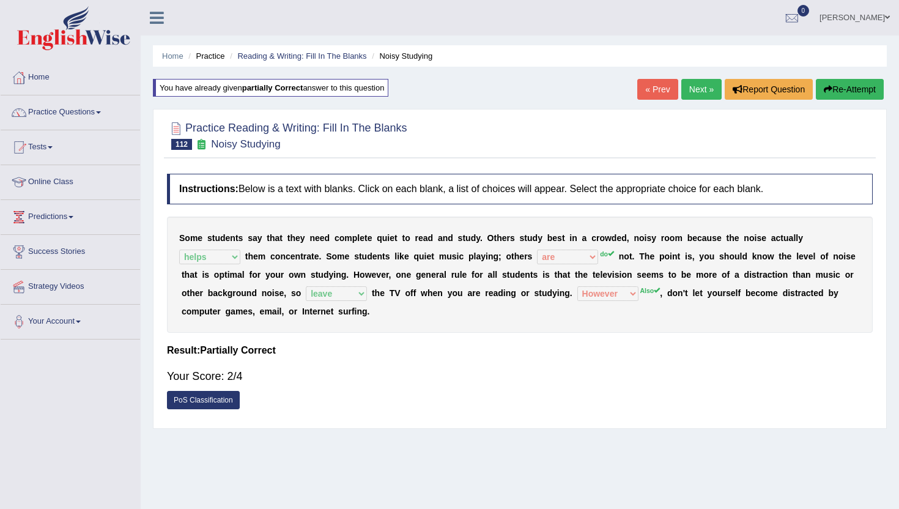
click at [838, 84] on button "Re-Attempt" at bounding box center [850, 89] width 68 height 21
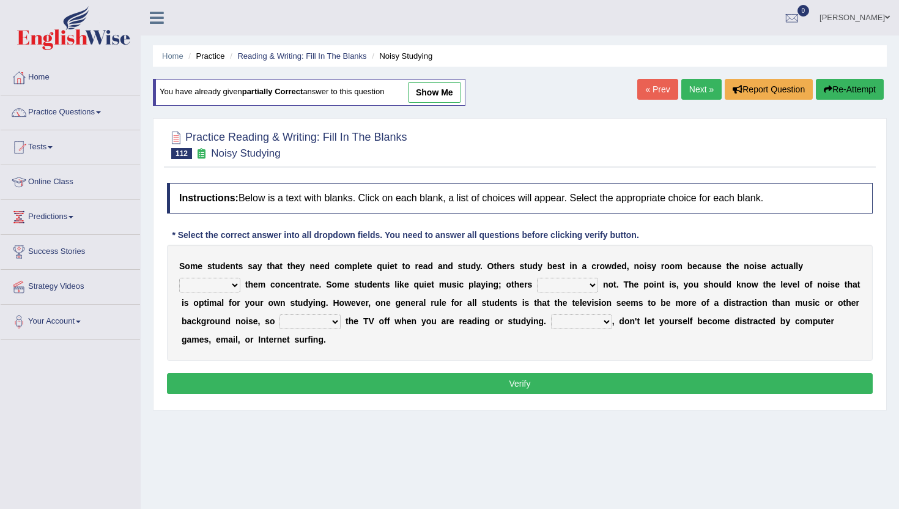
click at [191, 283] on select "helps stops aids gives" at bounding box center [209, 285] width 61 height 15
select select "helps"
click at [179, 278] on select "helps stops aids gives" at bounding box center [209, 285] width 61 height 15
click at [553, 285] on select "have doing do are" at bounding box center [567, 285] width 61 height 15
select select "do"
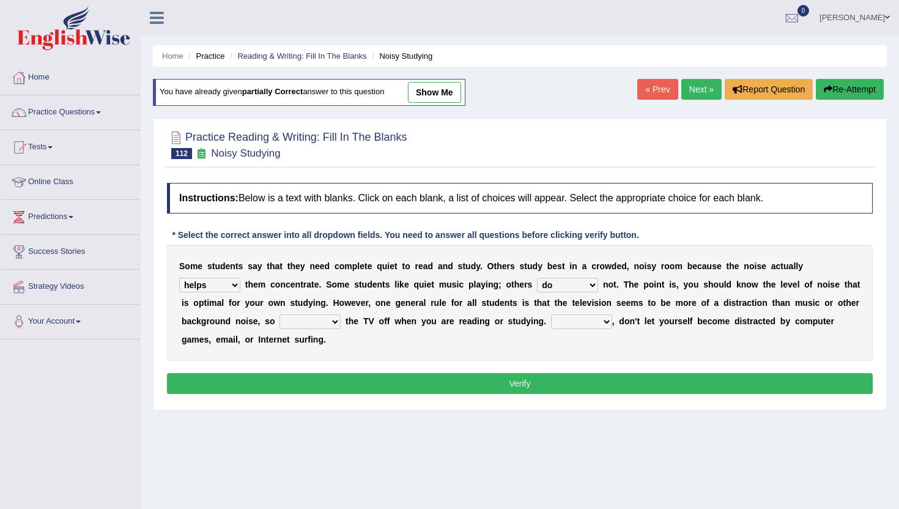
click at [537, 278] on select "have doing do are" at bounding box center [567, 285] width 61 height 15
click at [560, 320] on select "Thus However Yet Also" at bounding box center [581, 321] width 61 height 15
click at [316, 320] on select "make put leave cut" at bounding box center [309, 321] width 61 height 15
select select "leave"
click at [279, 314] on select "make put leave cut" at bounding box center [309, 321] width 61 height 15
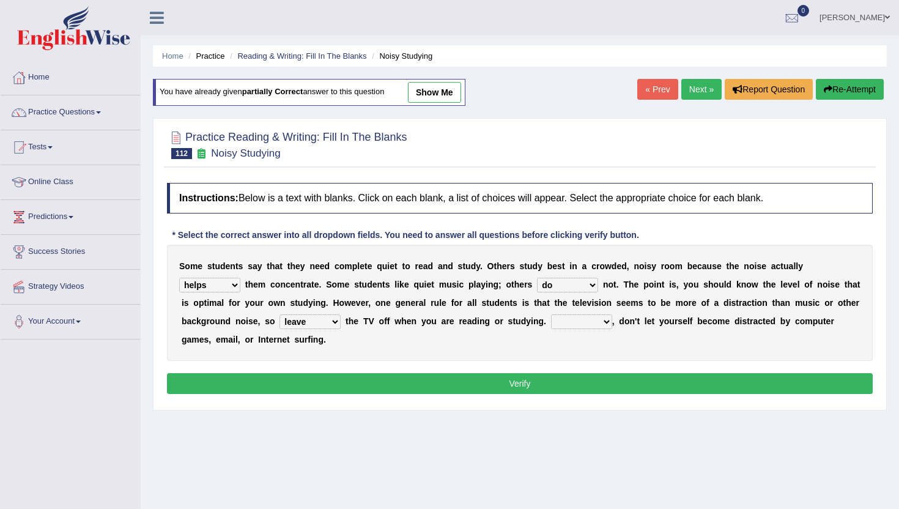
click at [588, 322] on select "Thus However Yet Also" at bounding box center [581, 321] width 61 height 15
click at [551, 314] on select "Thus However Yet Also" at bounding box center [581, 321] width 61 height 15
click at [569, 316] on select "Thus However Yet Also" at bounding box center [581, 321] width 61 height 15
select select "Also"
click at [551, 314] on select "Thus However Yet Also" at bounding box center [581, 321] width 61 height 15
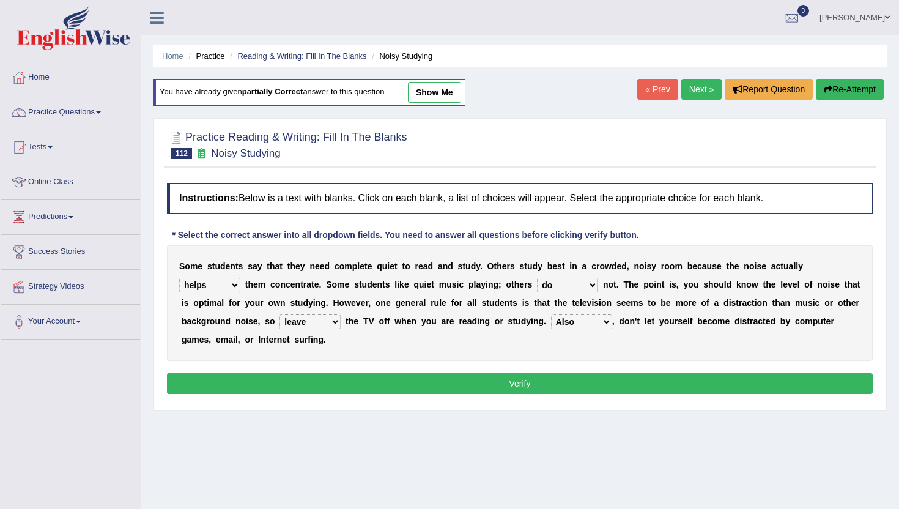
click at [575, 380] on button "Verify" at bounding box center [520, 383] width 706 height 21
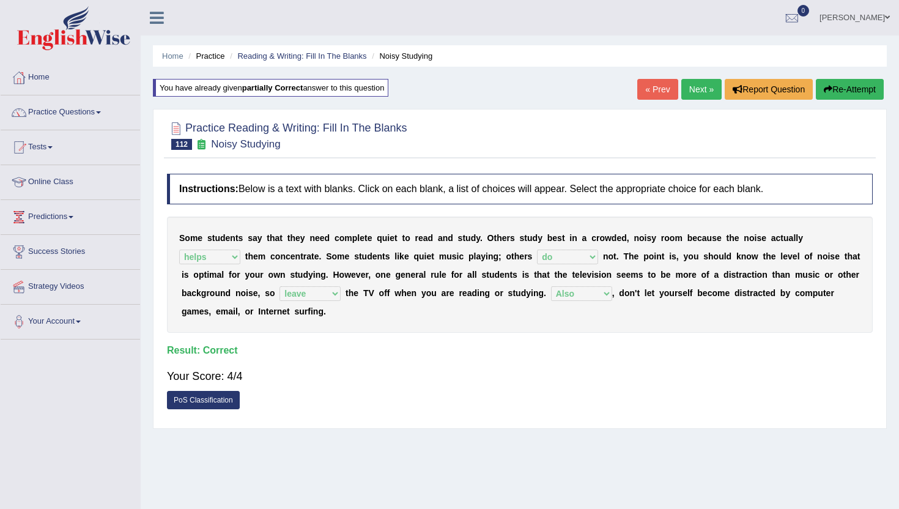
click at [657, 92] on link "« Prev" at bounding box center [657, 89] width 40 height 21
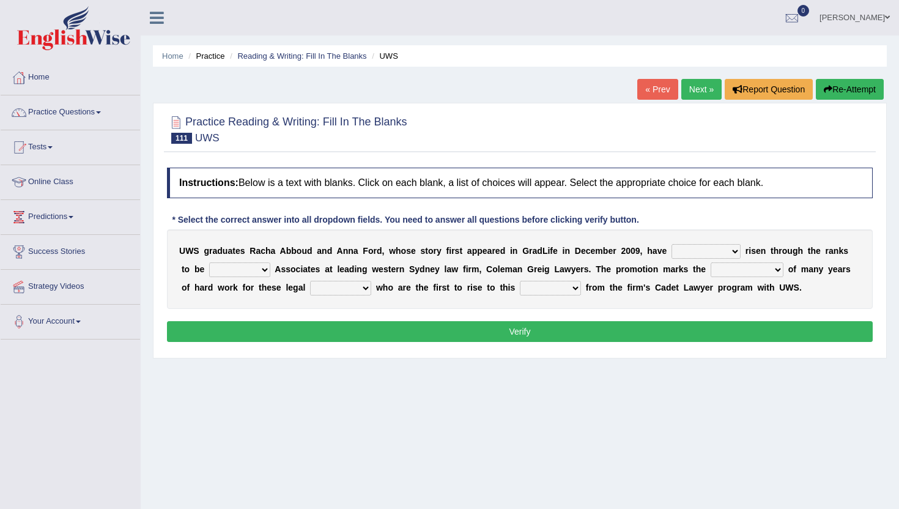
click at [692, 253] on select "absolutely successfully uncertainly apparently" at bounding box center [705, 251] width 69 height 15
select select "successfully"
click at [671, 244] on select "absolutely successfully uncertainly apparently" at bounding box center [705, 251] width 69 height 15
click at [218, 265] on select "pointed appointed assigned done" at bounding box center [239, 269] width 61 height 15
select select "appointed"
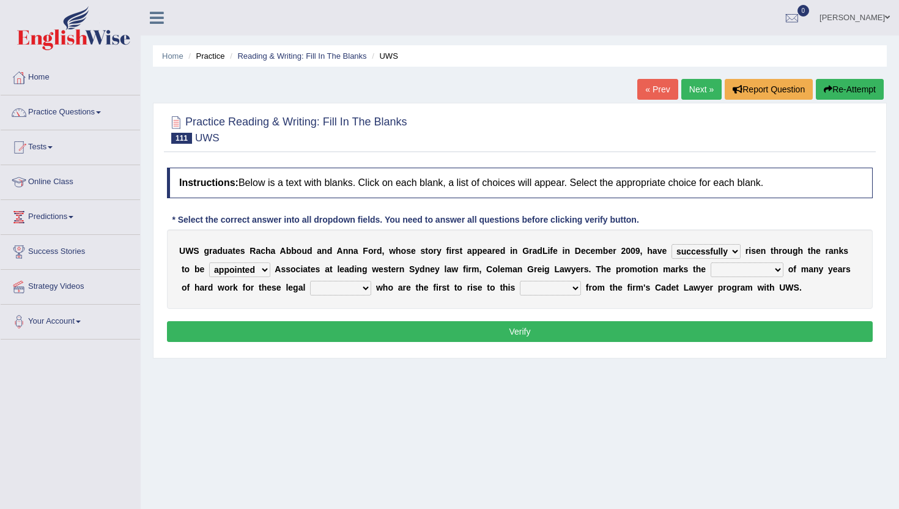
click at [209, 262] on select "pointed appointed assigned done" at bounding box center [239, 269] width 61 height 15
click at [727, 268] on select "accumulation culmination trough consolation" at bounding box center [747, 269] width 73 height 15
select select "culmination"
click at [711, 262] on select "accumulation culmination trough consolation" at bounding box center [747, 269] width 73 height 15
click at [328, 287] on select "hawks pigeons murres eagles" at bounding box center [340, 288] width 61 height 15
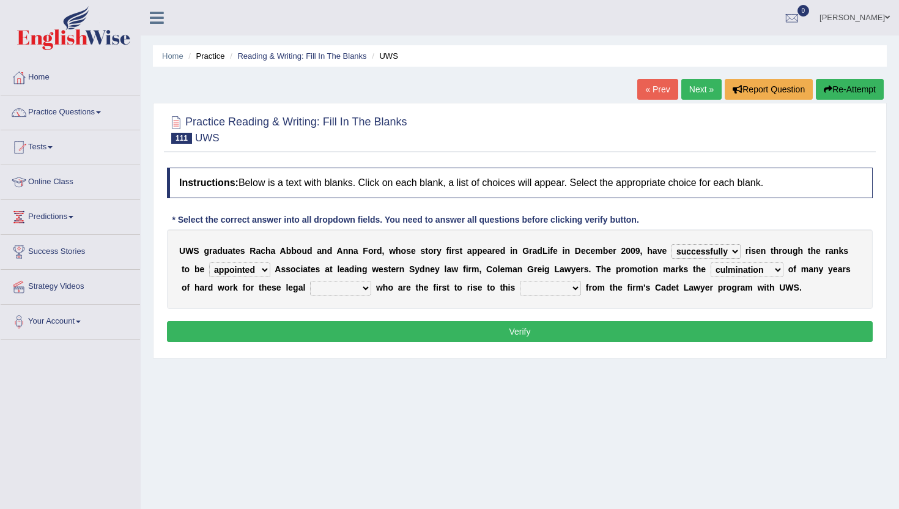
select select "hawks"
click at [310, 281] on select "hawks pigeons murres eagles" at bounding box center [340, 288] width 61 height 15
click at [538, 286] on select "item level time year" at bounding box center [550, 288] width 61 height 15
select select "time"
click at [520, 281] on select "item level time year" at bounding box center [550, 288] width 61 height 15
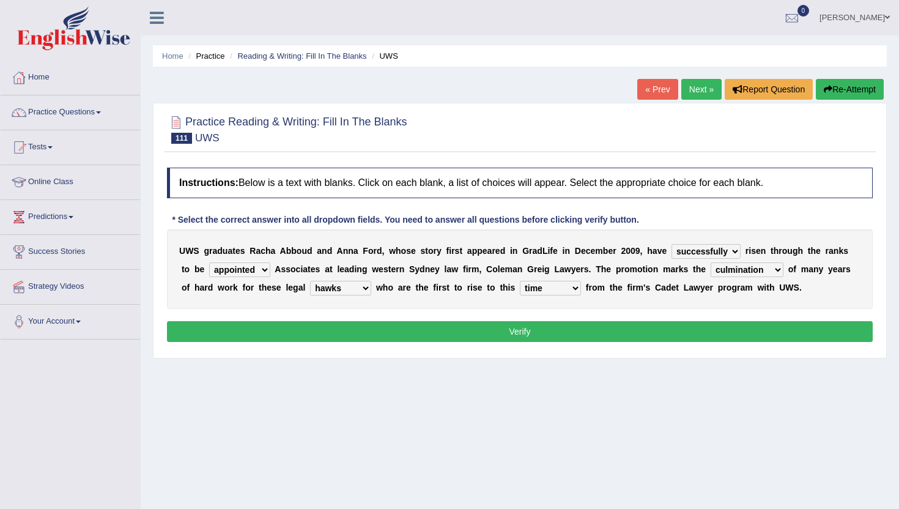
click at [542, 332] on button "Verify" at bounding box center [520, 331] width 706 height 21
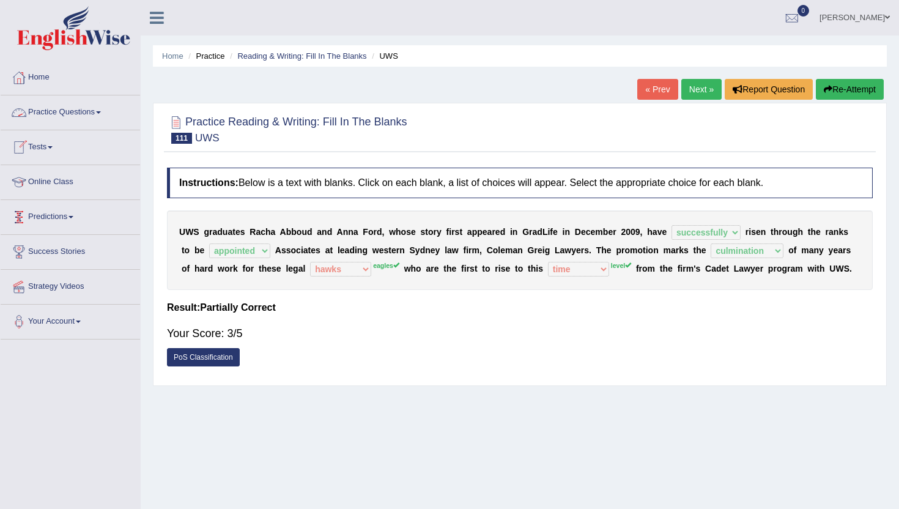
click at [62, 114] on link "Practice Questions" at bounding box center [70, 110] width 139 height 31
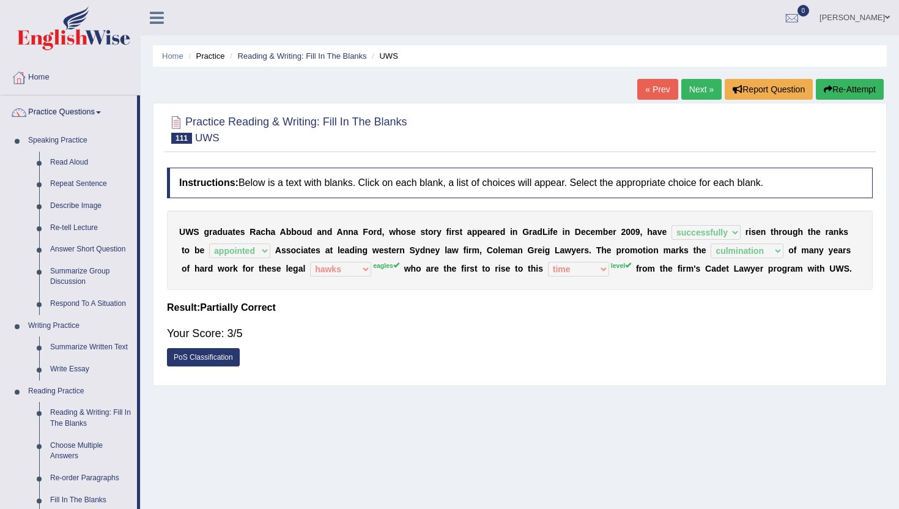
click at [157, 487] on div "Home Practice Reading & Writing: Fill In The Blanks UWS « Prev Next » Report Qu…" at bounding box center [520, 306] width 758 height 612
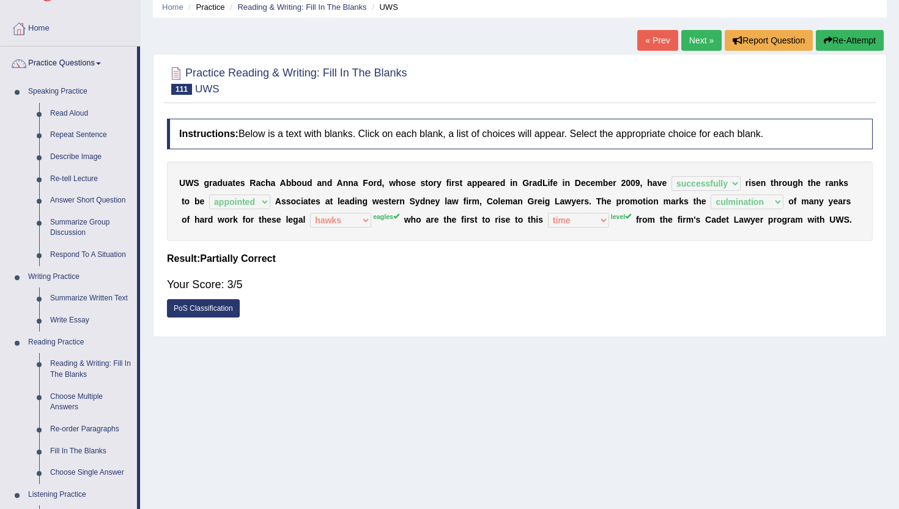
scroll to position [73, 0]
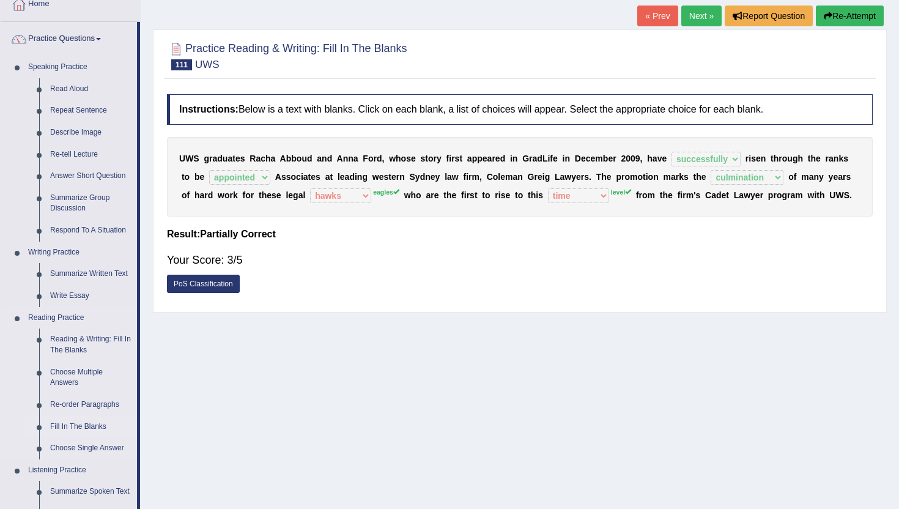
click at [86, 430] on link "Fill In The Blanks" at bounding box center [91, 427] width 92 height 22
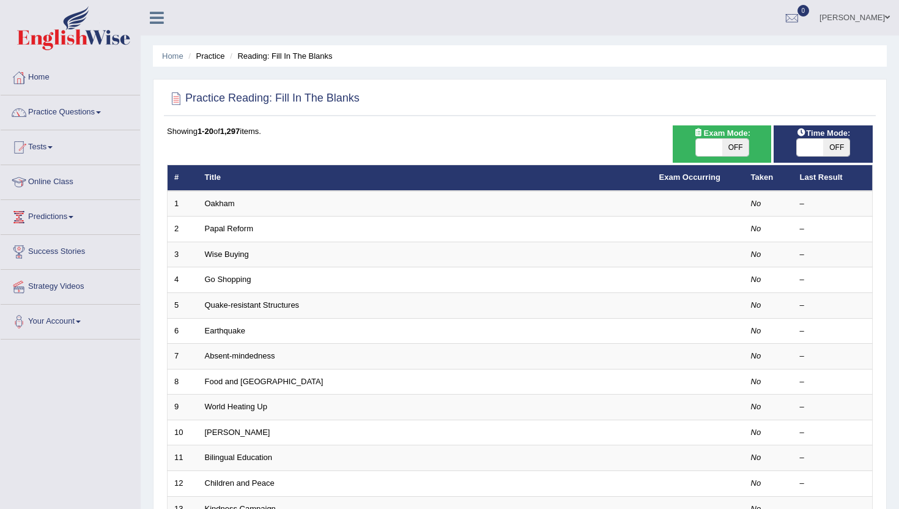
click at [704, 144] on span at bounding box center [709, 147] width 26 height 17
checkbox input "true"
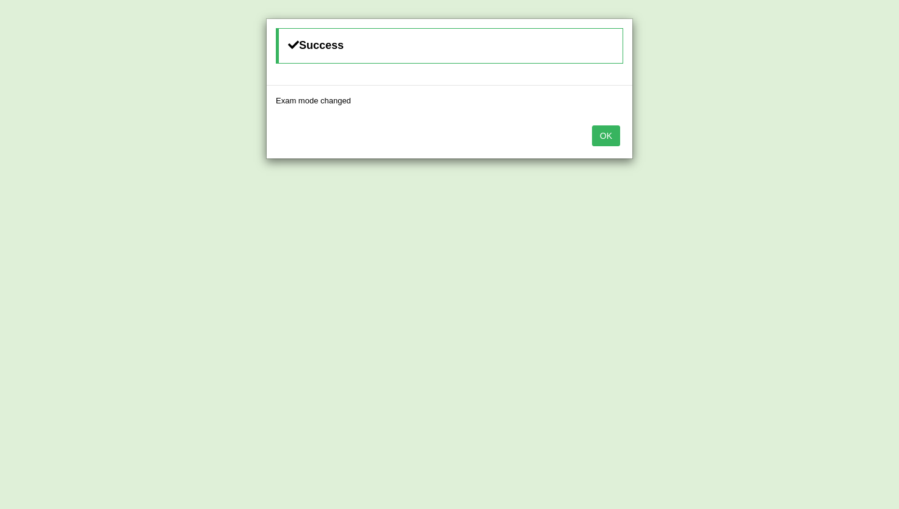
click at [610, 134] on button "OK" at bounding box center [606, 135] width 28 height 21
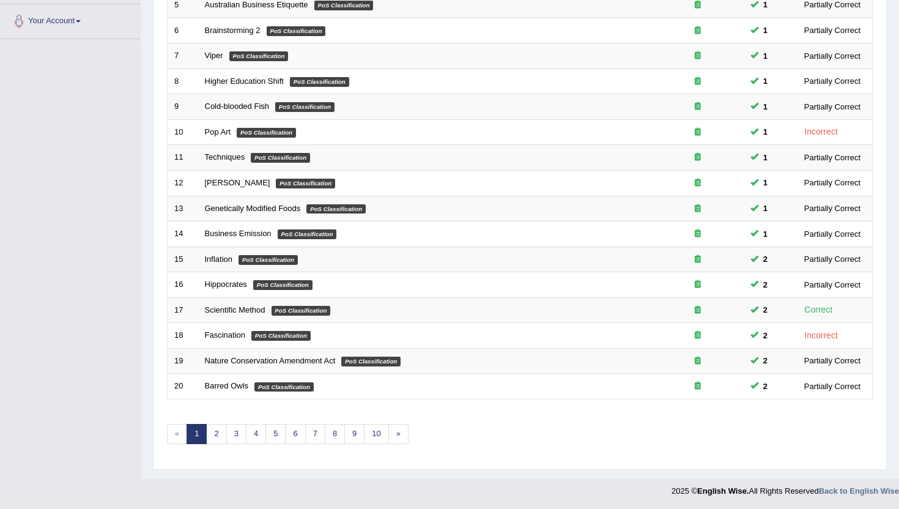
scroll to position [301, 0]
click at [285, 434] on link "6" at bounding box center [295, 433] width 20 height 20
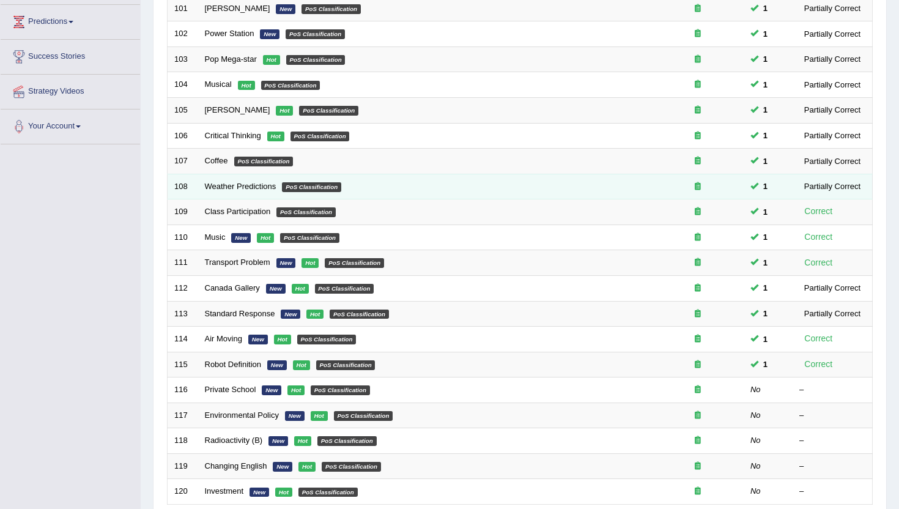
scroll to position [196, 0]
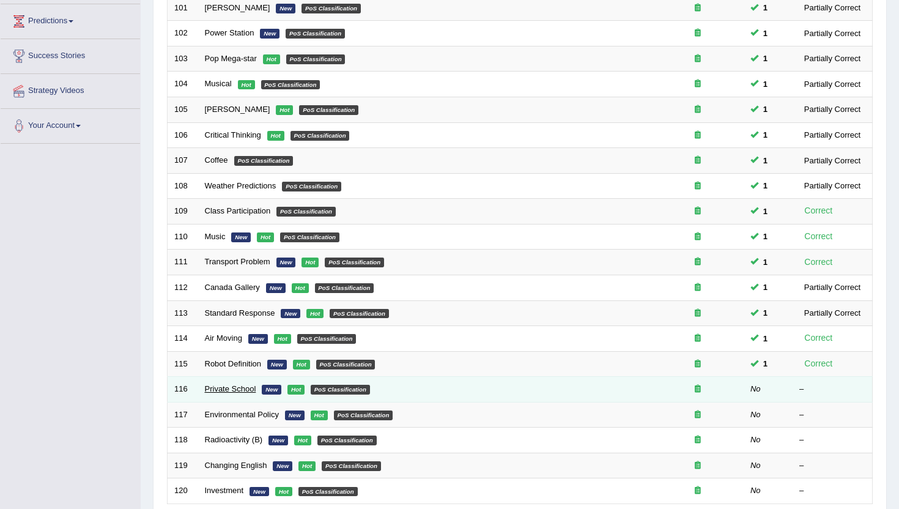
click at [245, 388] on link "Private School" at bounding box center [230, 388] width 51 height 9
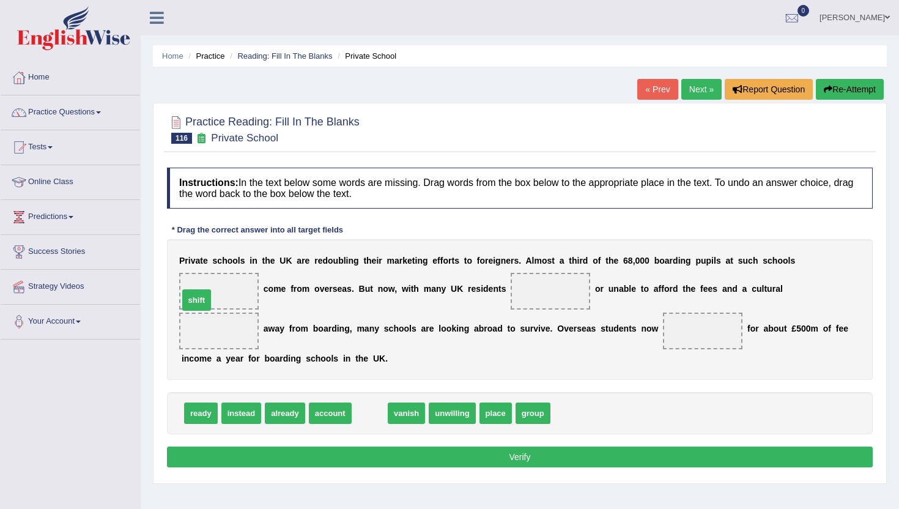
drag, startPoint x: 371, startPoint y: 415, endPoint x: 198, endPoint y: 300, distance: 207.8
drag, startPoint x: 212, startPoint y: 290, endPoint x: 526, endPoint y: 408, distance: 335.2
drag, startPoint x: 498, startPoint y: 413, endPoint x: 207, endPoint y: 294, distance: 315.4
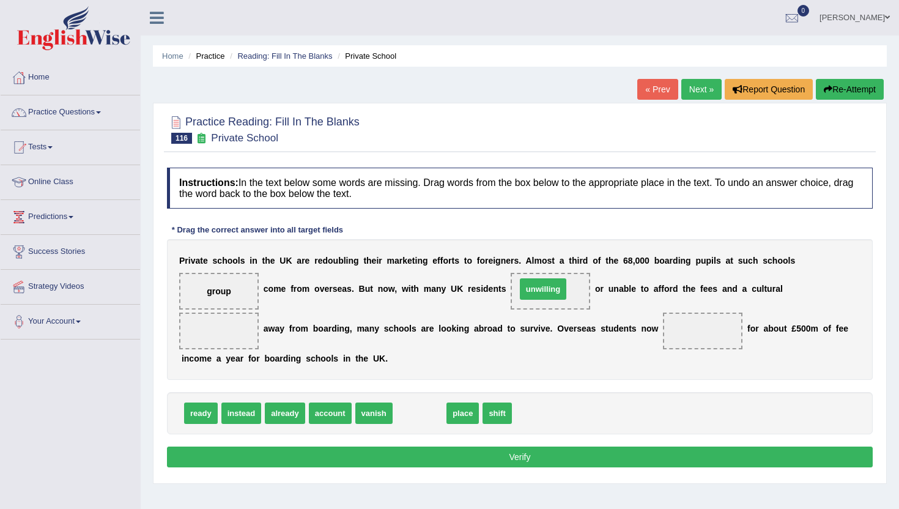
drag, startPoint x: 413, startPoint y: 408, endPoint x: 537, endPoint y: 284, distance: 175.1
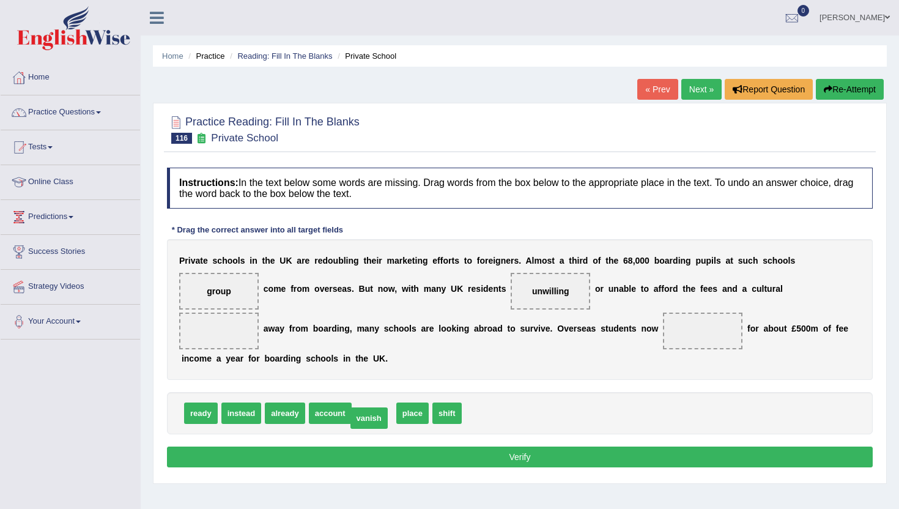
drag, startPoint x: 377, startPoint y: 412, endPoint x: 372, endPoint y: 417, distance: 6.9
drag, startPoint x: 231, startPoint y: 294, endPoint x: 231, endPoint y: 336, distance: 42.8
click at [231, 339] on div "P r i v a t e s c h o o l s i n t h e U K a r e r e d o u b l i n g t h e i r m…" at bounding box center [520, 309] width 706 height 141
drag, startPoint x: 407, startPoint y: 416, endPoint x: 710, endPoint y: 333, distance: 313.9
drag, startPoint x: 711, startPoint y: 333, endPoint x: 494, endPoint y: 397, distance: 225.6
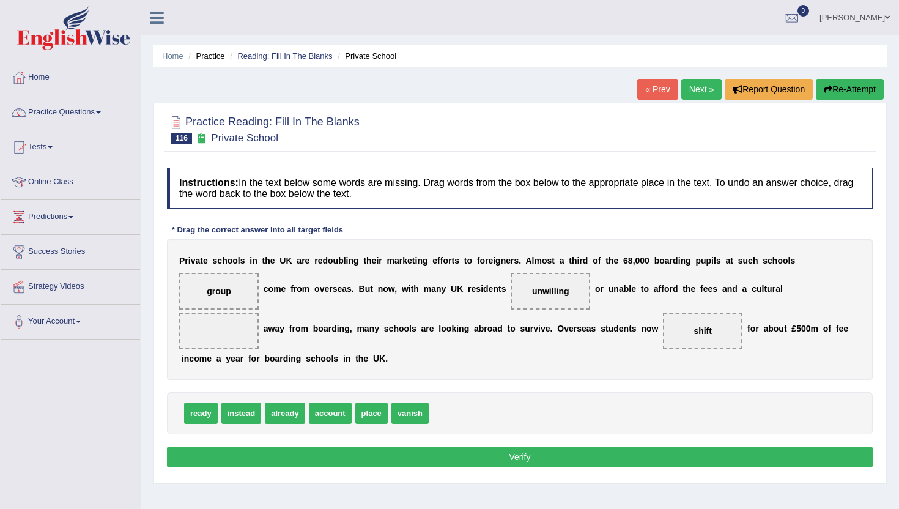
click at [494, 397] on div "Instructions: In the text below some words are missing. Drag words from the box…" at bounding box center [520, 319] width 712 height 316
drag, startPoint x: 696, startPoint y: 330, endPoint x: 457, endPoint y: 420, distance: 254.9
drag, startPoint x: 332, startPoint y: 409, endPoint x: 704, endPoint y: 333, distance: 380.1
drag, startPoint x: 324, startPoint y: 418, endPoint x: 216, endPoint y: 346, distance: 129.6
click at [257, 460] on button "Verify" at bounding box center [520, 456] width 706 height 21
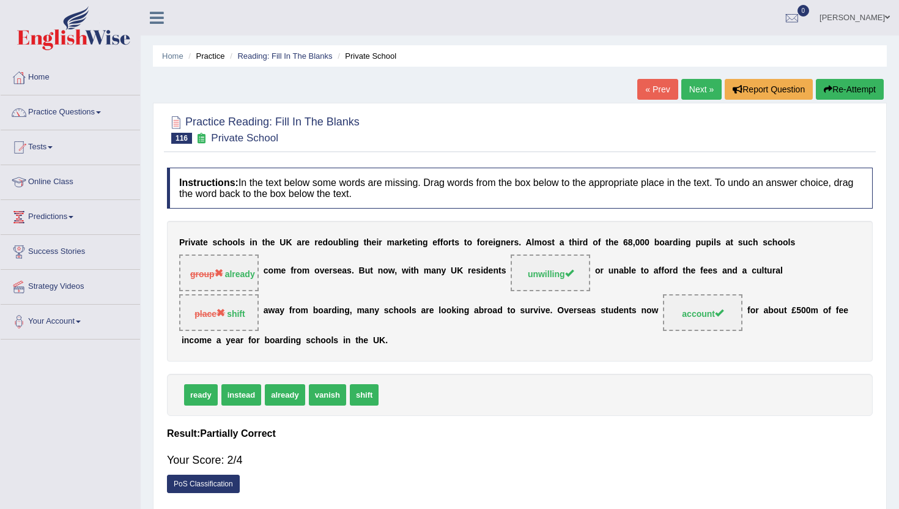
click at [692, 94] on link "Next »" at bounding box center [701, 89] width 40 height 21
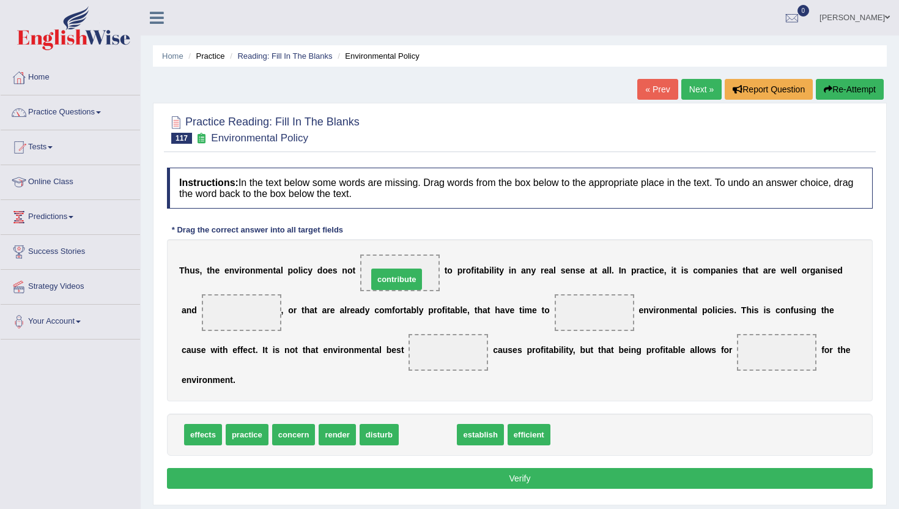
drag, startPoint x: 431, startPoint y: 438, endPoint x: 400, endPoint y: 283, distance: 158.4
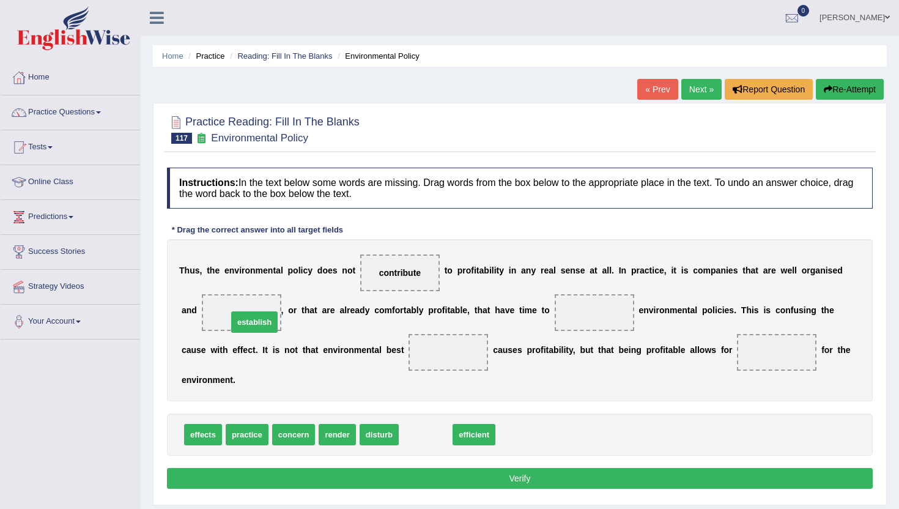
drag, startPoint x: 423, startPoint y: 440, endPoint x: 249, endPoint y: 325, distance: 208.8
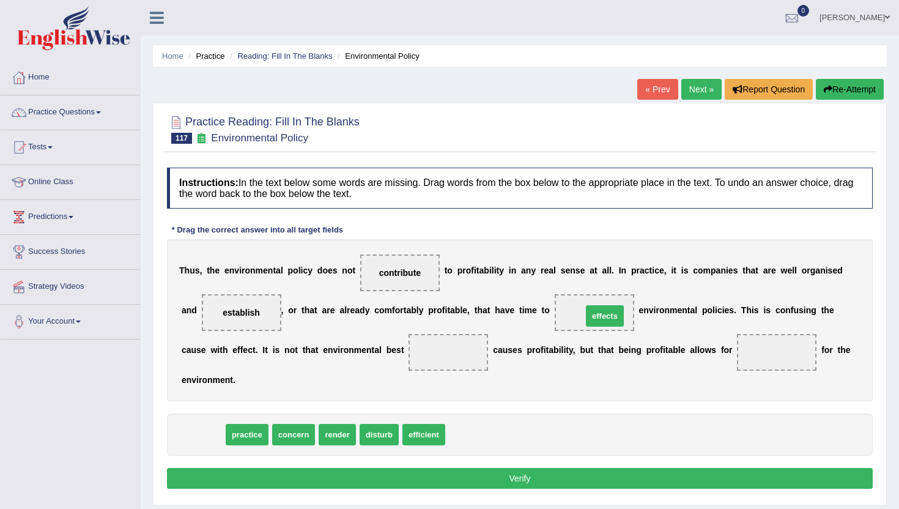
drag, startPoint x: 198, startPoint y: 436, endPoint x: 596, endPoint y: 317, distance: 414.8
drag, startPoint x: 199, startPoint y: 438, endPoint x: 451, endPoint y: 359, distance: 264.0
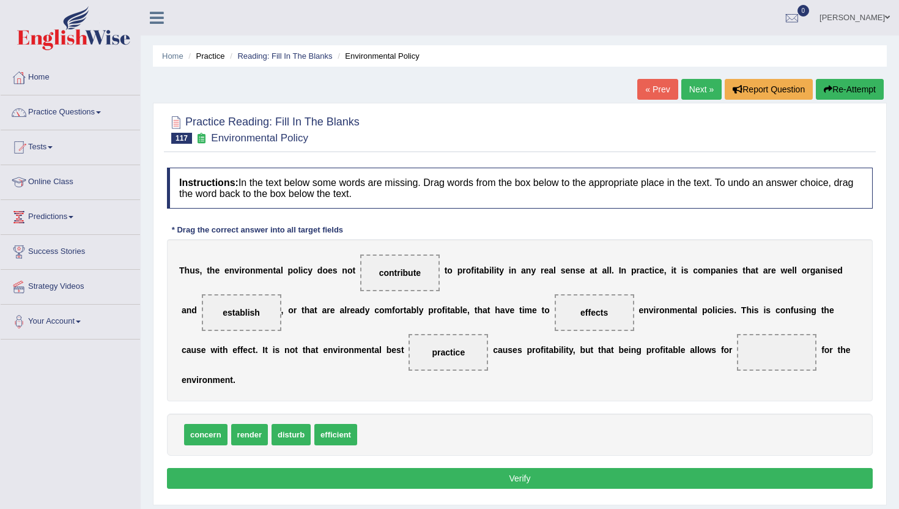
click at [203, 435] on span "concern" at bounding box center [205, 434] width 43 height 21
drag, startPoint x: 336, startPoint y: 432, endPoint x: 780, endPoint y: 349, distance: 451.8
click at [692, 473] on button "Verify" at bounding box center [520, 478] width 706 height 21
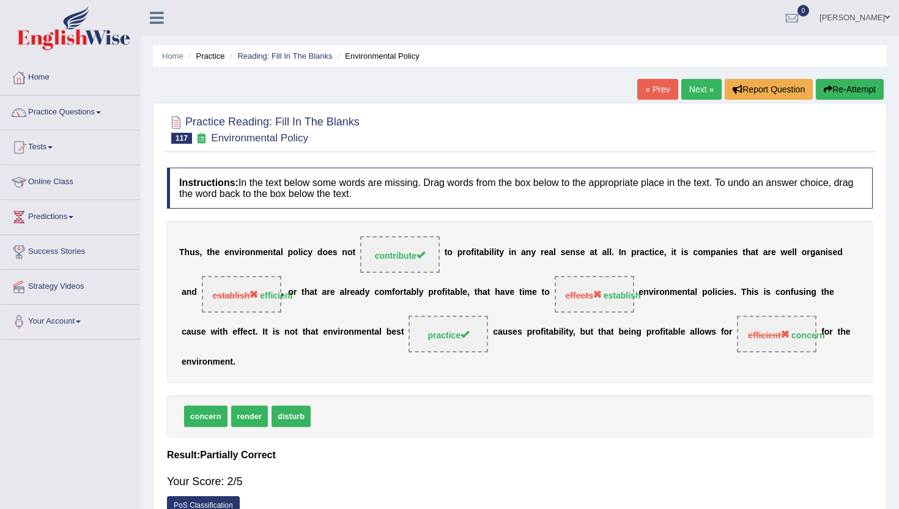
click at [689, 90] on link "Next »" at bounding box center [701, 89] width 40 height 21
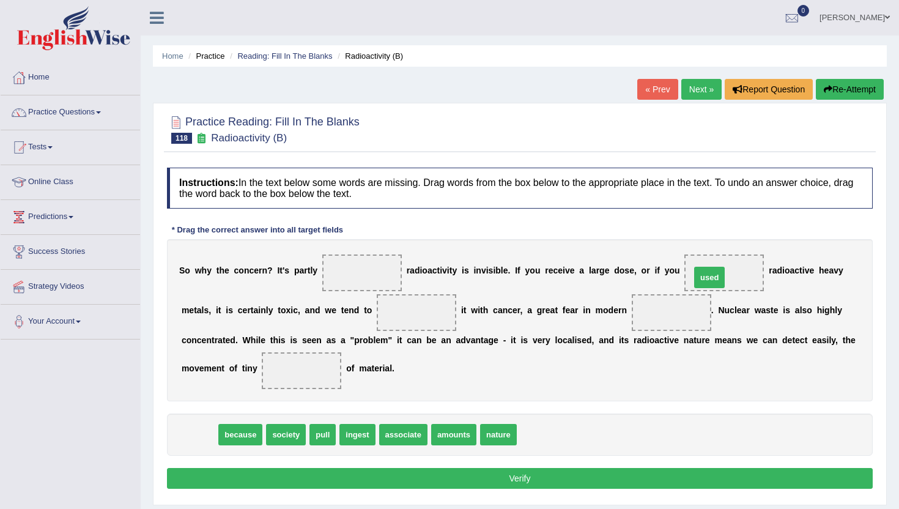
drag, startPoint x: 198, startPoint y: 435, endPoint x: 708, endPoint y: 276, distance: 534.0
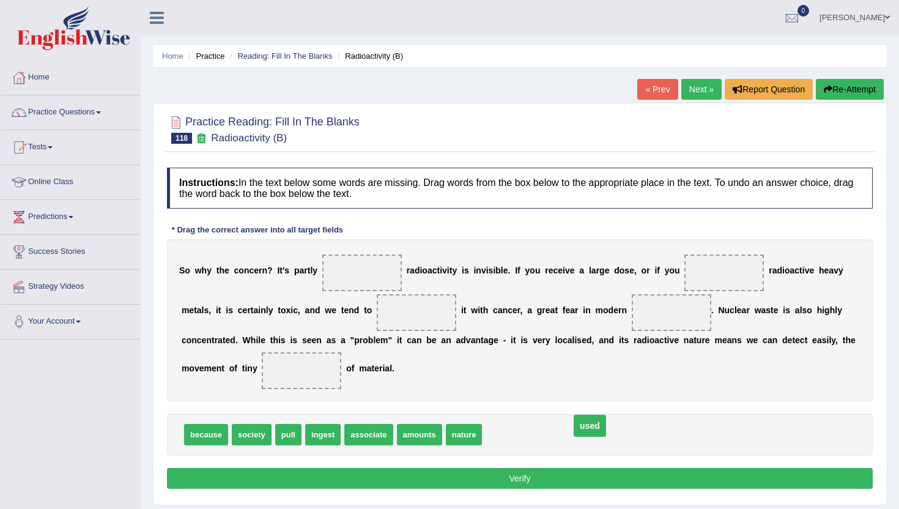
drag, startPoint x: 720, startPoint y: 270, endPoint x: 572, endPoint y: 434, distance: 220.4
drag, startPoint x: 313, startPoint y: 440, endPoint x: 712, endPoint y: 268, distance: 435.0
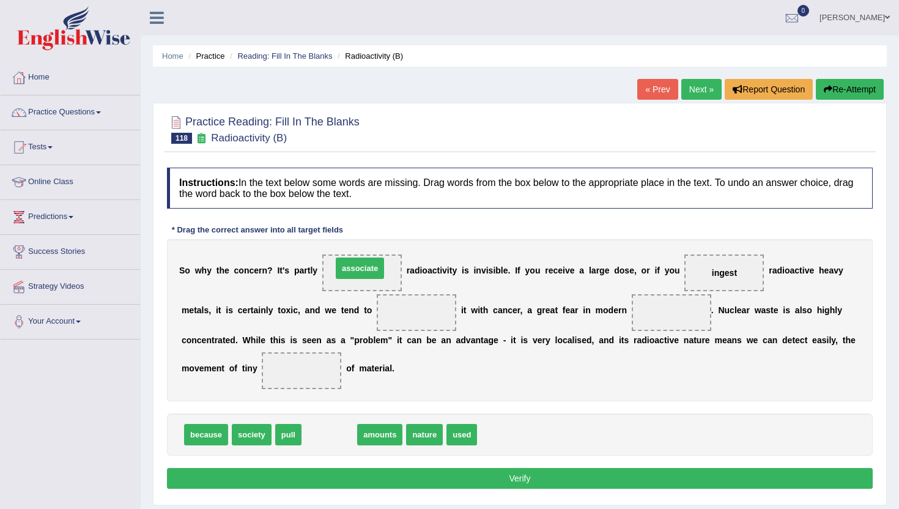
drag, startPoint x: 330, startPoint y: 432, endPoint x: 360, endPoint y: 265, distance: 169.1
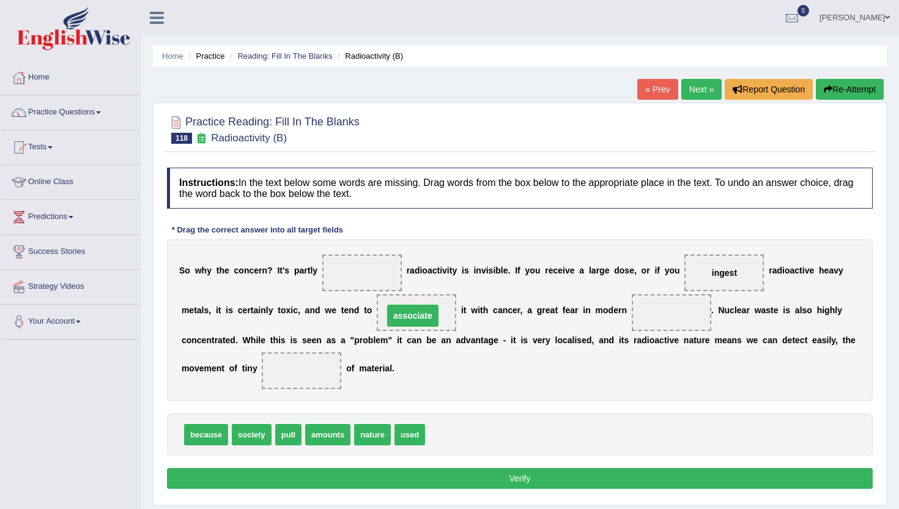
drag, startPoint x: 353, startPoint y: 272, endPoint x: 404, endPoint y: 314, distance: 66.4
drag, startPoint x: 368, startPoint y: 440, endPoint x: 349, endPoint y: 447, distance: 20.1
drag, startPoint x: 244, startPoint y: 430, endPoint x: 660, endPoint y: 313, distance: 431.9
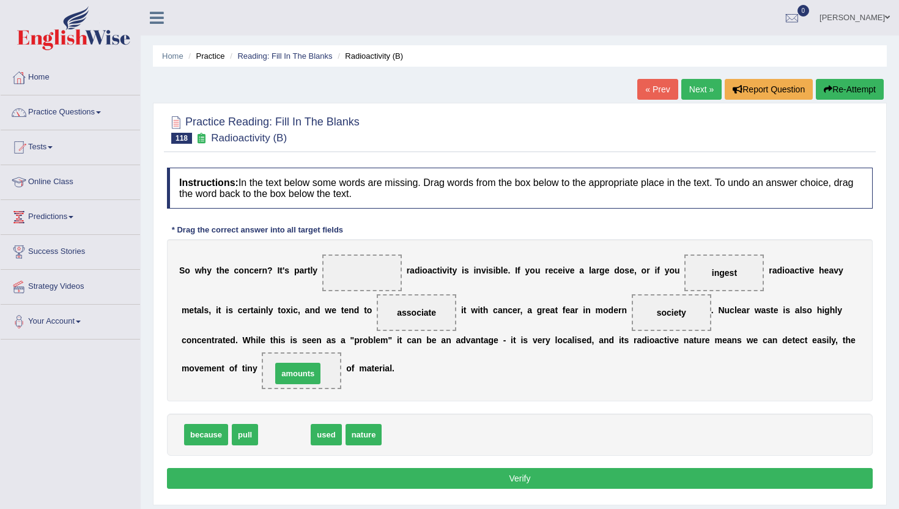
drag, startPoint x: 280, startPoint y: 439, endPoint x: 290, endPoint y: 372, distance: 67.4
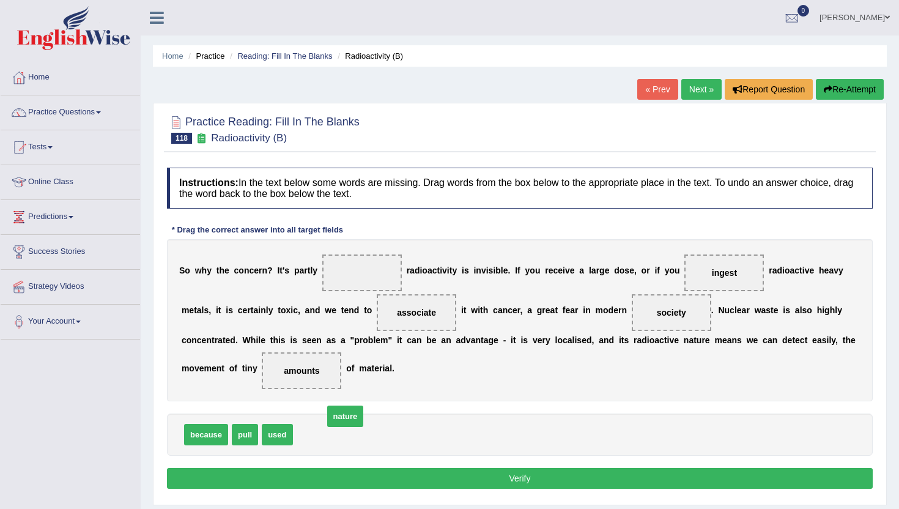
drag, startPoint x: 314, startPoint y: 439, endPoint x: 345, endPoint y: 420, distance: 36.8
drag, startPoint x: 314, startPoint y: 437, endPoint x: 355, endPoint y: 268, distance: 173.2
click at [366, 479] on button "Verify" at bounding box center [520, 478] width 706 height 21
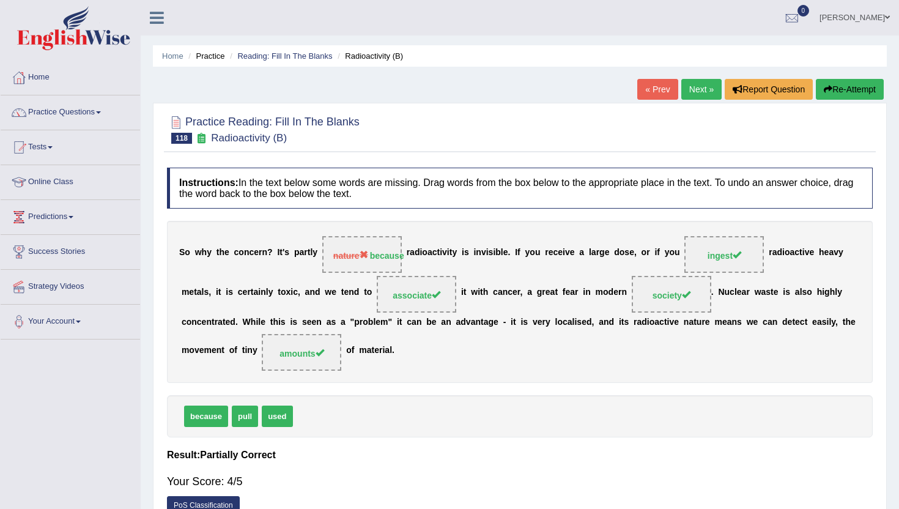
click at [692, 84] on link "Next »" at bounding box center [701, 89] width 40 height 21
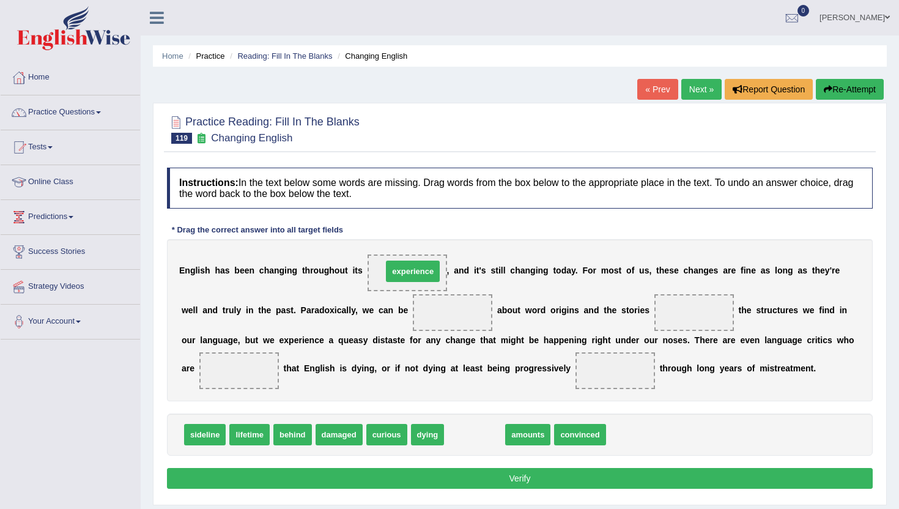
drag, startPoint x: 473, startPoint y: 439, endPoint x: 412, endPoint y: 276, distance: 174.6
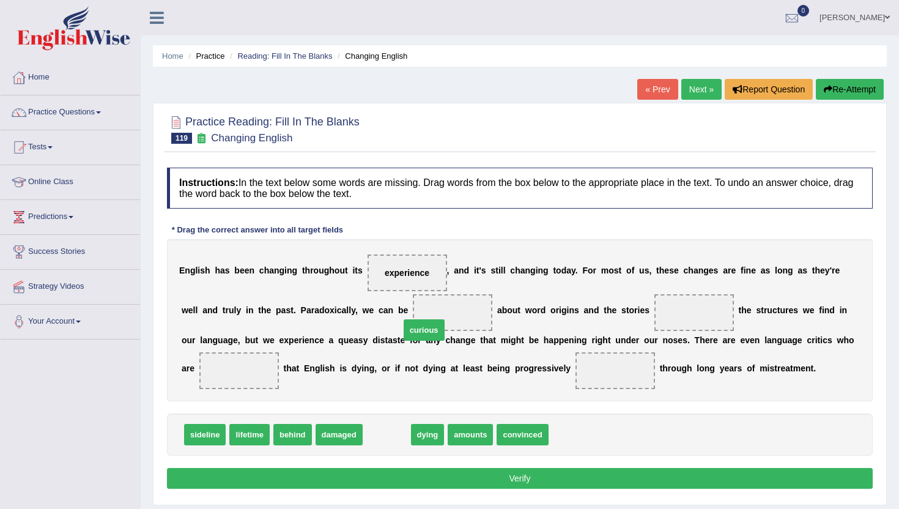
drag, startPoint x: 371, startPoint y: 440, endPoint x: 408, endPoint y: 335, distance: 111.0
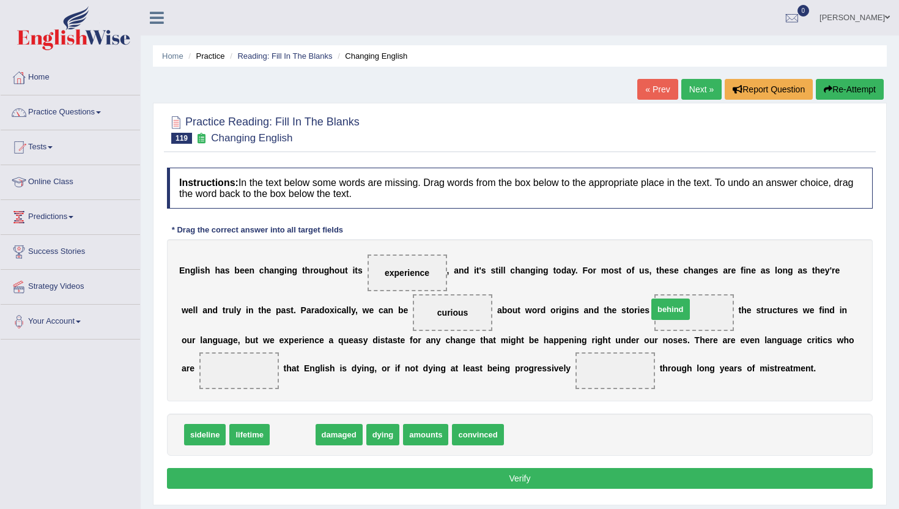
drag, startPoint x: 279, startPoint y: 435, endPoint x: 657, endPoint y: 310, distance: 398.2
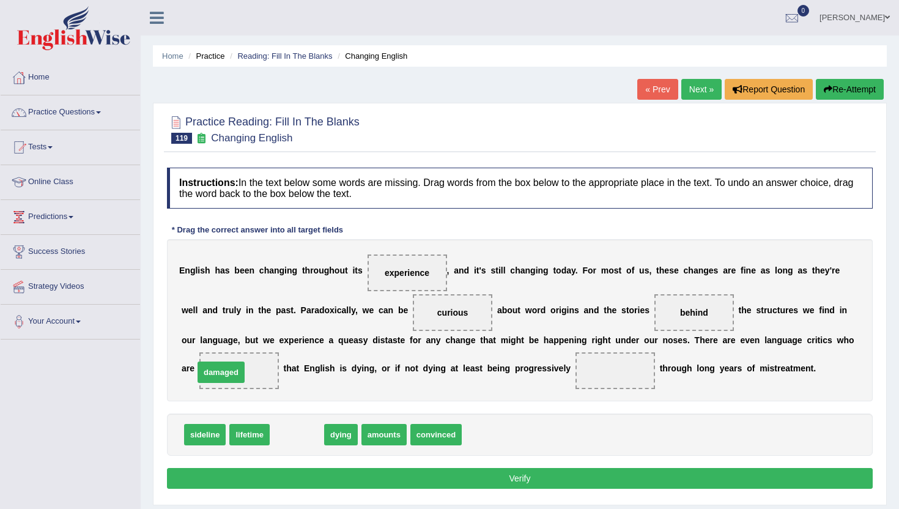
drag, startPoint x: 306, startPoint y: 435, endPoint x: 231, endPoint y: 373, distance: 98.2
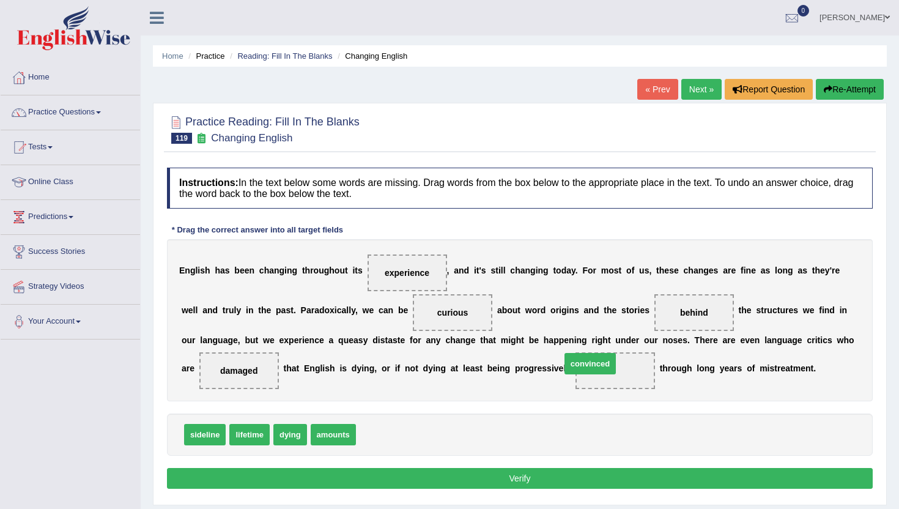
drag, startPoint x: 379, startPoint y: 439, endPoint x: 584, endPoint y: 369, distance: 216.6
click at [471, 481] on button "Verify" at bounding box center [520, 478] width 706 height 21
